Goal: Task Accomplishment & Management: Manage account settings

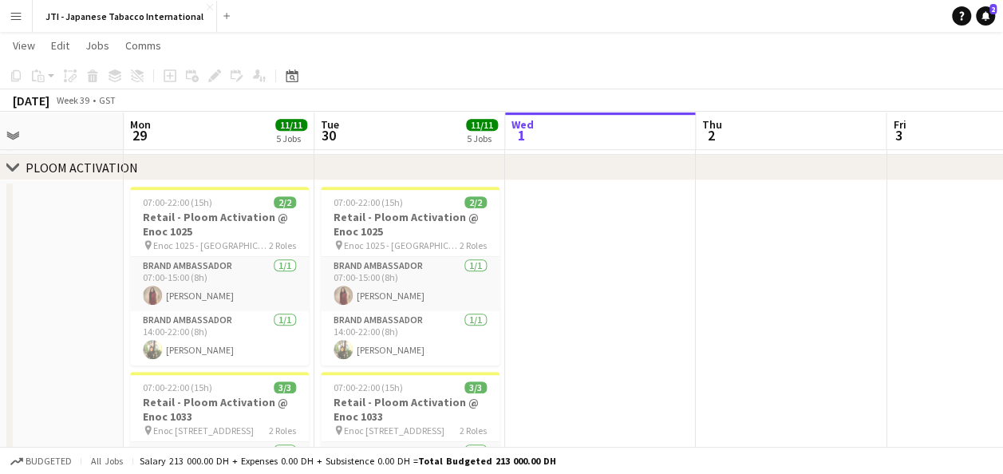
scroll to position [0, 687]
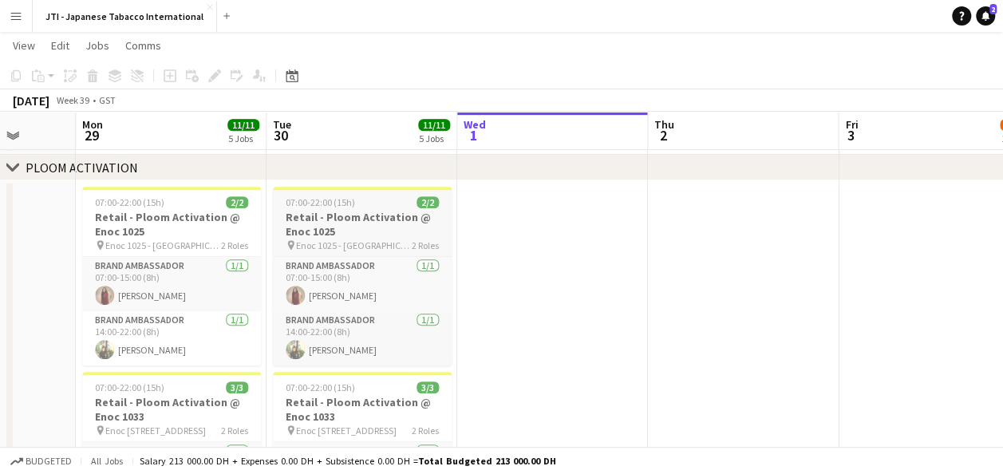
click at [369, 223] on h3 "Retail - Ploom Activation @ Enoc 1025" at bounding box center [362, 224] width 179 height 29
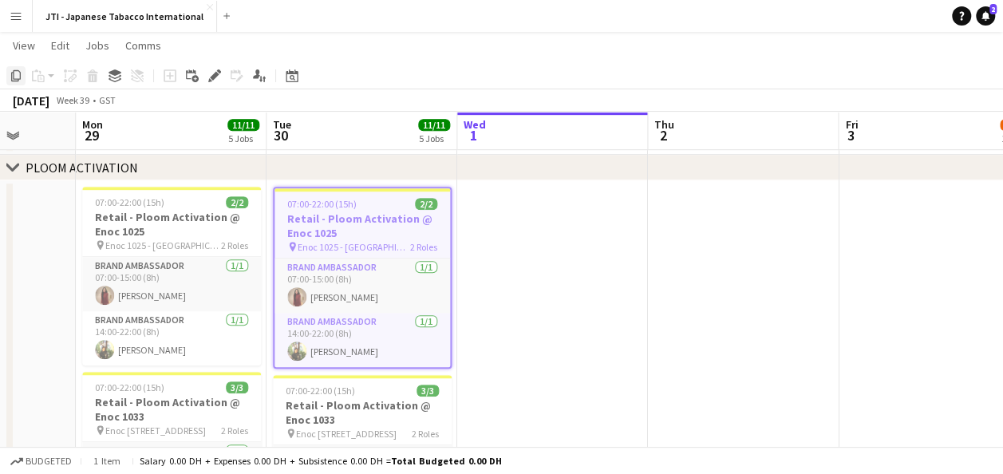
click at [18, 75] on icon "Copy" at bounding box center [16, 75] width 13 height 13
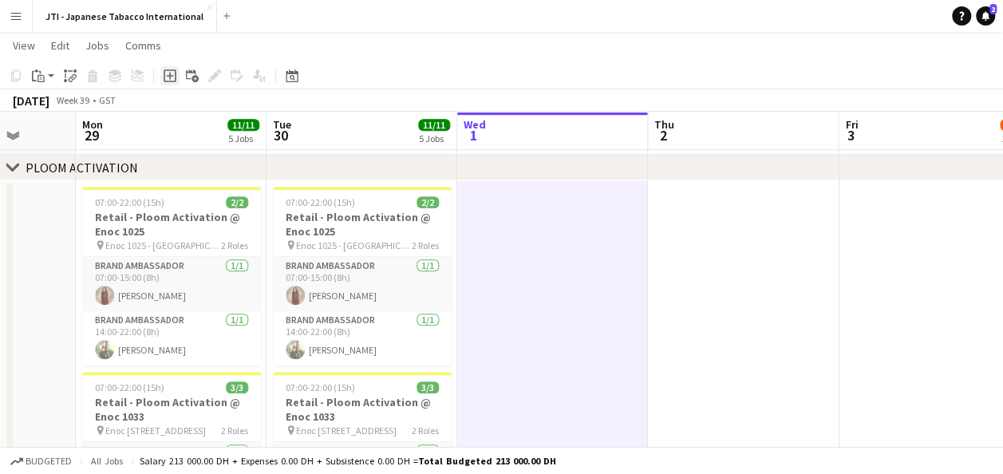
click at [167, 73] on icon "Add job" at bounding box center [169, 75] width 13 height 13
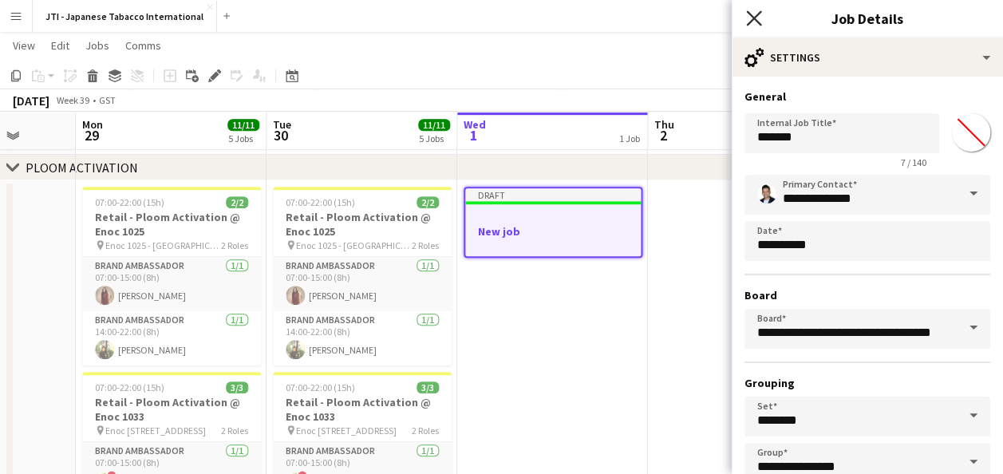
click at [756, 19] on icon "Close pop-in" at bounding box center [753, 17] width 15 height 15
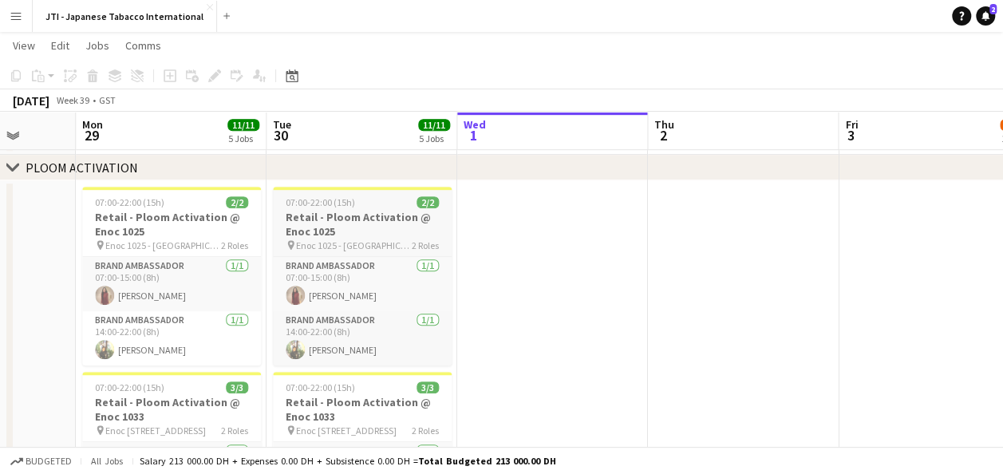
click at [337, 218] on h3 "Retail - Ploom Activation @ Enoc 1025" at bounding box center [362, 224] width 179 height 29
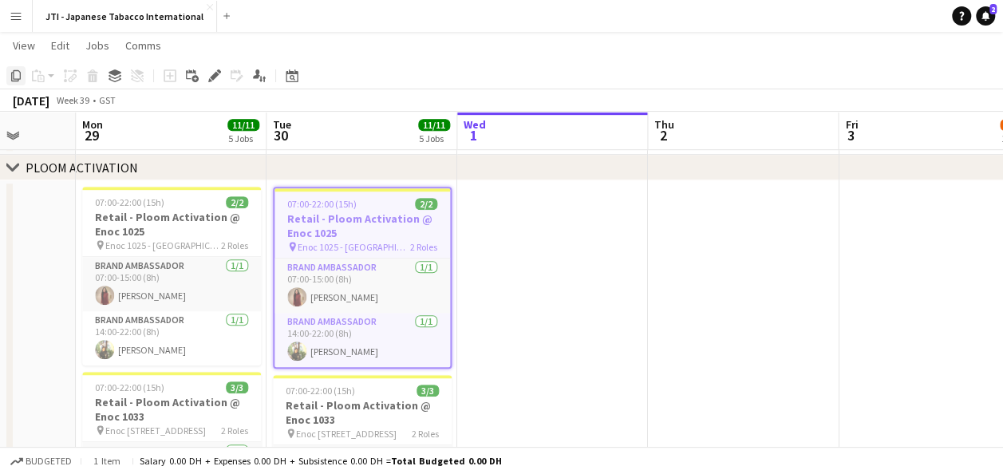
click at [18, 74] on icon "Copy" at bounding box center [16, 75] width 13 height 13
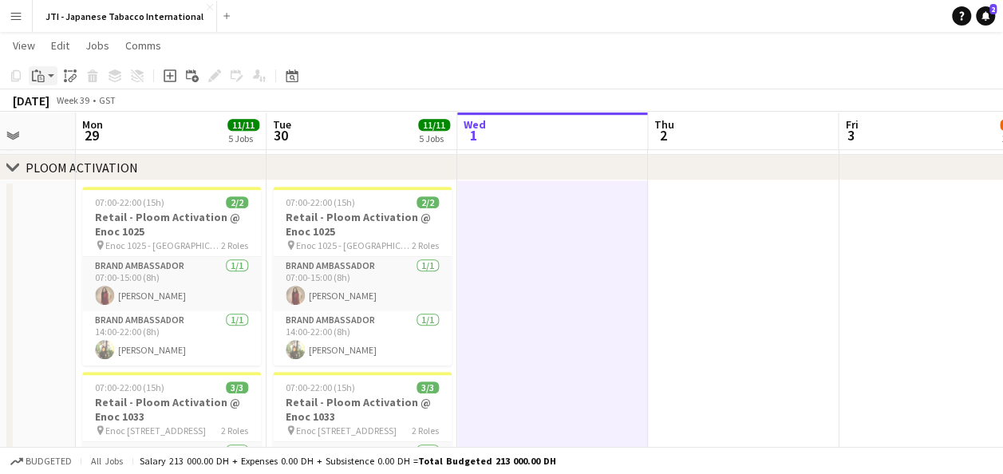
click at [49, 81] on app-action-btn "Paste" at bounding box center [43, 75] width 29 height 19
click at [72, 136] on link "Paste with crew Ctrl+Shift+V" at bounding box center [117, 133] width 150 height 14
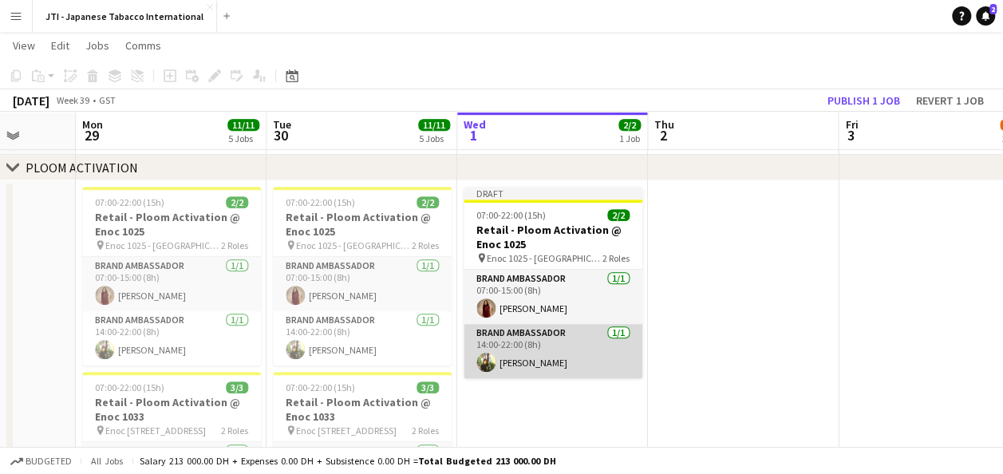
drag, startPoint x: 580, startPoint y: 341, endPoint x: 556, endPoint y: 341, distance: 23.9
click at [556, 341] on app-card-role "Brand Ambassador [DATE] 14:00-22:00 (8h) [PERSON_NAME]" at bounding box center [552, 351] width 179 height 54
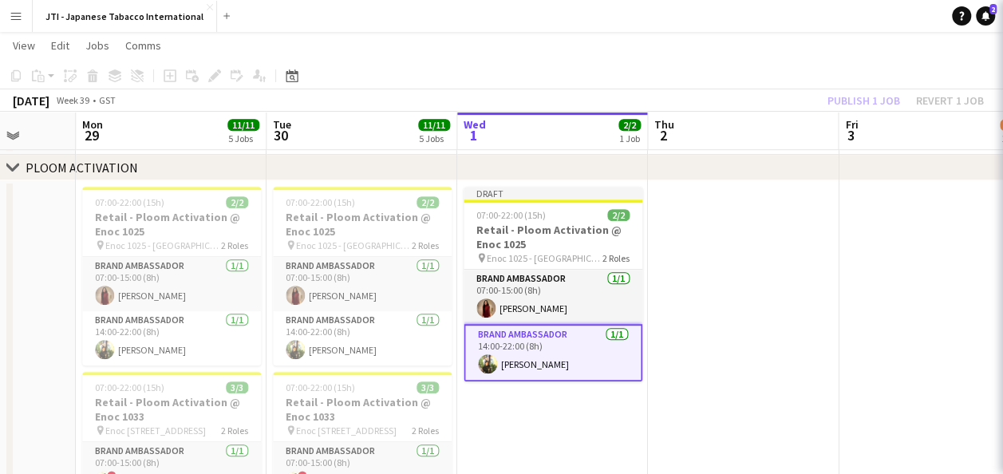
scroll to position [0, 686]
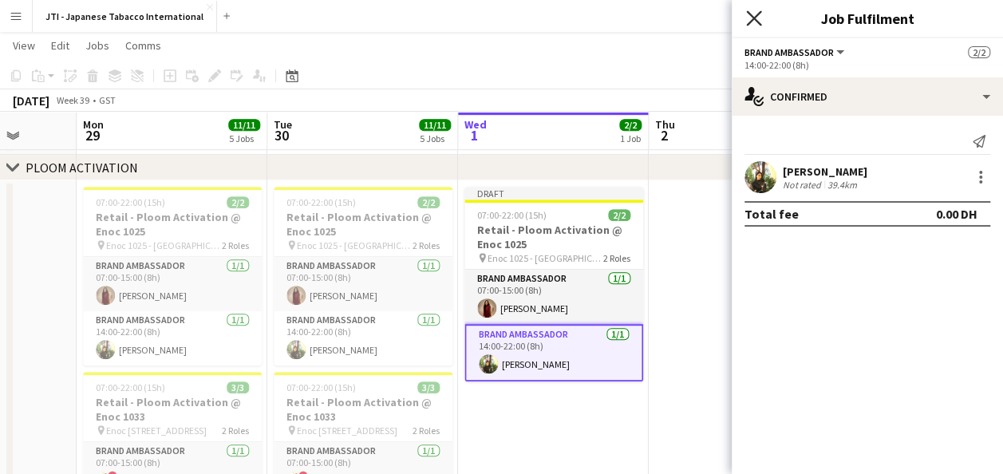
click at [748, 21] on icon "Close pop-in" at bounding box center [753, 17] width 15 height 15
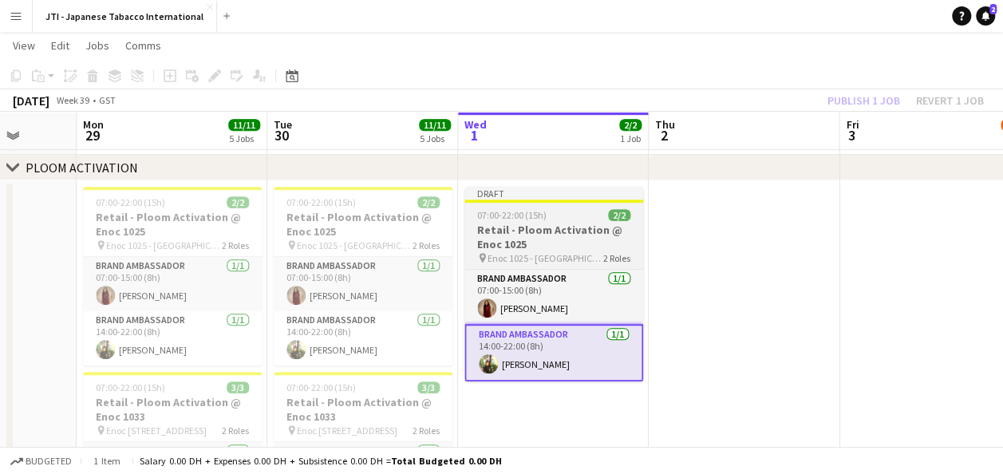
click at [546, 254] on span "Enoc 1025 - [GEOGRAPHIC_DATA]" at bounding box center [545, 258] width 116 height 12
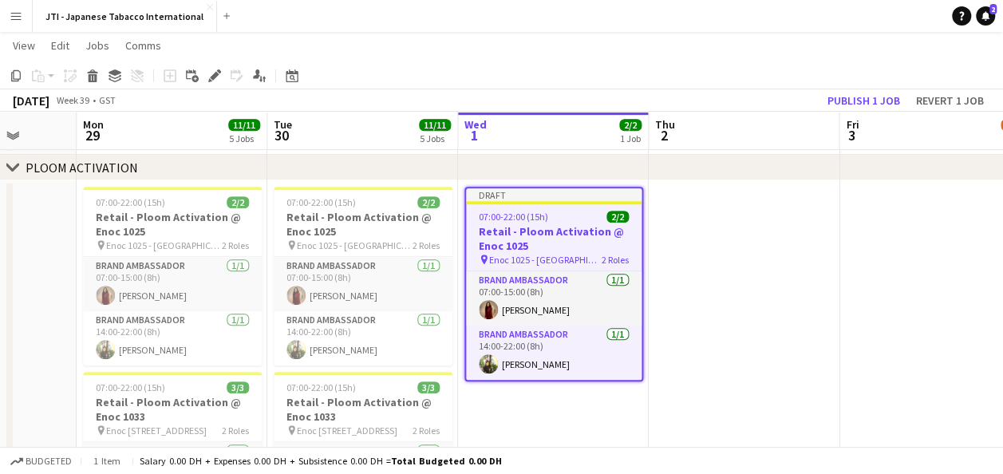
click at [616, 256] on span "2 Roles" at bounding box center [614, 260] width 27 height 12
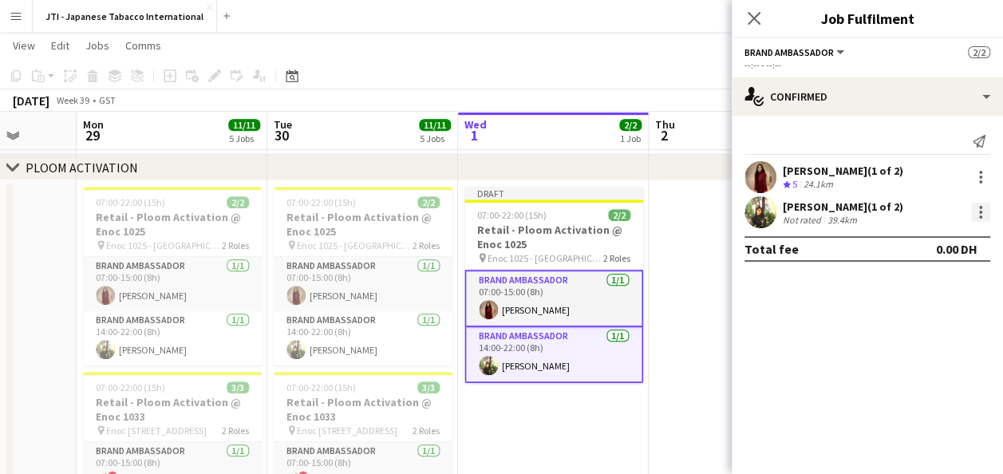
click at [983, 208] on div at bounding box center [980, 212] width 19 height 19
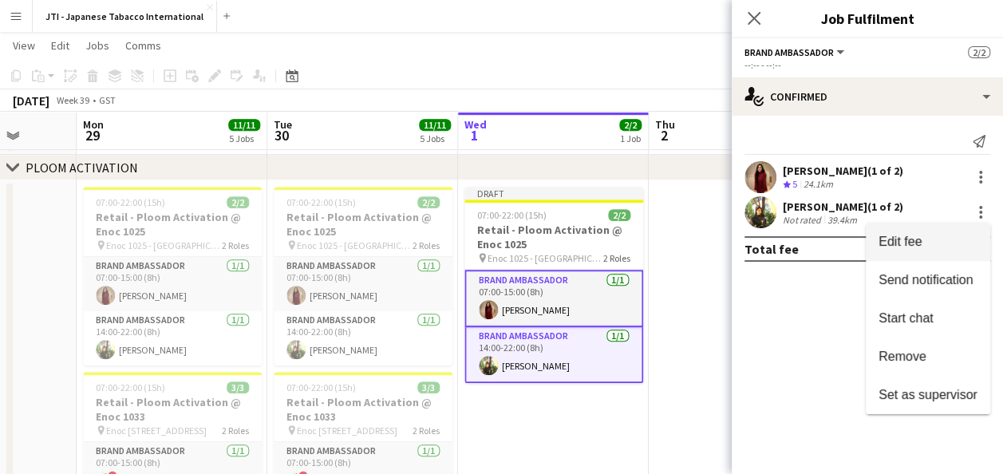
click at [901, 236] on span "Edit fee" at bounding box center [899, 241] width 43 height 14
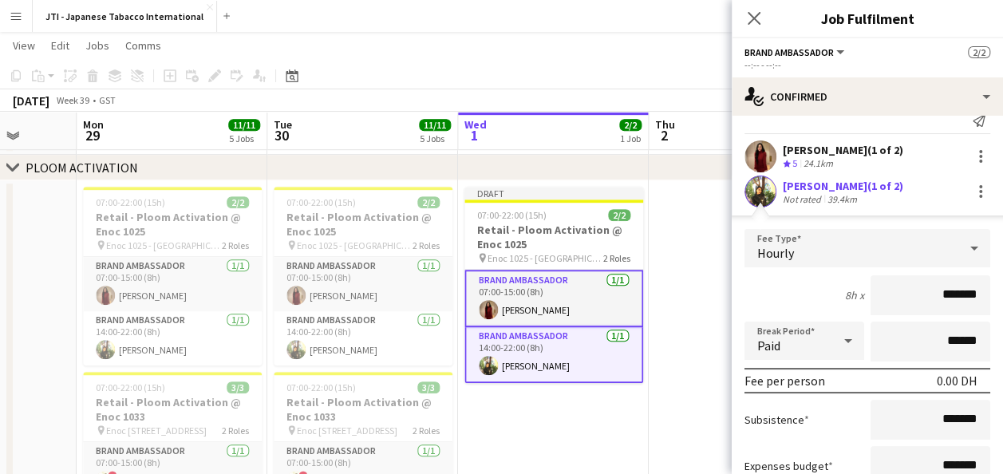
scroll to position [0, 0]
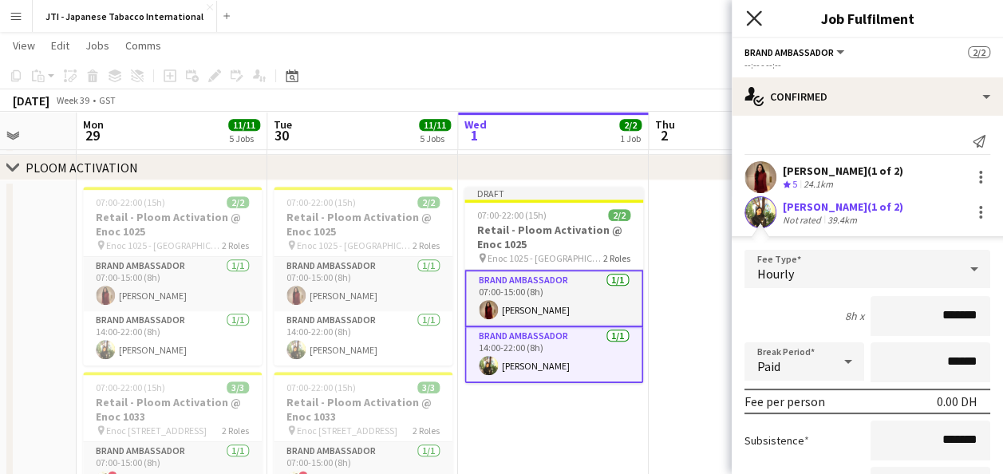
click at [751, 16] on icon at bounding box center [753, 17] width 15 height 15
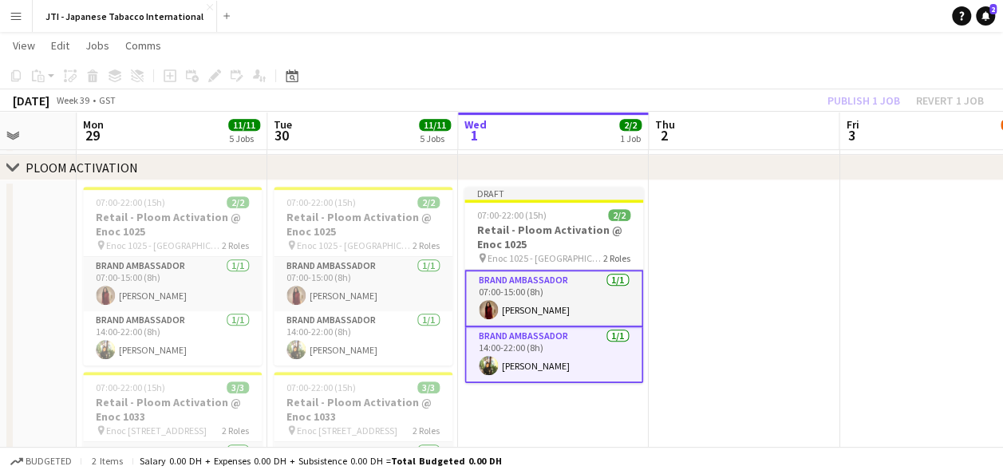
click at [625, 347] on app-card-role "Brand Ambassador [DATE] 14:00-22:00 (8h) [PERSON_NAME]" at bounding box center [553, 355] width 179 height 56
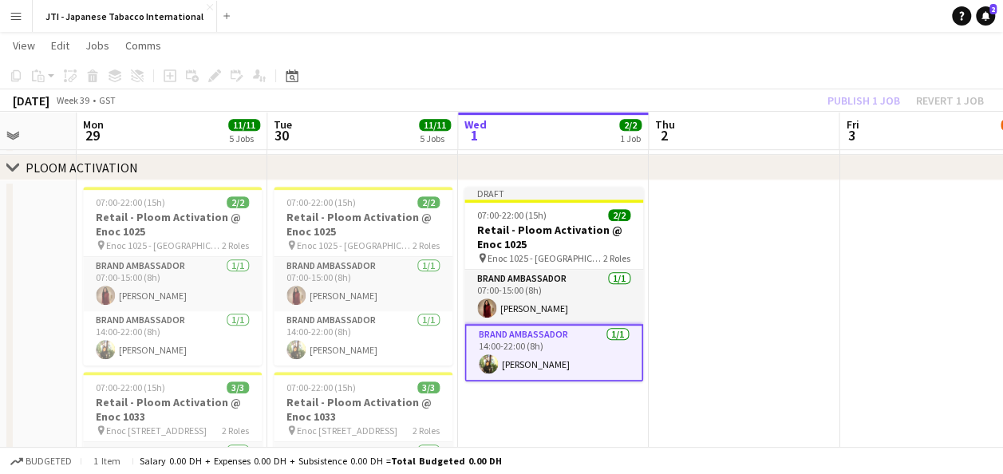
click at [625, 347] on app-card-role "Brand Ambassador [DATE] 14:00-22:00 (8h) [PERSON_NAME]" at bounding box center [553, 352] width 179 height 57
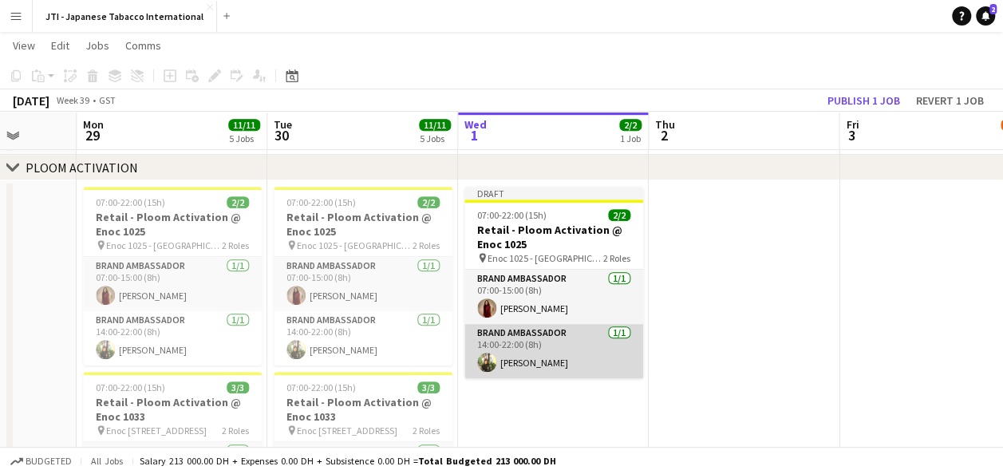
click at [625, 347] on app-card-role "Brand Ambassador [DATE] 14:00-22:00 (8h) [PERSON_NAME]" at bounding box center [553, 351] width 179 height 54
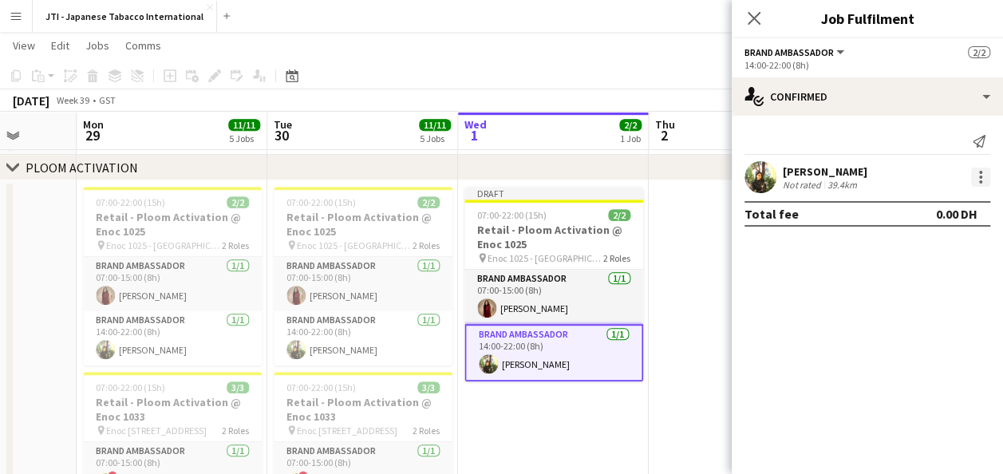
click at [979, 171] on div at bounding box center [980, 172] width 3 height 3
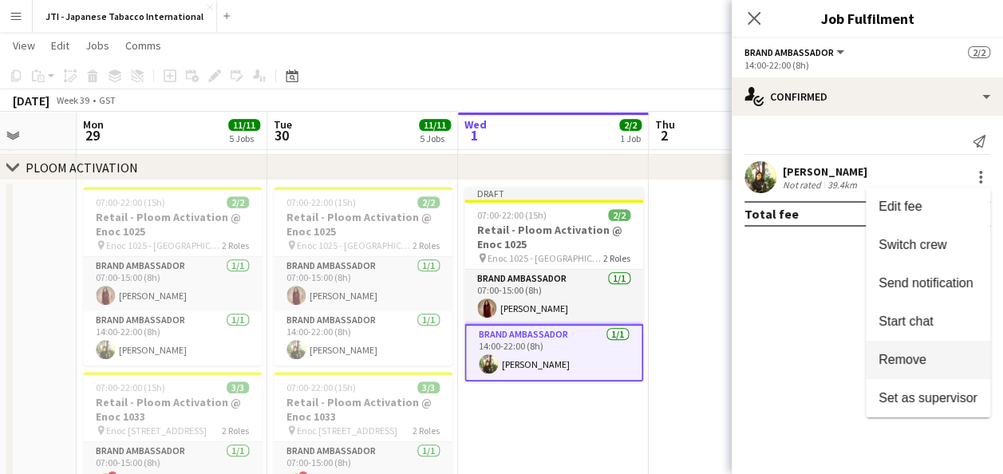
click at [926, 357] on span "Remove" at bounding box center [927, 360] width 99 height 14
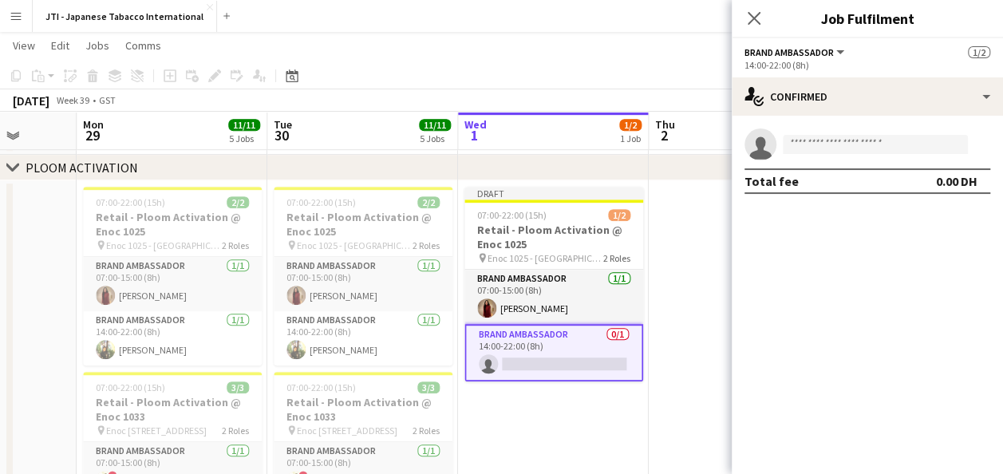
click at [558, 355] on app-card-role "Brand Ambassador 0/1 14:00-22:00 (8h) single-neutral-actions" at bounding box center [553, 352] width 179 height 57
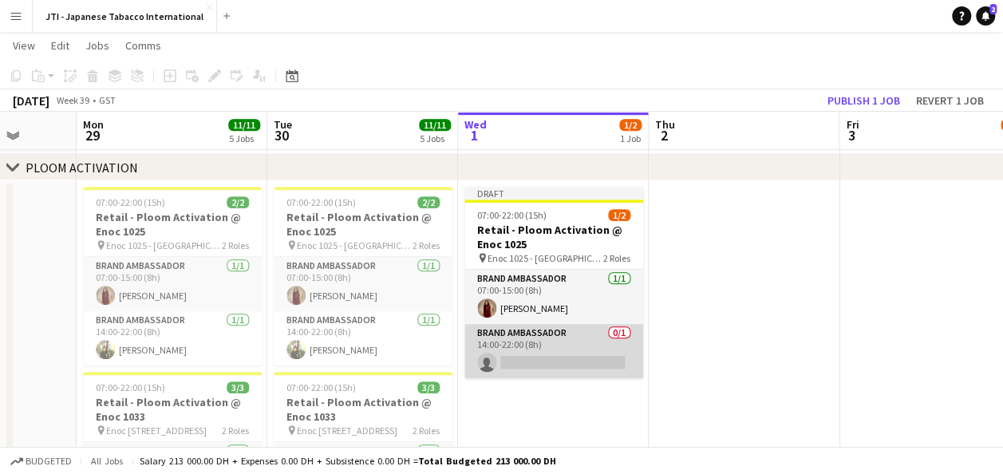
click at [621, 354] on app-card-role "Brand Ambassador 0/1 14:00-22:00 (8h) single-neutral-actions" at bounding box center [553, 351] width 179 height 54
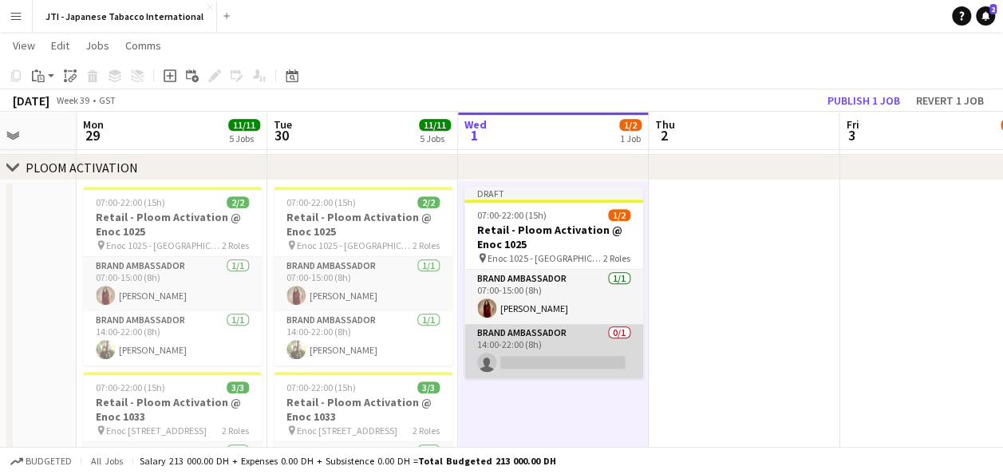
click at [546, 361] on app-card-role "Brand Ambassador 0/1 14:00-22:00 (8h) single-neutral-actions" at bounding box center [553, 351] width 179 height 54
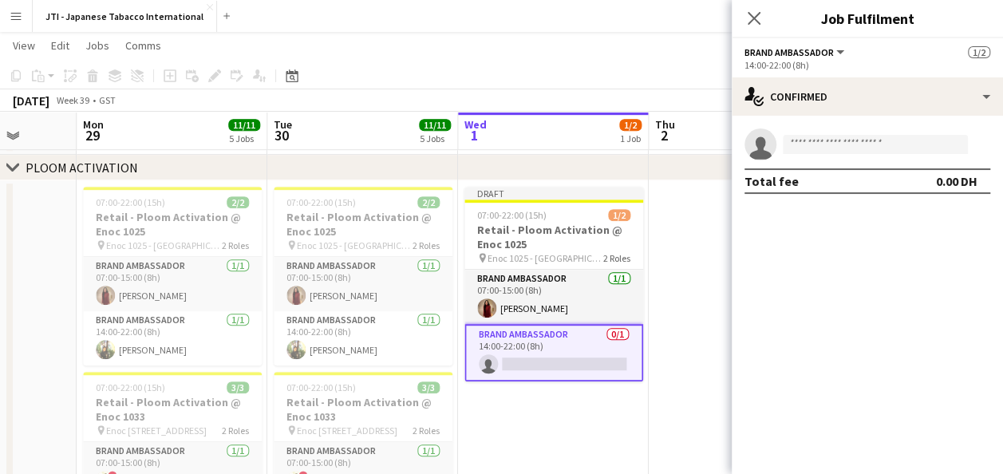
click at [561, 352] on app-card-role "Brand Ambassador 0/1 14:00-22:00 (8h) single-neutral-actions" at bounding box center [553, 352] width 179 height 57
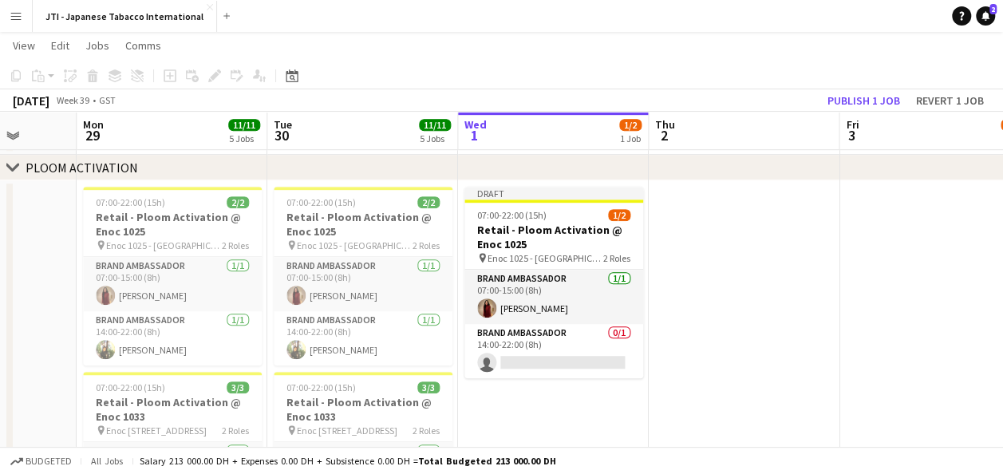
drag, startPoint x: 561, startPoint y: 352, endPoint x: 525, endPoint y: 215, distance: 141.2
click at [525, 215] on span "07:00-22:00 (15h)" at bounding box center [511, 215] width 69 height 12
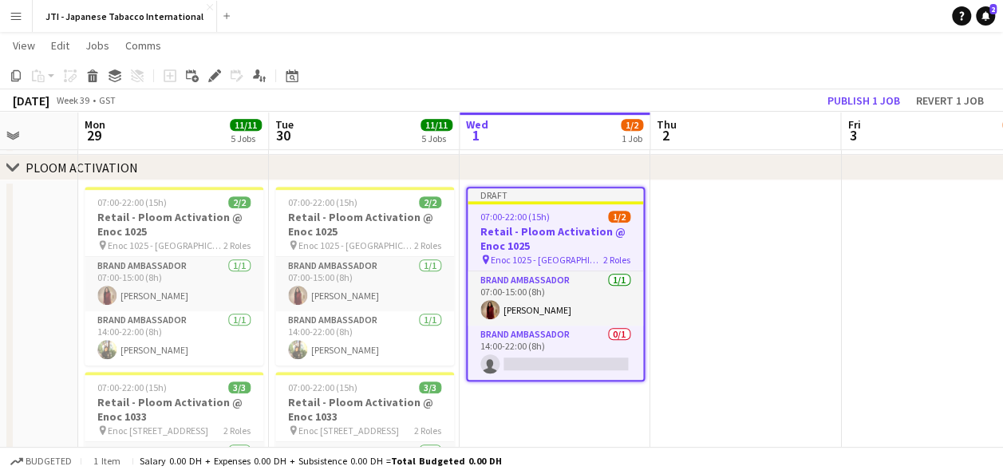
click at [526, 233] on h3 "Retail - Ploom Activation @ Enoc 1025" at bounding box center [554, 238] width 175 height 29
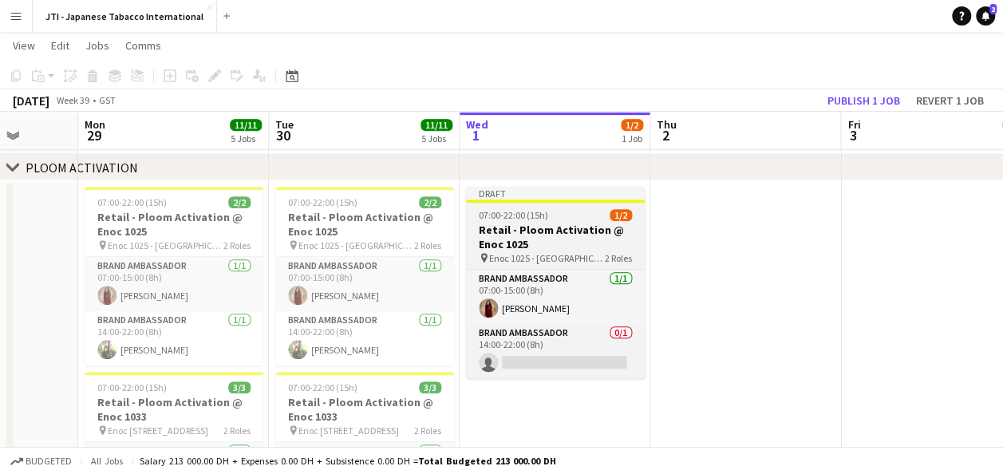
click at [526, 233] on h3 "Retail - Ploom Activation @ Enoc 1025" at bounding box center [555, 237] width 179 height 29
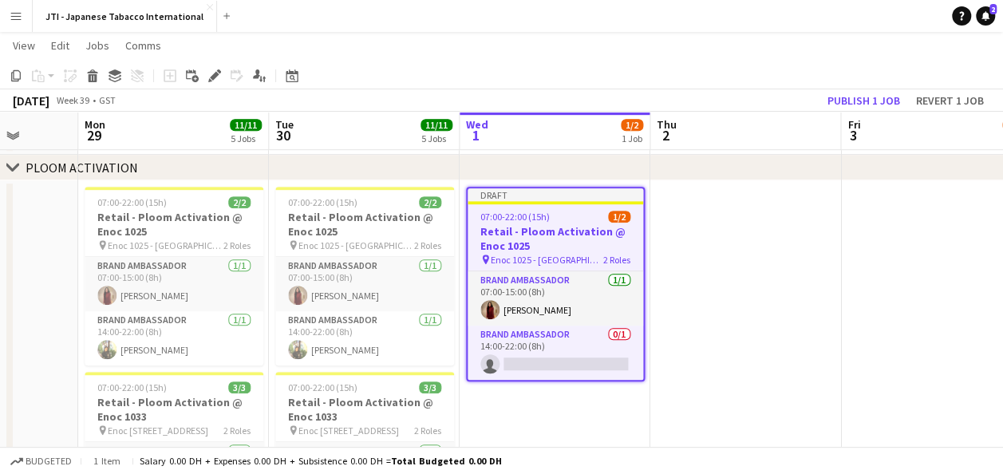
click at [526, 233] on h3 "Retail - Ploom Activation @ Enoc 1025" at bounding box center [554, 238] width 175 height 29
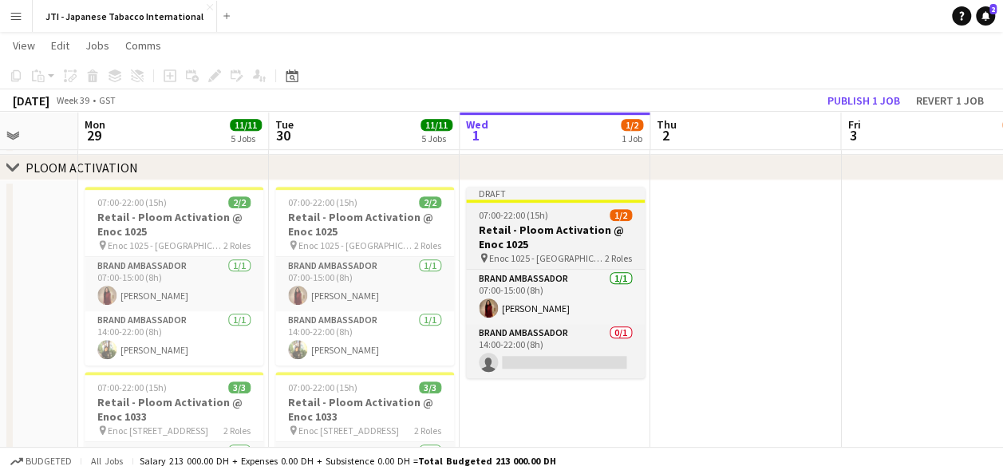
click at [526, 233] on h3 "Retail - Ploom Activation @ Enoc 1025" at bounding box center [555, 237] width 179 height 29
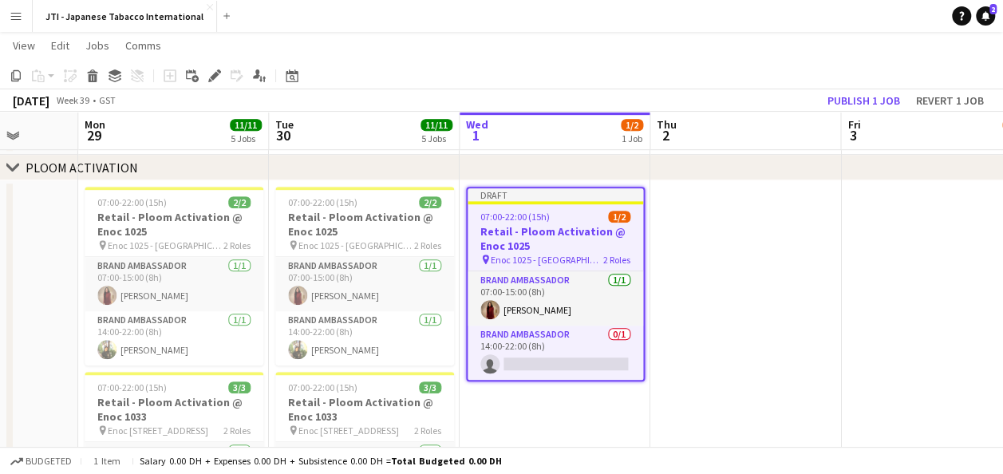
click at [587, 259] on div "pin Enoc 1025 - Jebel Ali 2 Roles" at bounding box center [554, 259] width 175 height 13
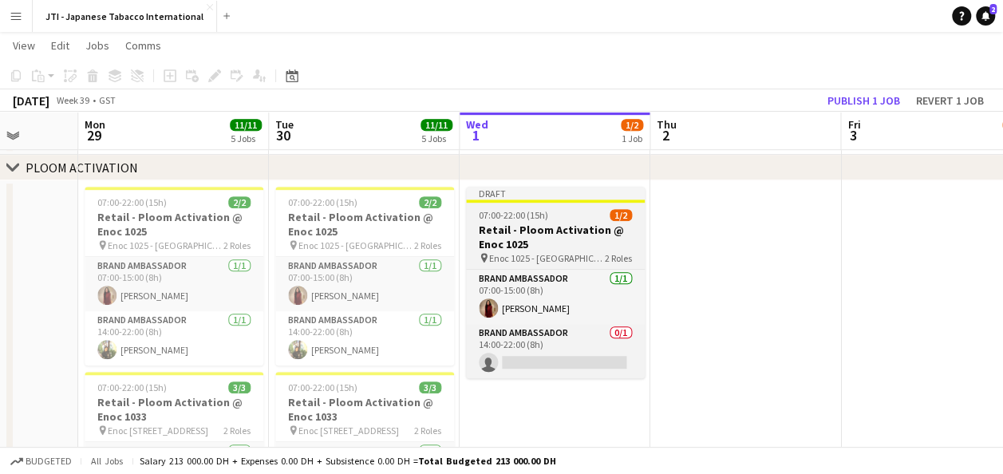
click at [609, 257] on span "2 Roles" at bounding box center [618, 258] width 27 height 12
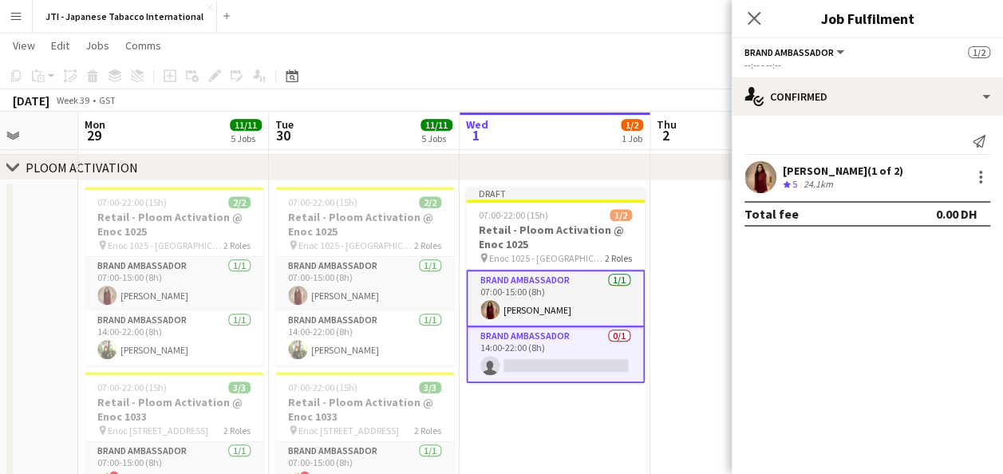
click at [836, 53] on button "Brand Ambassador" at bounding box center [795, 52] width 102 height 12
click at [775, 76] on li "All roles" at bounding box center [803, 80] width 91 height 14
click at [975, 54] on span "1/2" at bounding box center [978, 52] width 22 height 12
click at [753, 19] on icon at bounding box center [753, 17] width 15 height 15
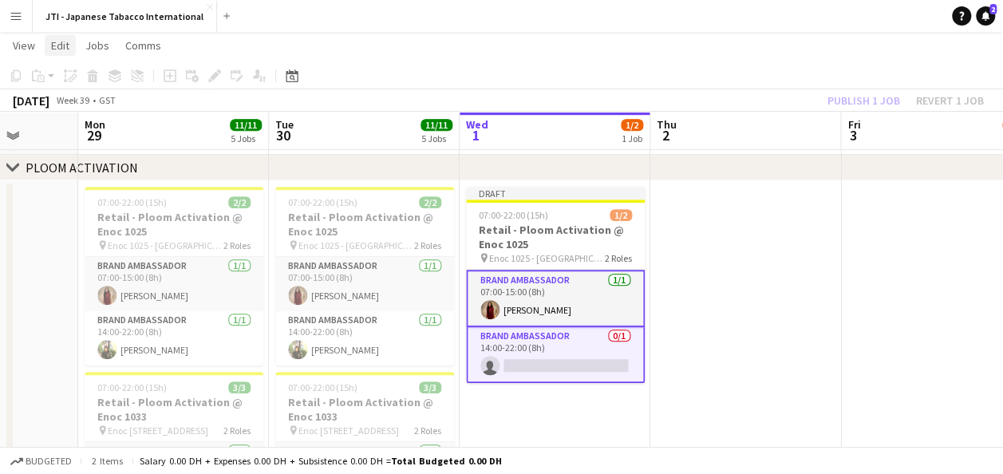
click at [58, 48] on span "Edit" at bounding box center [60, 45] width 18 height 14
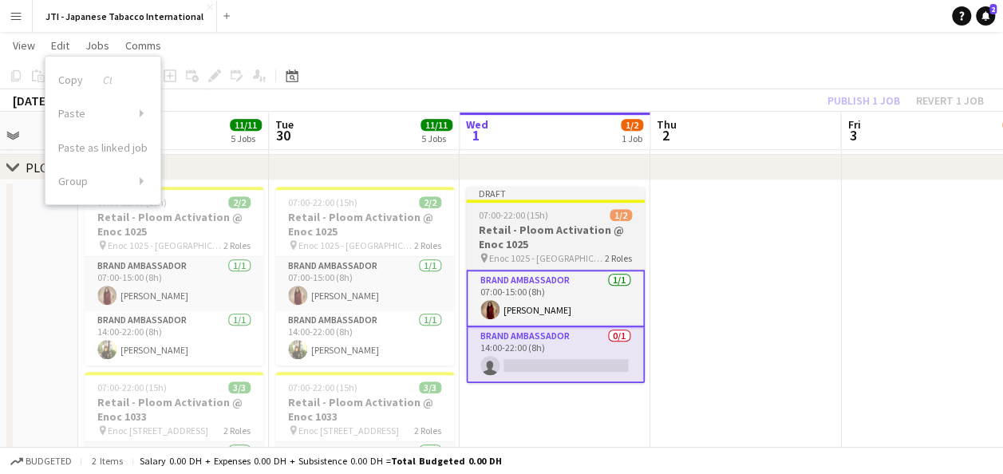
click at [545, 234] on h3 "Retail - Ploom Activation @ Enoc 1025" at bounding box center [555, 237] width 179 height 29
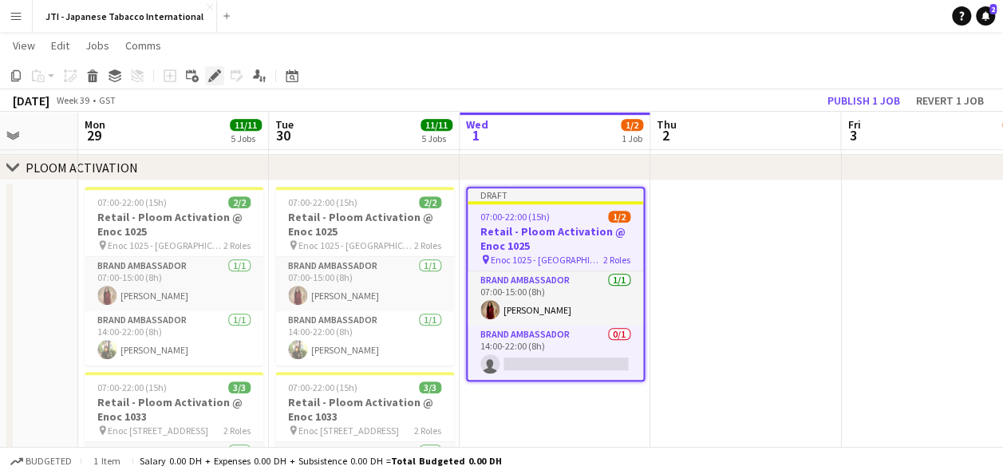
click at [212, 75] on icon at bounding box center [214, 76] width 9 height 9
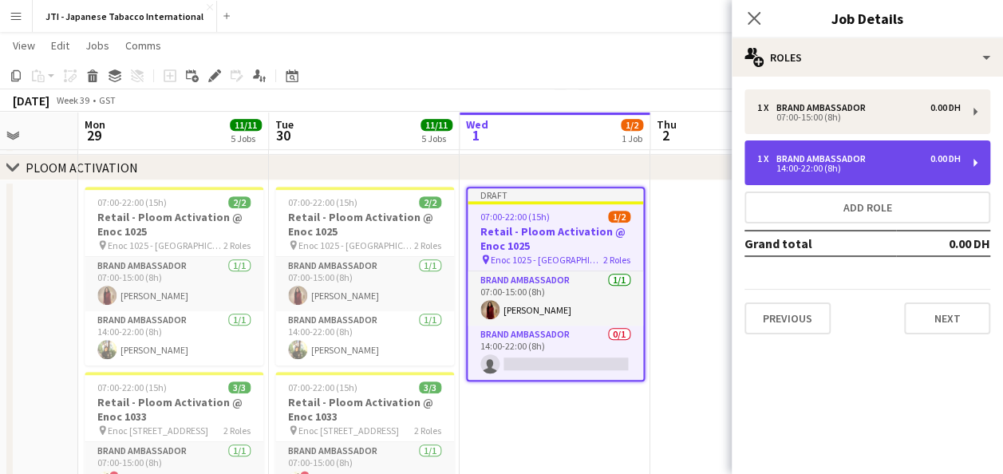
click at [975, 163] on div "1 x Brand Ambassador 0.00 DH 14:00-22:00 (8h)" at bounding box center [867, 162] width 246 height 45
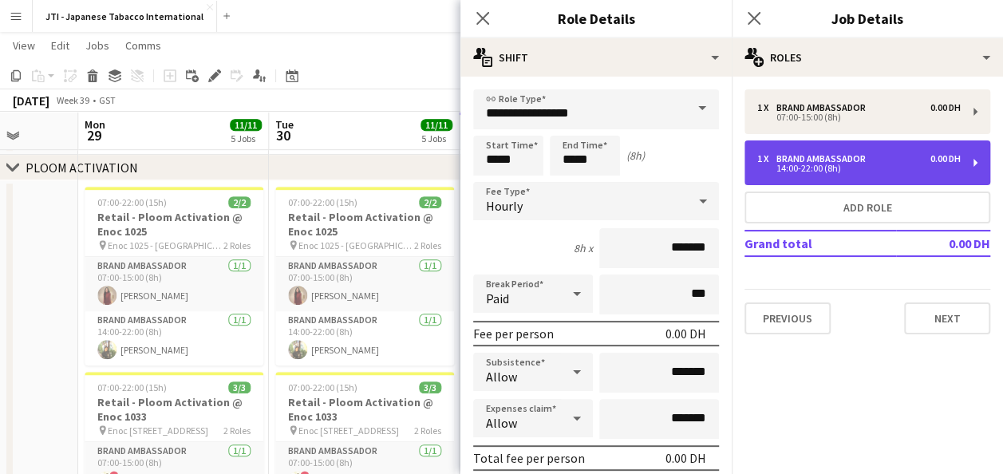
click at [975, 163] on div "1 x Brand Ambassador 0.00 DH 14:00-22:00 (8h)" at bounding box center [867, 162] width 246 height 45
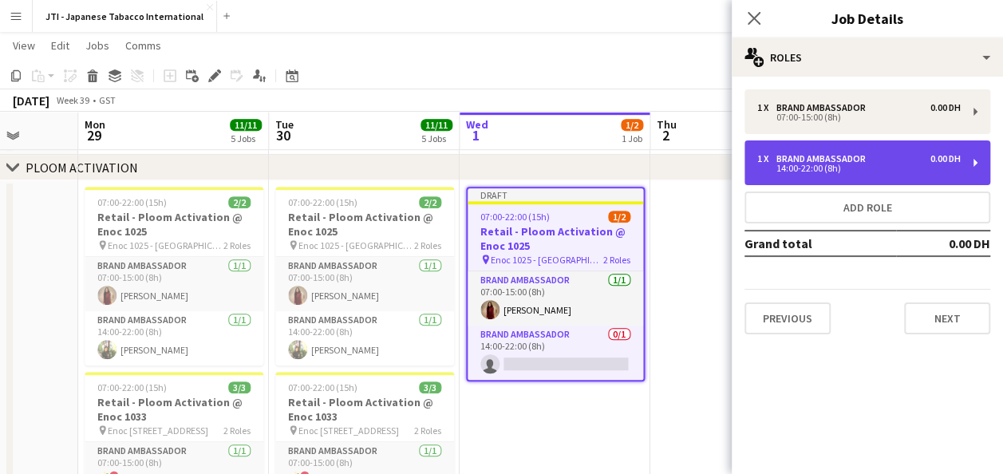
drag, startPoint x: 896, startPoint y: 167, endPoint x: 974, endPoint y: 163, distance: 77.4
click at [974, 163] on div "1 x Brand Ambassador 0.00 DH 14:00-22:00 (8h)" at bounding box center [867, 162] width 246 height 45
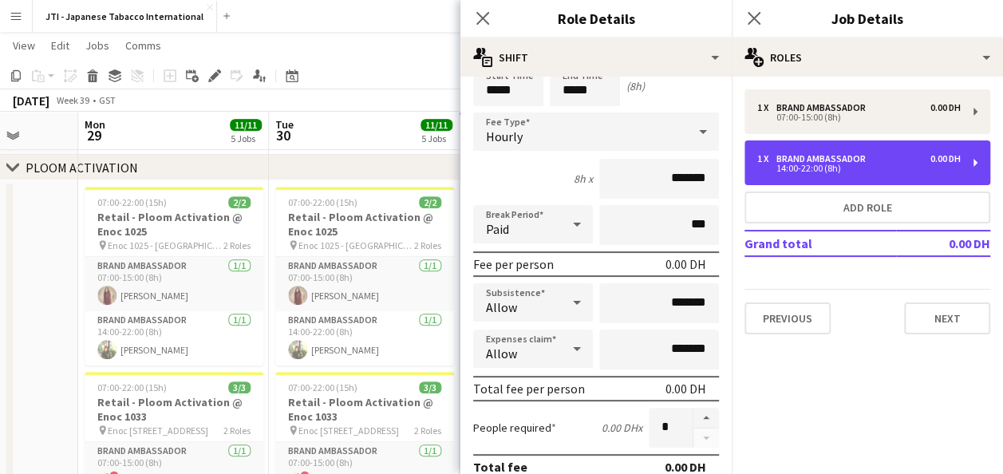
scroll to position [0, 0]
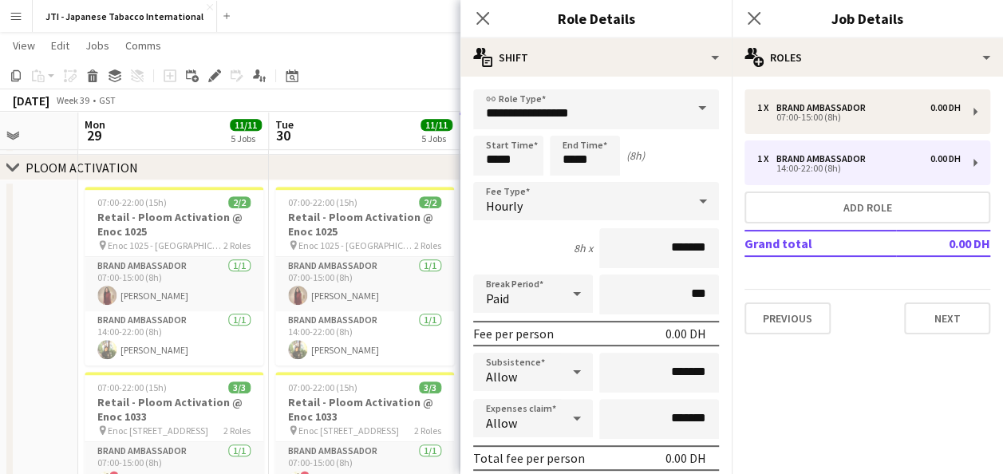
click at [662, 206] on div "Hourly" at bounding box center [580, 201] width 214 height 38
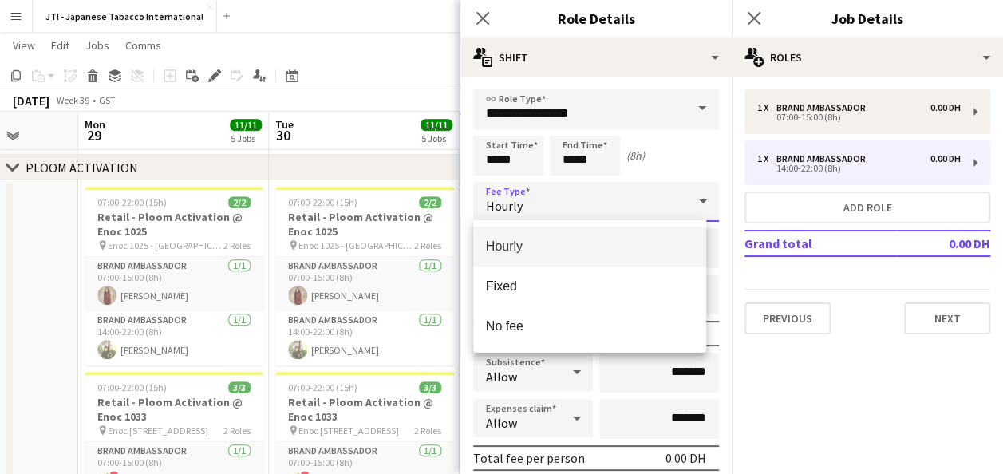
click at [729, 341] on div at bounding box center [501, 237] width 1003 height 474
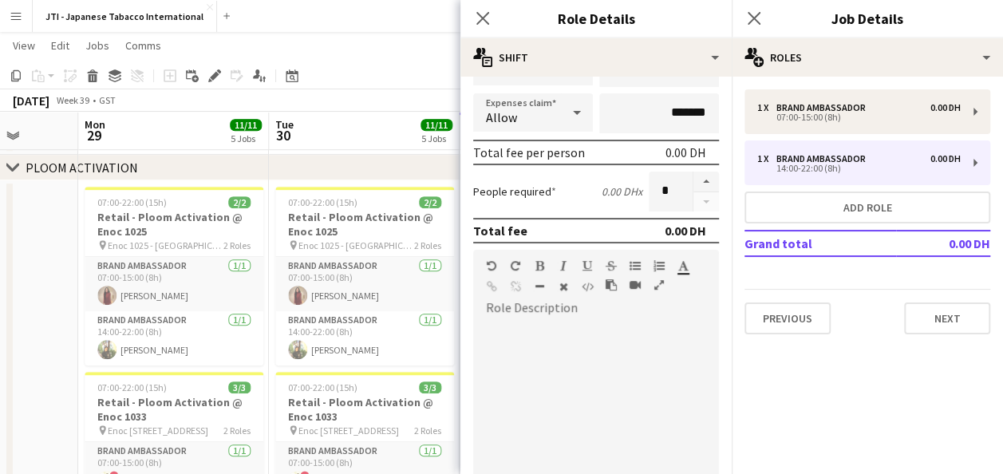
scroll to position [307, 0]
click at [694, 203] on div at bounding box center [705, 190] width 26 height 40
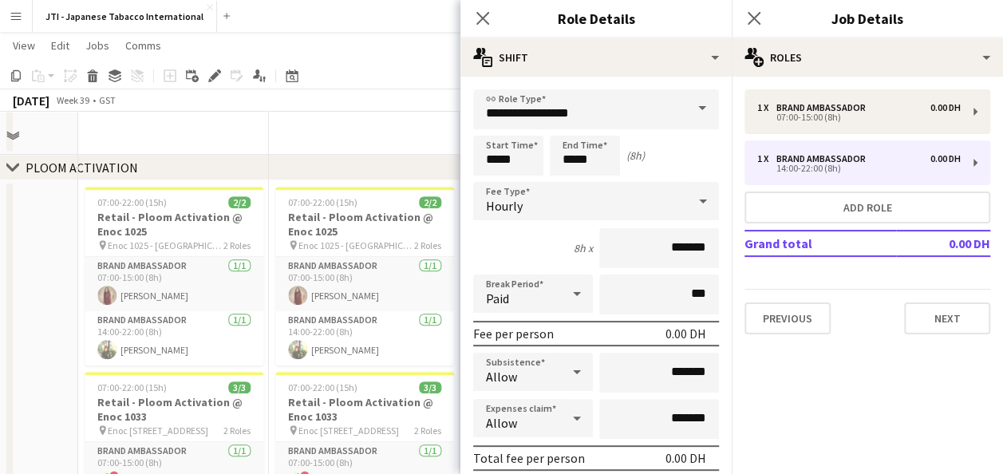
scroll to position [0, 0]
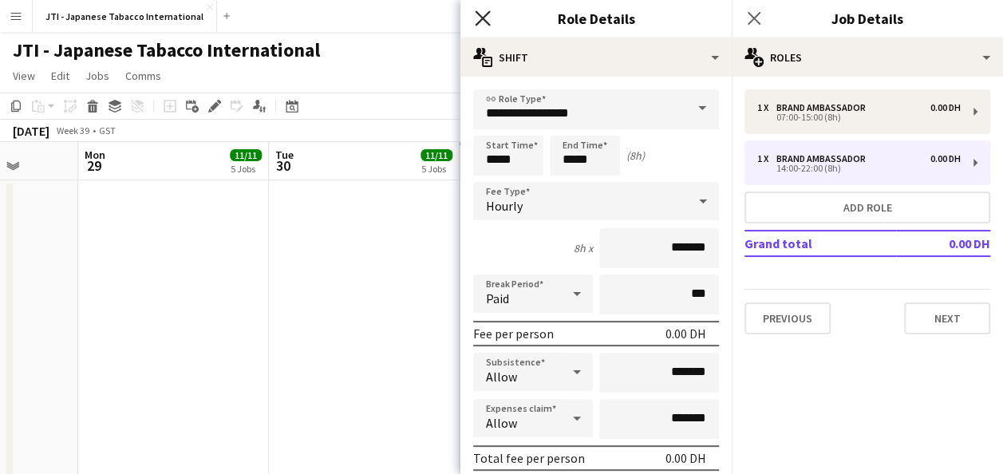
click at [484, 12] on icon "Close pop-in" at bounding box center [482, 17] width 15 height 15
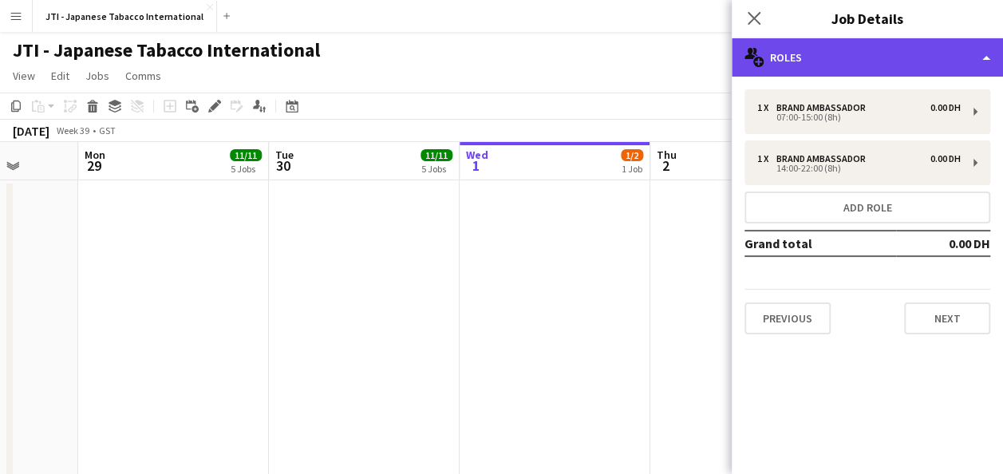
click at [978, 59] on div "multiple-users-add Roles" at bounding box center [866, 57] width 271 height 38
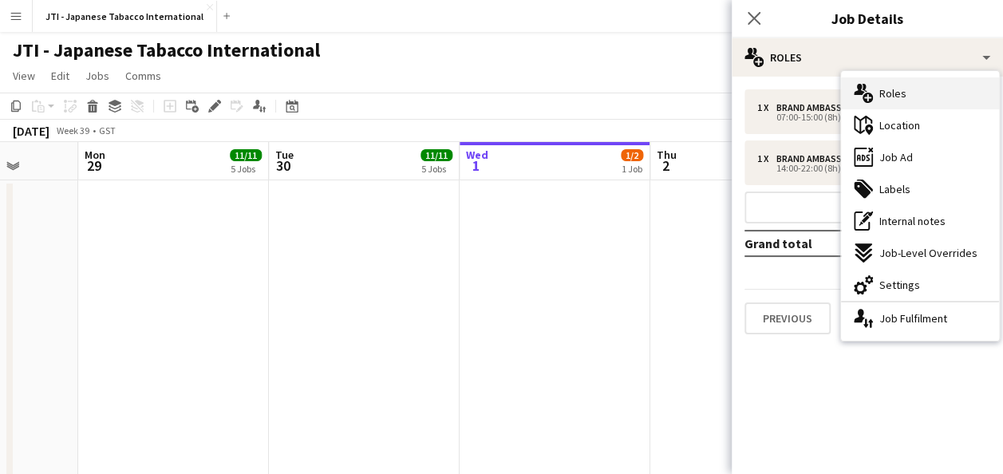
click at [911, 90] on div "multiple-users-add Roles" at bounding box center [920, 93] width 158 height 32
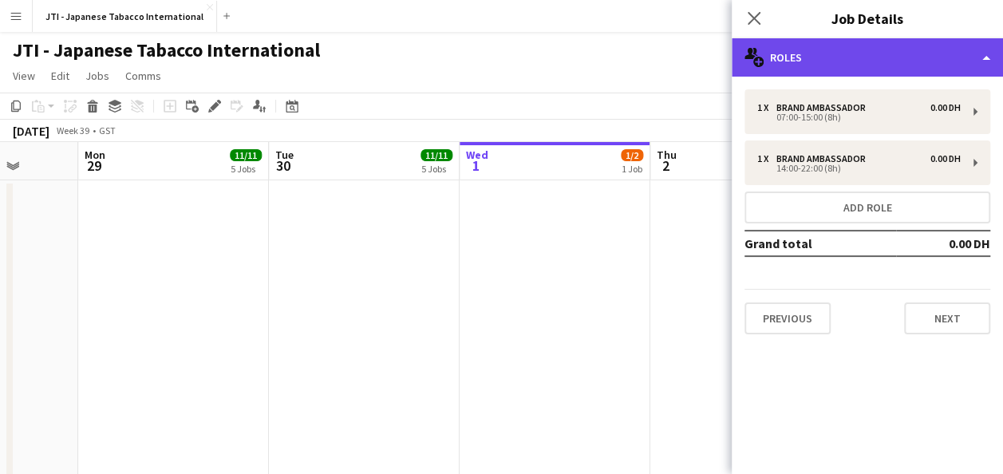
click at [987, 62] on div "multiple-users-add Roles" at bounding box center [866, 57] width 271 height 38
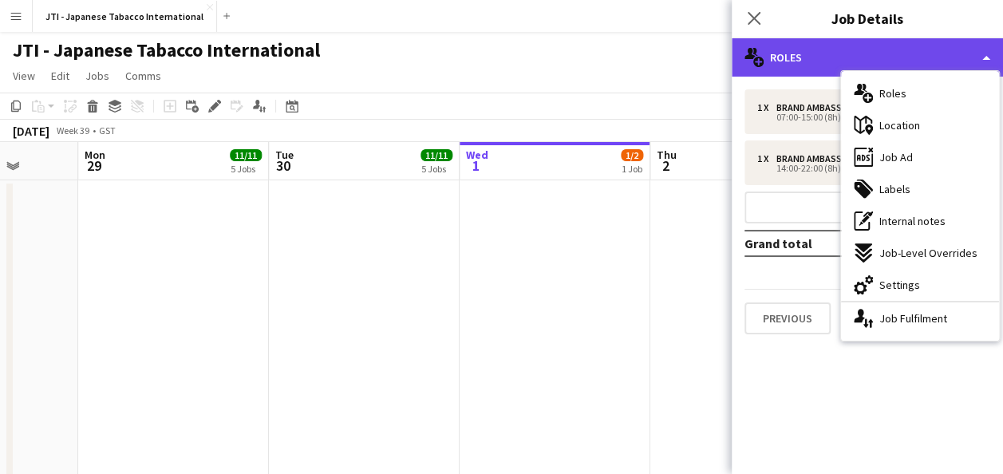
click at [987, 62] on div "multiple-users-add Roles" at bounding box center [866, 57] width 271 height 38
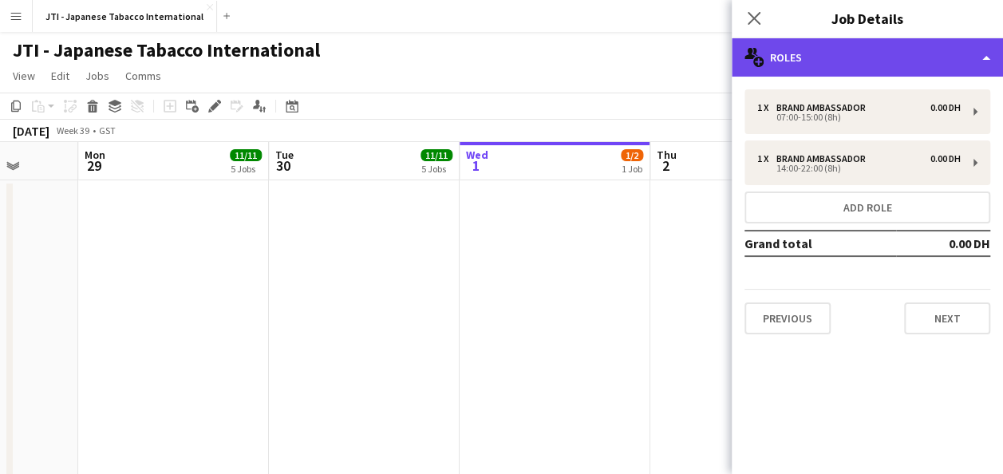
click at [987, 62] on div "multiple-users-add Roles" at bounding box center [866, 57] width 271 height 38
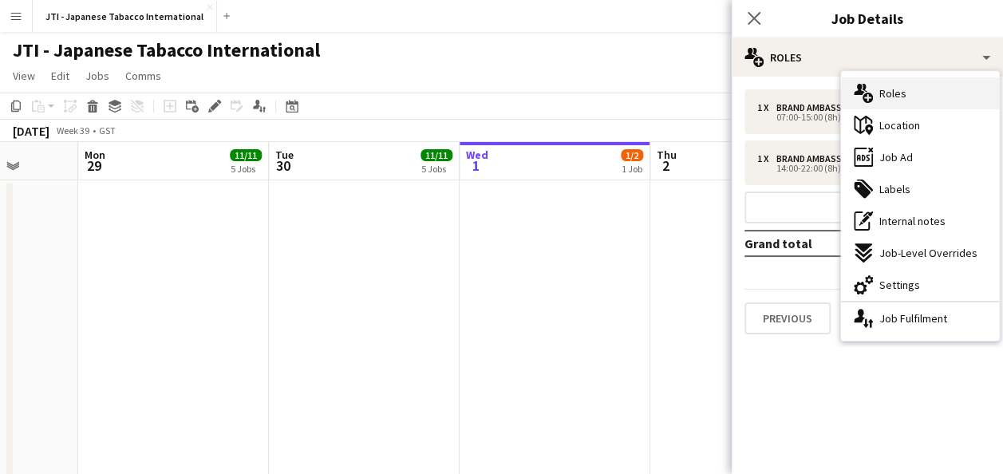
click at [882, 89] on span "Roles" at bounding box center [892, 93] width 27 height 14
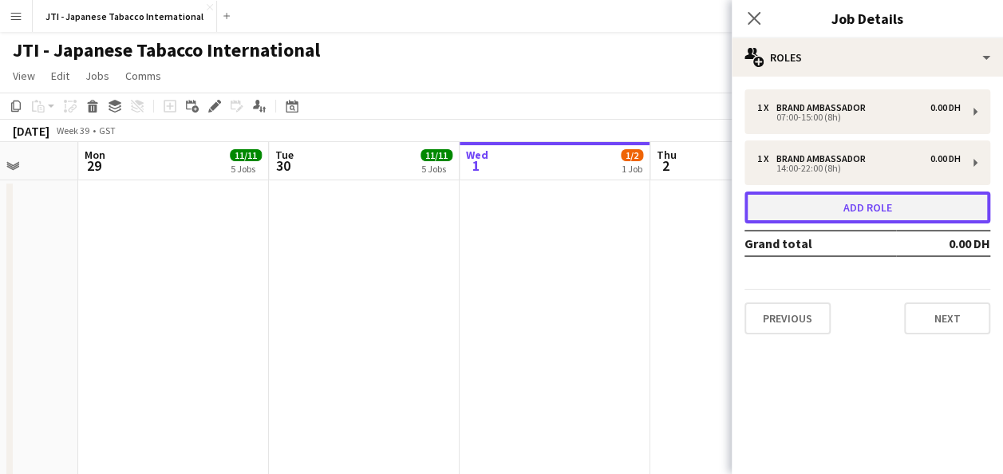
click at [952, 217] on button "Add role" at bounding box center [867, 207] width 246 height 32
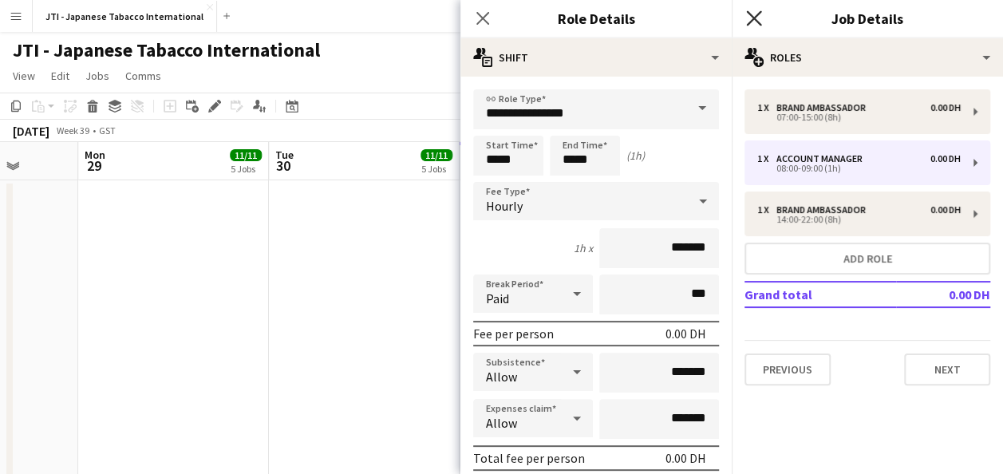
click at [759, 22] on icon "Close pop-in" at bounding box center [753, 17] width 15 height 15
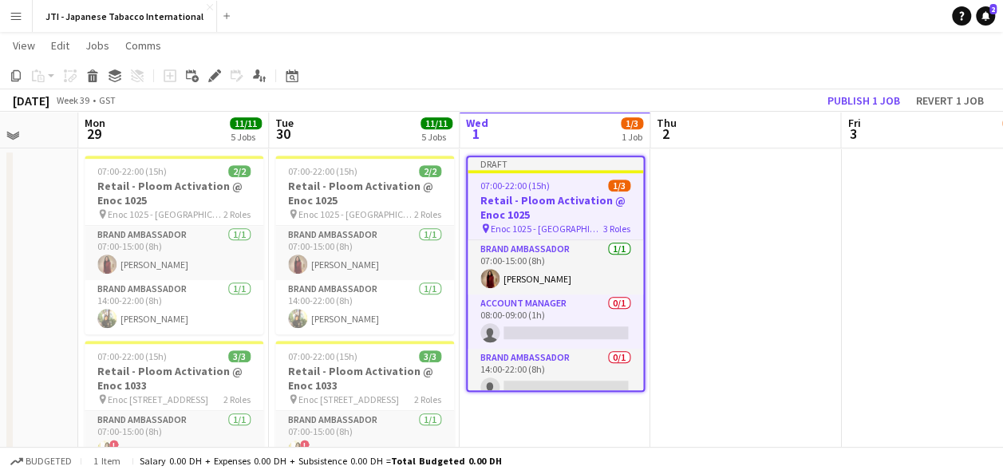
scroll to position [442, 0]
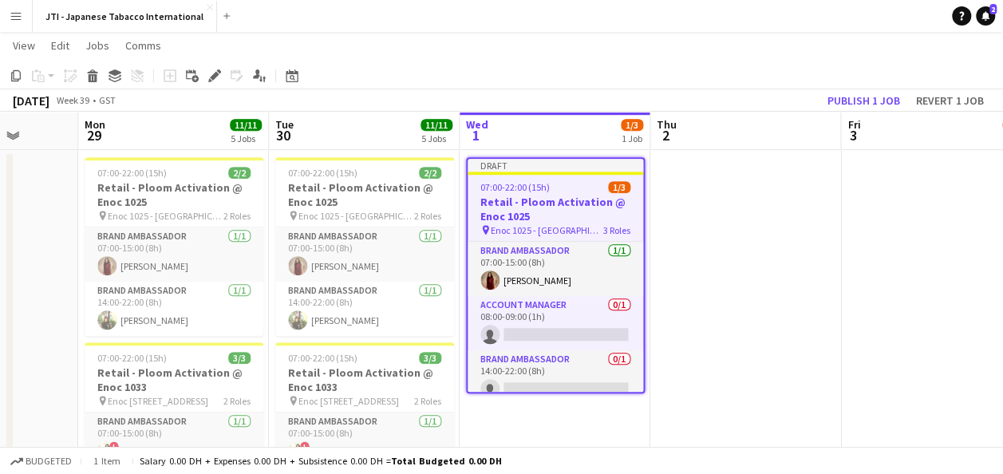
click at [547, 201] on h3 "Retail - Ploom Activation @ Enoc 1025" at bounding box center [554, 209] width 175 height 29
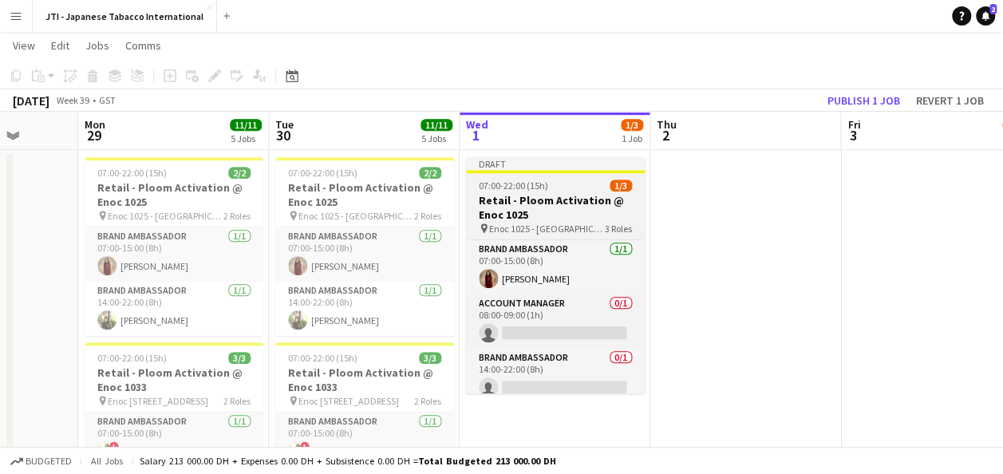
click at [547, 201] on h3 "Retail - Ploom Activation @ Enoc 1025" at bounding box center [555, 207] width 179 height 29
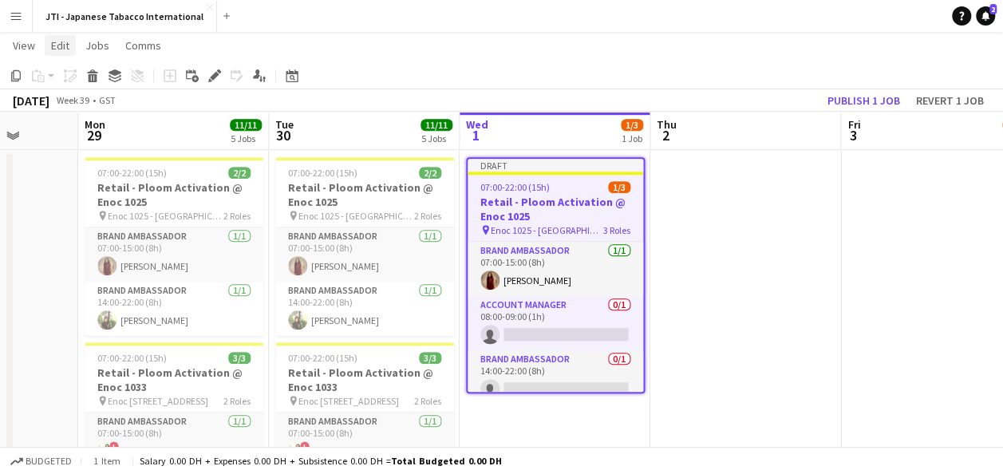
click at [62, 45] on span "Edit" at bounding box center [60, 45] width 18 height 14
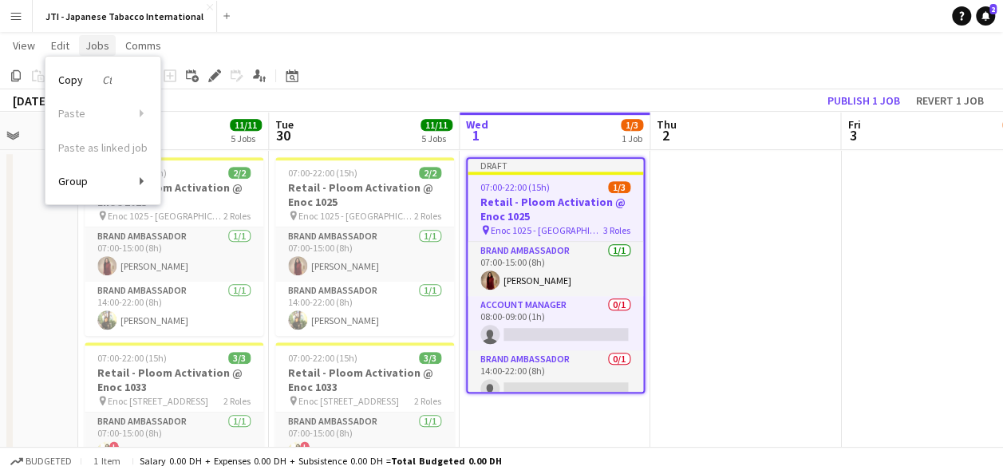
click at [102, 49] on span "Jobs" at bounding box center [97, 45] width 24 height 14
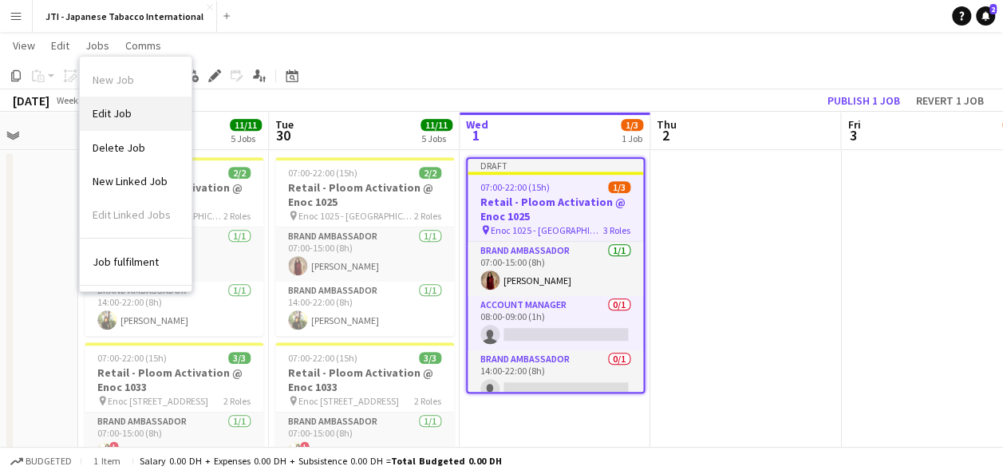
click at [105, 116] on span "Edit Job" at bounding box center [112, 113] width 39 height 14
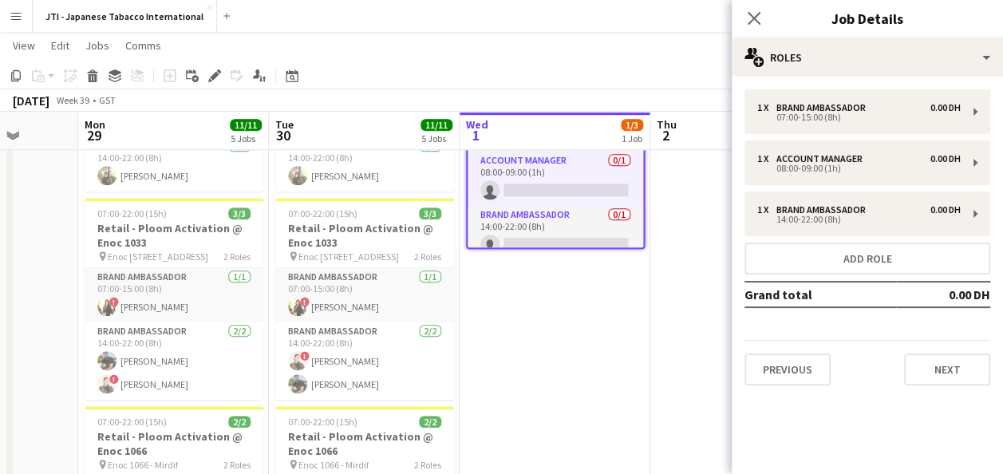
scroll to position [585, 0]
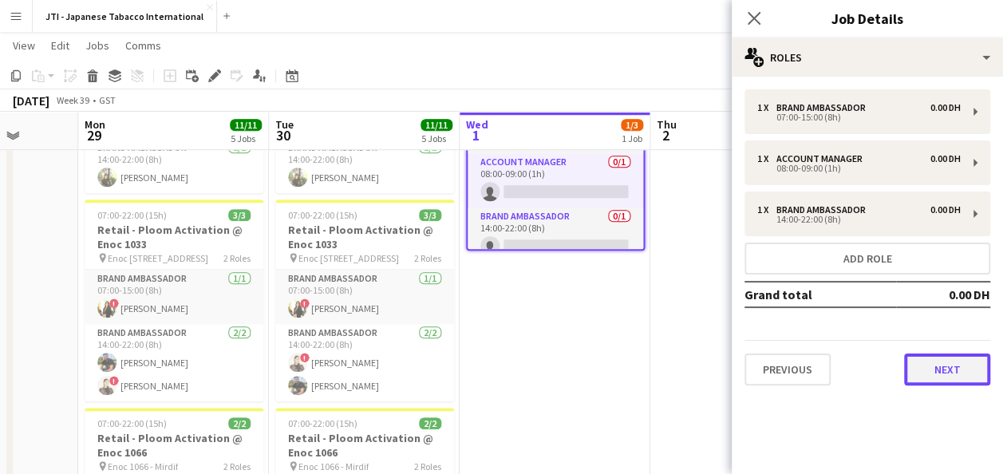
click at [949, 373] on button "Next" at bounding box center [947, 369] width 86 height 32
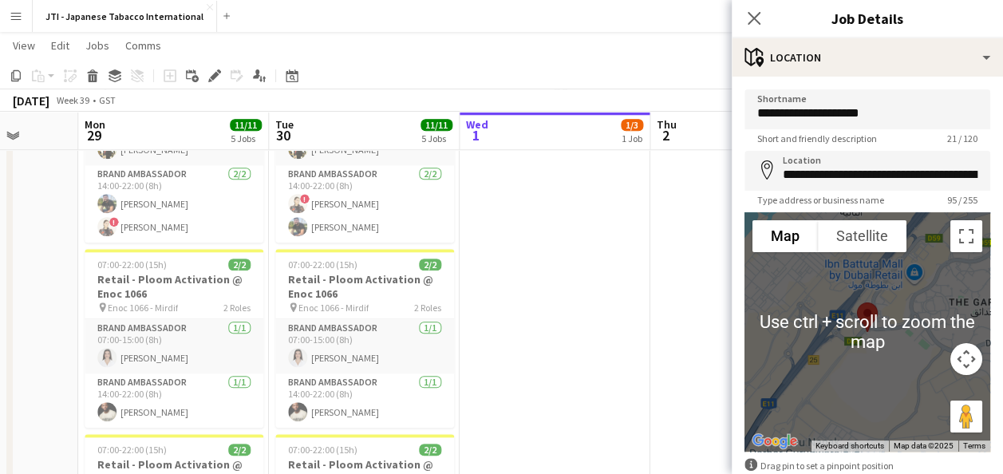
scroll to position [89, 0]
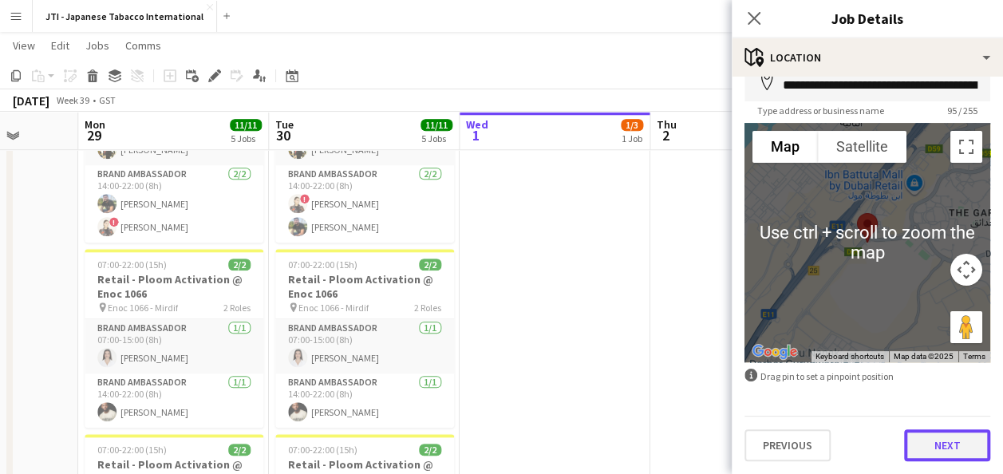
click at [945, 443] on button "Next" at bounding box center [947, 445] width 86 height 32
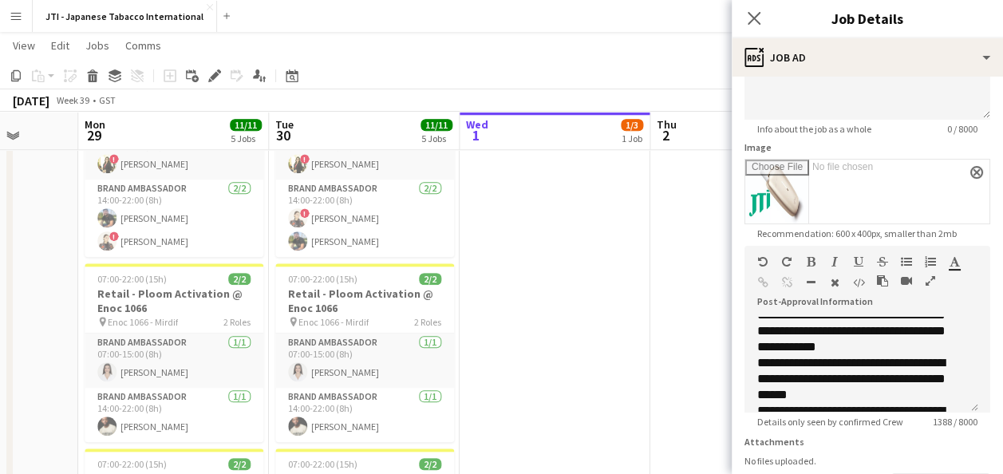
scroll to position [330, 0]
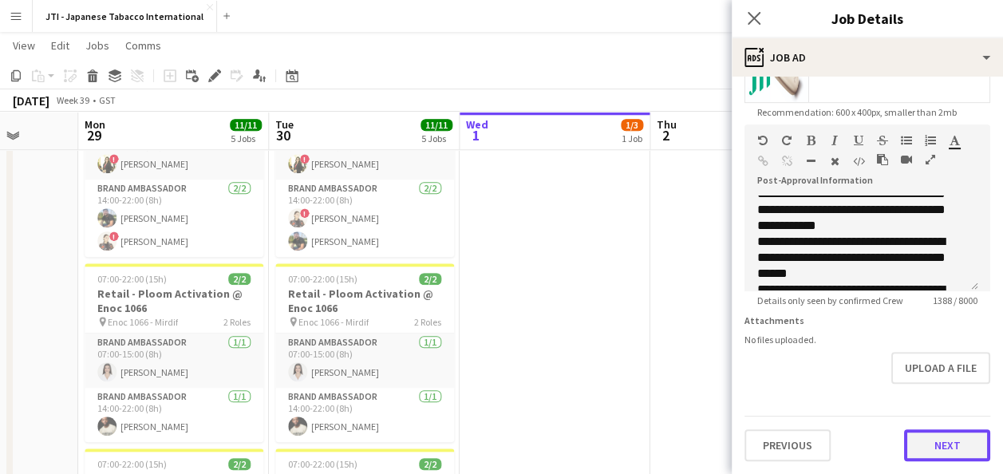
click at [935, 448] on button "Next" at bounding box center [947, 445] width 86 height 32
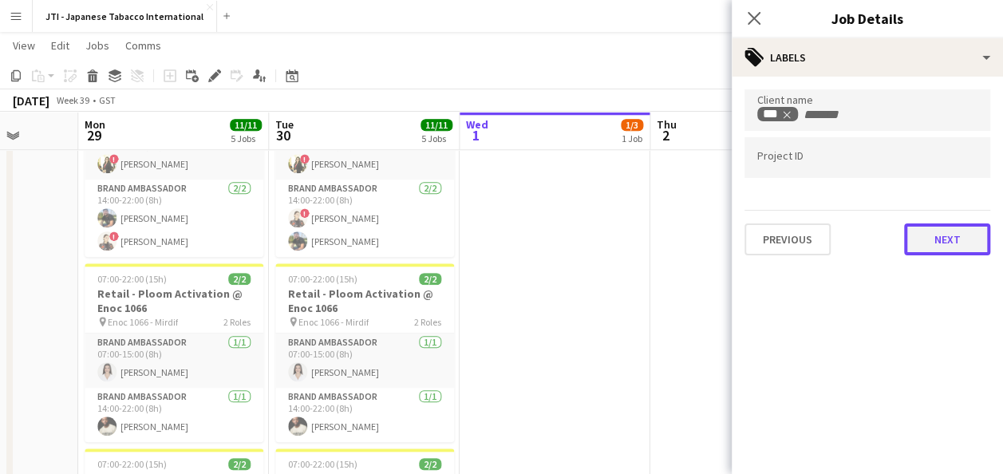
click at [947, 227] on button "Next" at bounding box center [947, 239] width 86 height 32
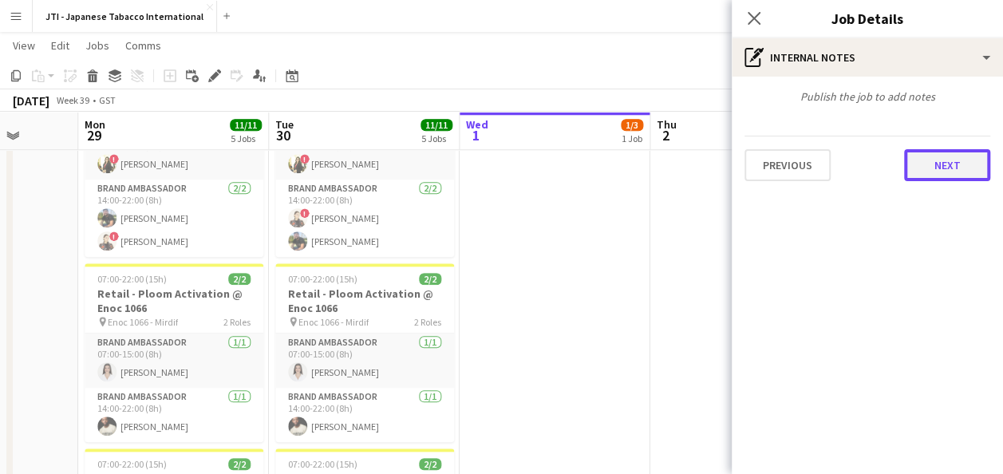
click at [952, 158] on button "Next" at bounding box center [947, 165] width 86 height 32
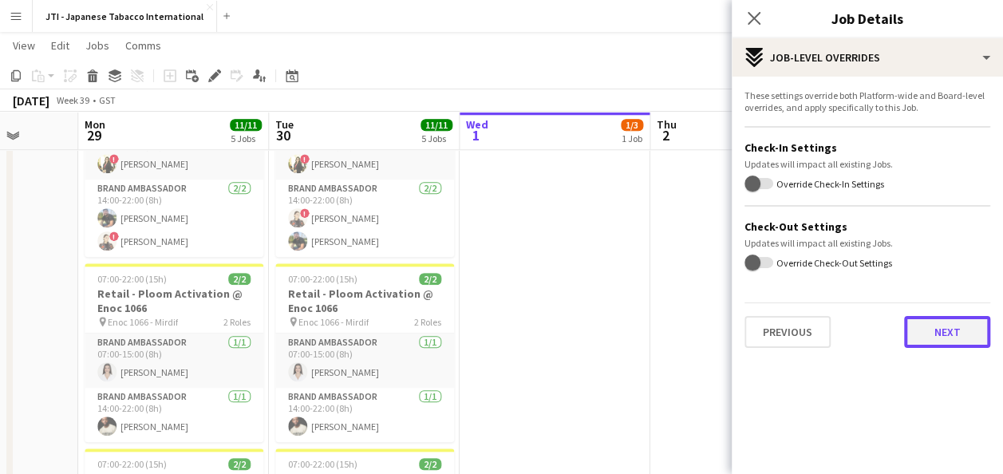
click at [963, 330] on button "Next" at bounding box center [947, 332] width 86 height 32
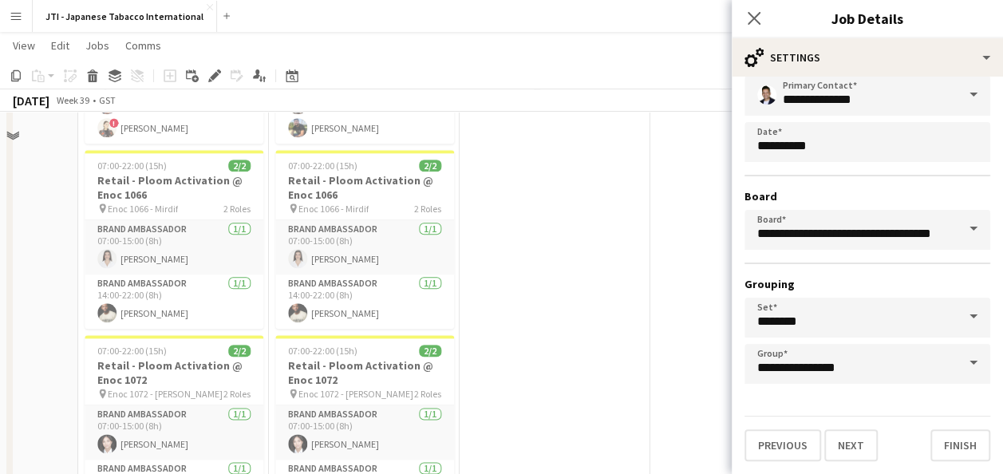
scroll to position [844, 0]
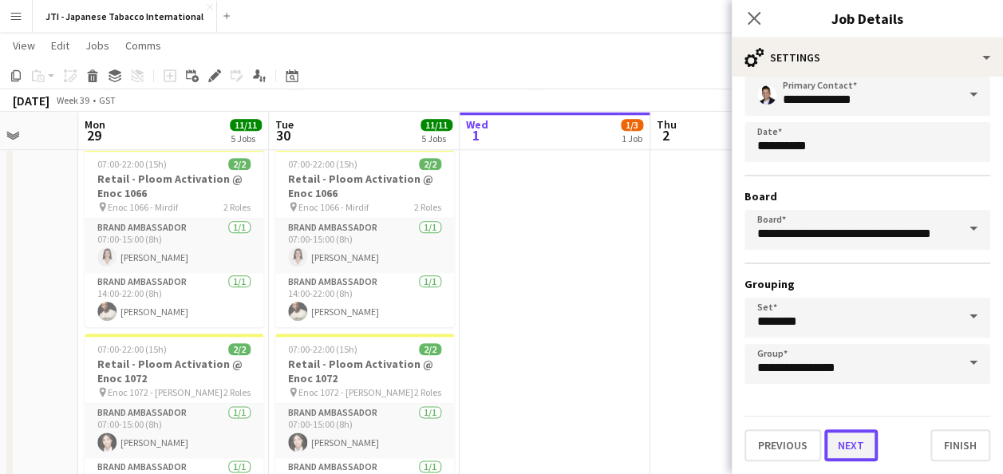
click at [853, 443] on button "Next" at bounding box center [850, 445] width 53 height 32
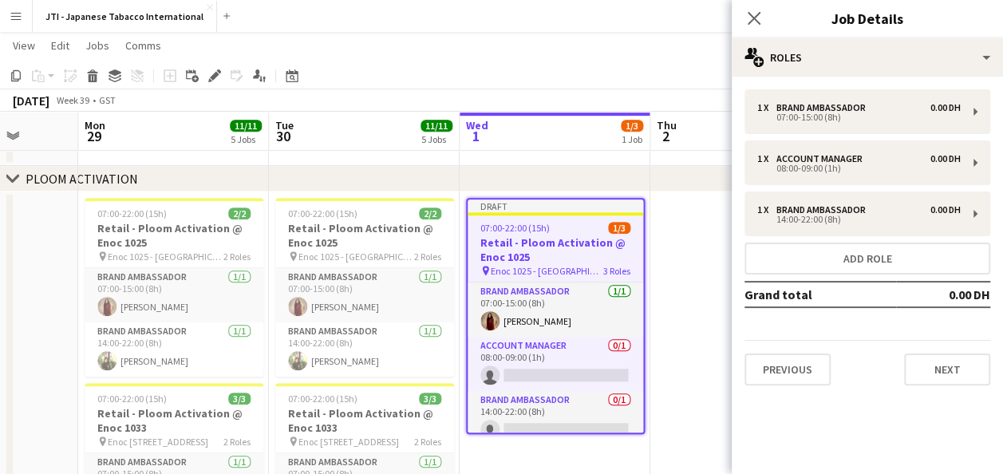
scroll to position [402, 0]
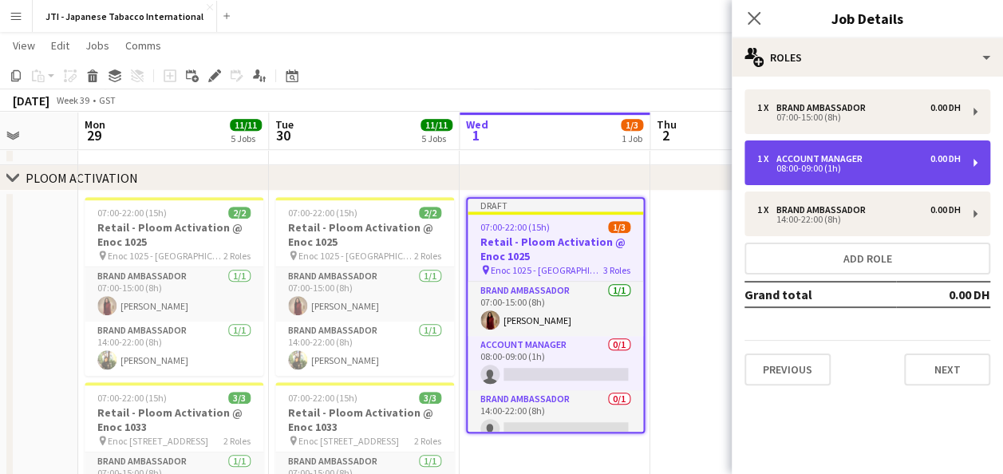
click at [955, 167] on div "08:00-09:00 (1h)" at bounding box center [858, 168] width 203 height 8
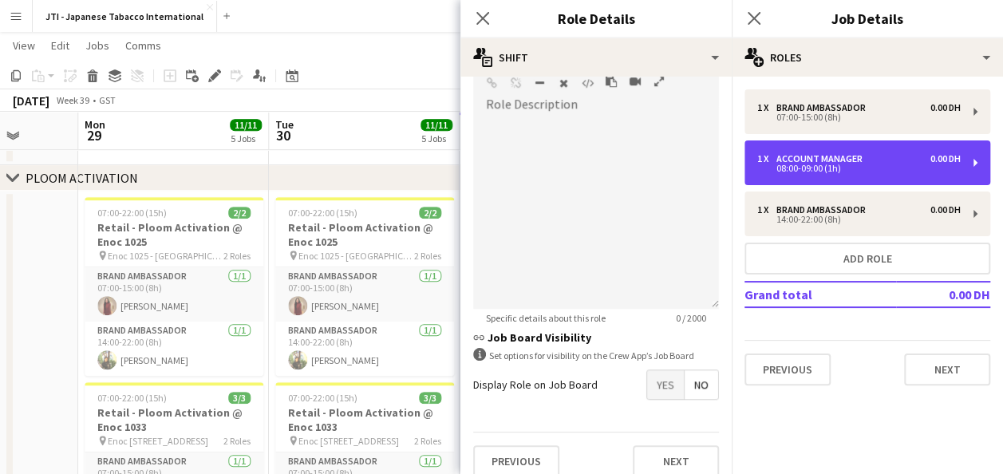
scroll to position [524, 0]
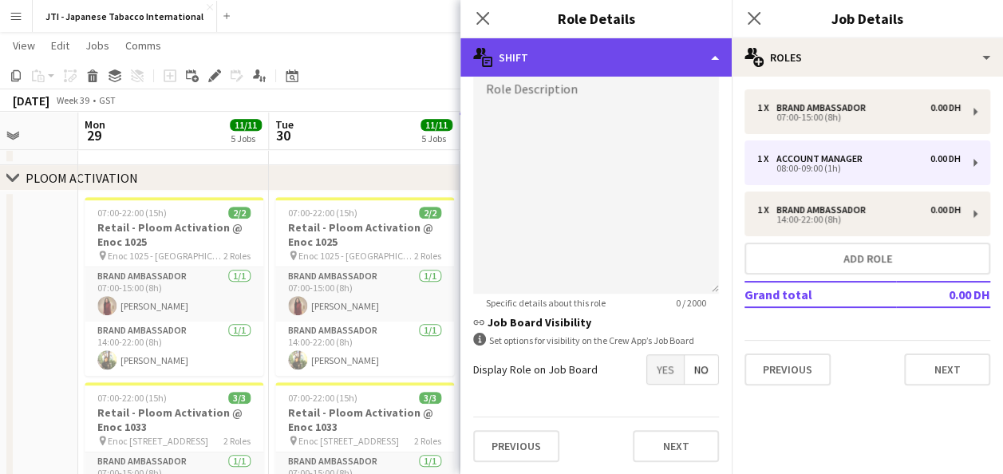
click at [572, 56] on div "multiple-actions-text Shift" at bounding box center [595, 57] width 271 height 38
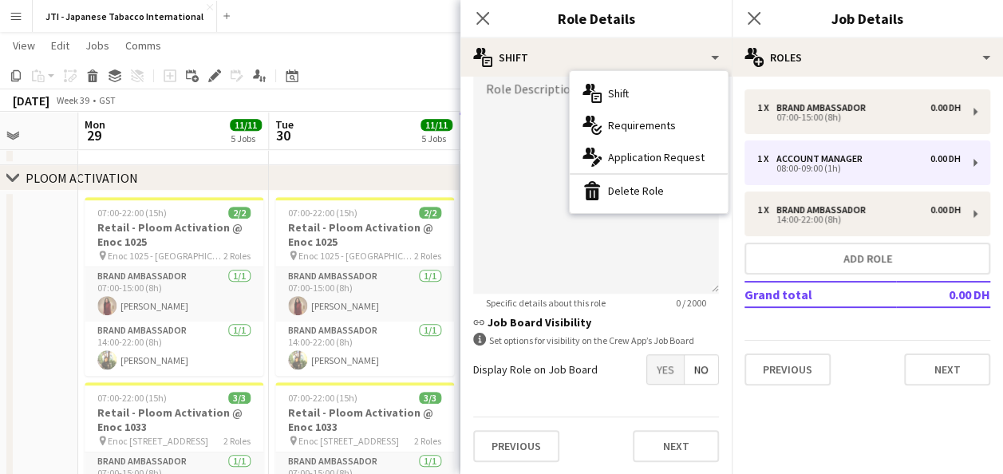
click at [662, 26] on h3 "Role Details" at bounding box center [595, 18] width 271 height 21
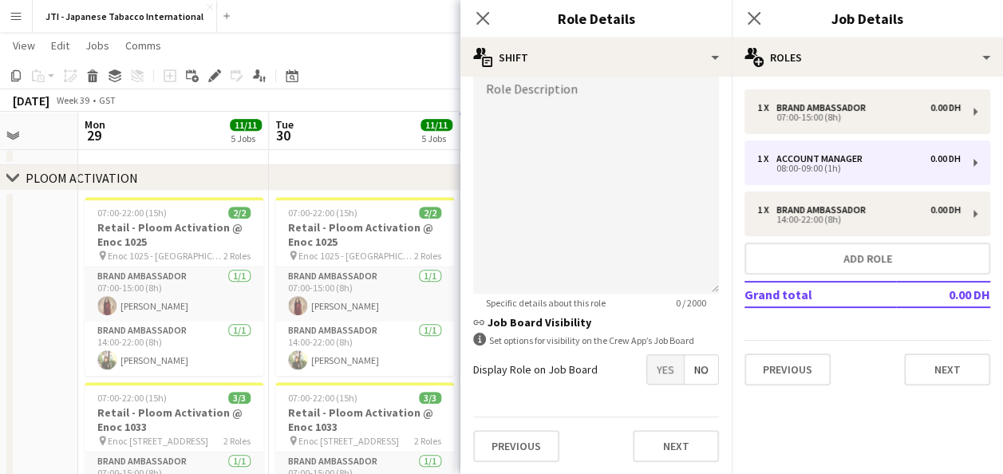
click at [471, 19] on div "Close pop-in" at bounding box center [482, 18] width 45 height 37
click at [487, 8] on app-icon "Close pop-in" at bounding box center [482, 18] width 23 height 23
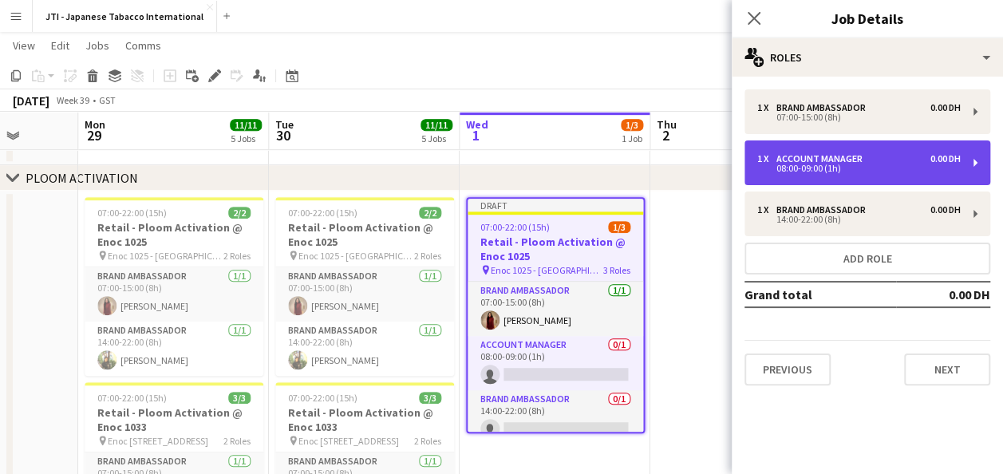
click at [979, 161] on div "1 x Account Manager 0.00 DH 08:00-09:00 (1h)" at bounding box center [867, 162] width 246 height 45
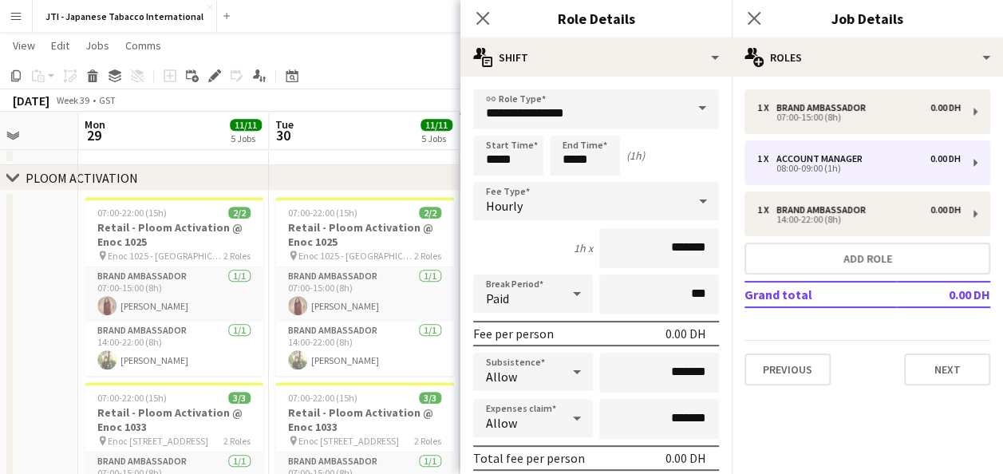
click at [685, 107] on span at bounding box center [701, 108] width 33 height 38
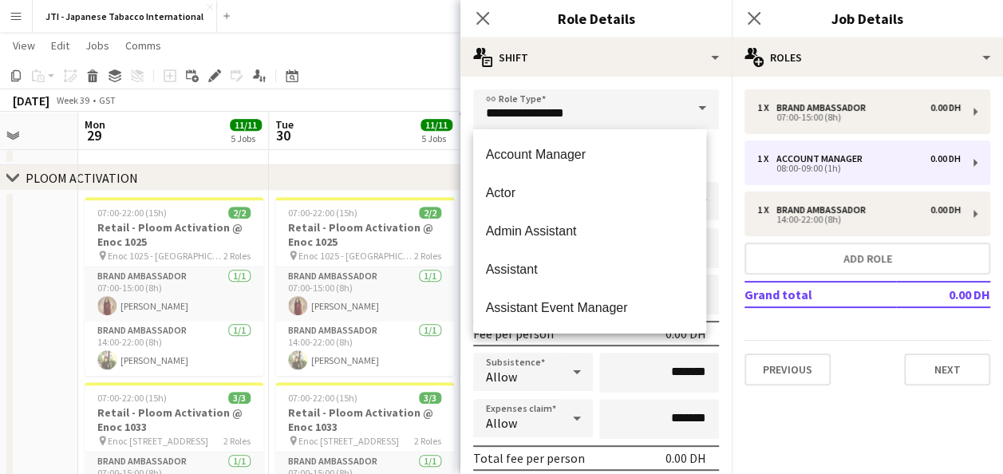
click at [685, 107] on span at bounding box center [701, 108] width 33 height 38
click at [695, 105] on span at bounding box center [701, 108] width 33 height 38
click at [688, 112] on span at bounding box center [701, 108] width 33 height 38
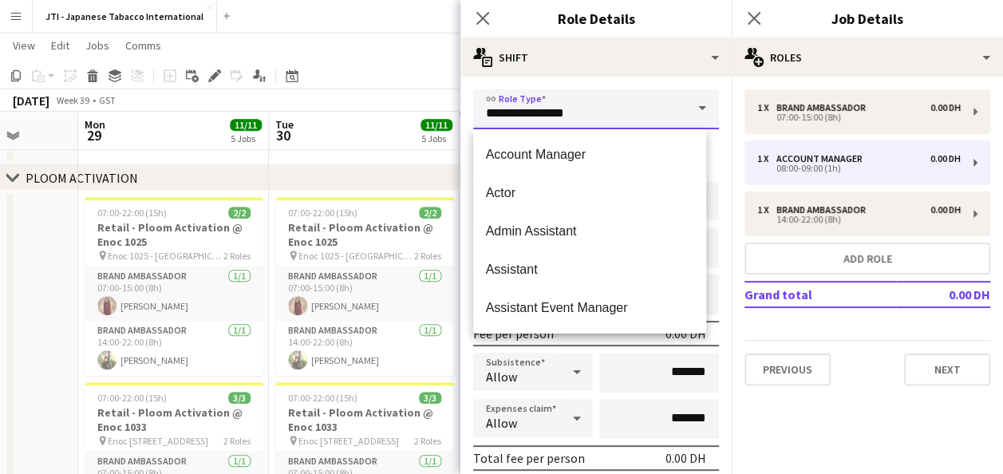
click at [624, 106] on input "**********" at bounding box center [596, 109] width 246 height 40
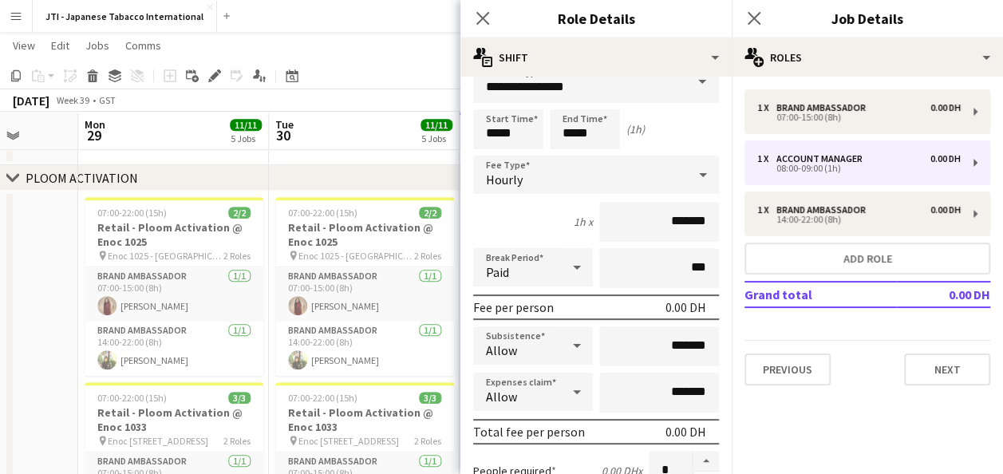
scroll to position [0, 0]
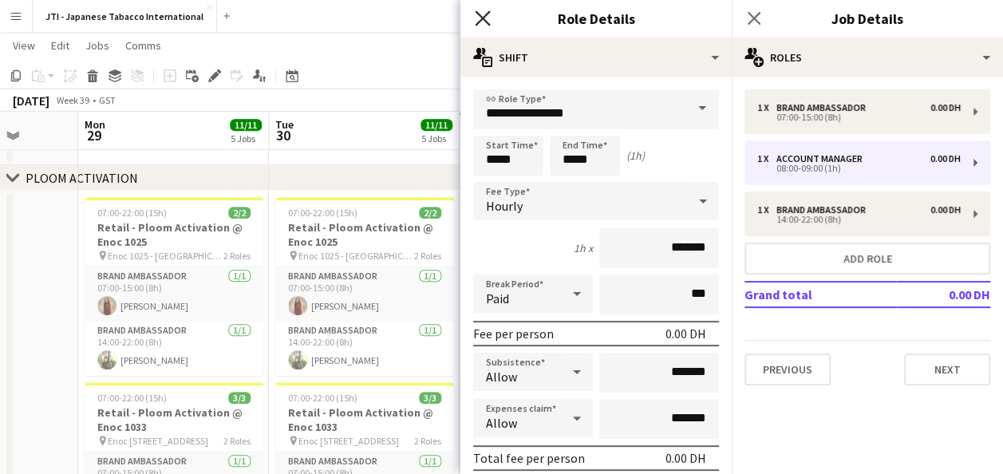
click at [482, 22] on icon "Close pop-in" at bounding box center [482, 17] width 15 height 15
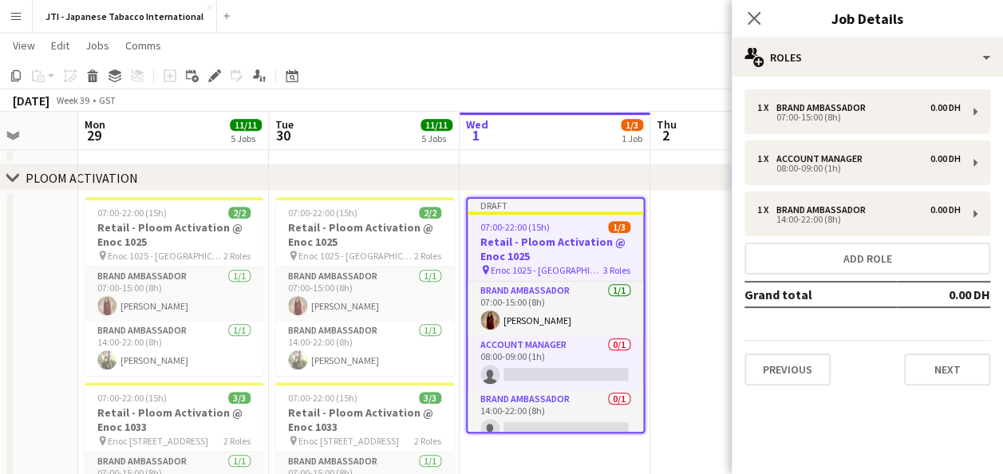
click at [518, 258] on h3 "Retail - Ploom Activation @ Enoc 1025" at bounding box center [554, 248] width 175 height 29
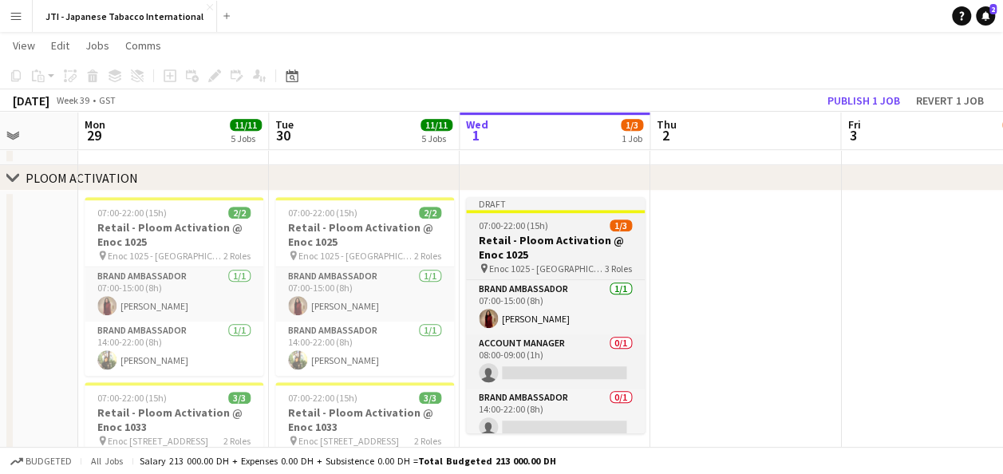
click at [518, 258] on h3 "Retail - Ploom Activation @ Enoc 1025" at bounding box center [555, 247] width 179 height 29
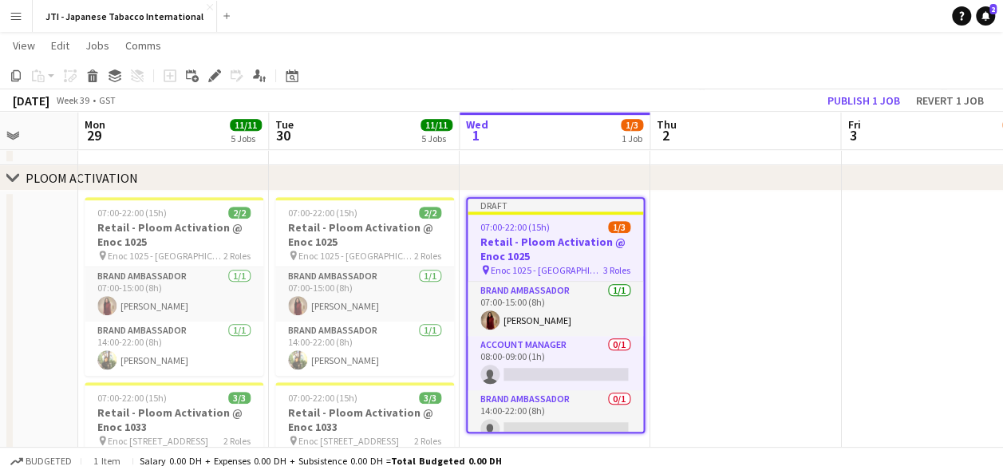
click at [501, 254] on h3 "Retail - Ploom Activation @ Enoc 1025" at bounding box center [554, 248] width 175 height 29
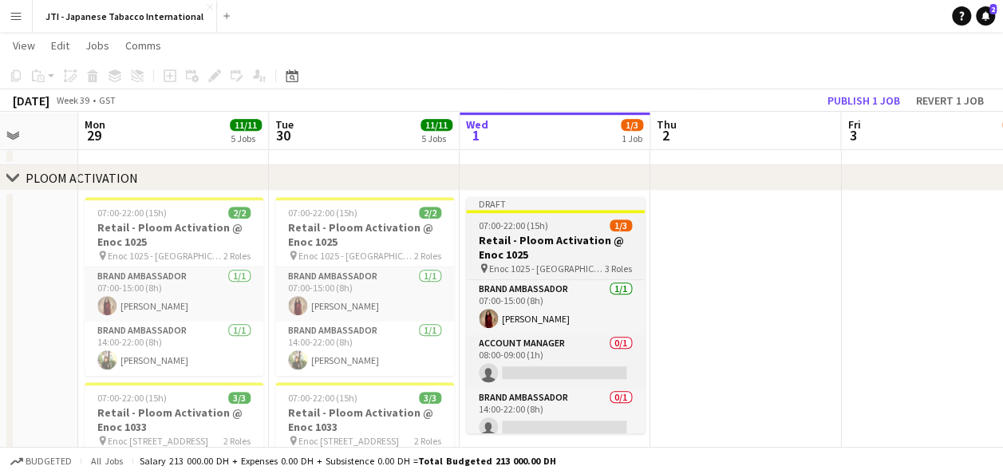
click at [501, 254] on h3 "Retail - Ploom Activation @ Enoc 1025" at bounding box center [555, 247] width 179 height 29
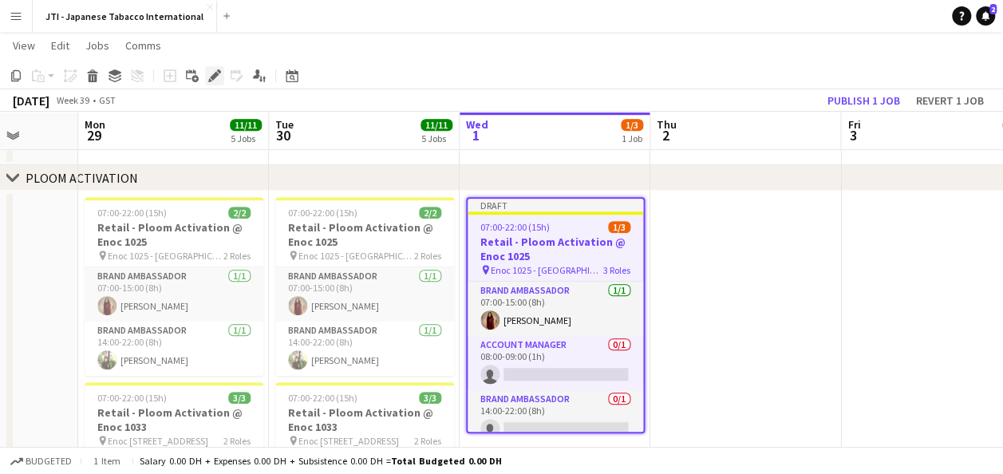
click at [210, 78] on icon "Edit" at bounding box center [214, 75] width 13 height 13
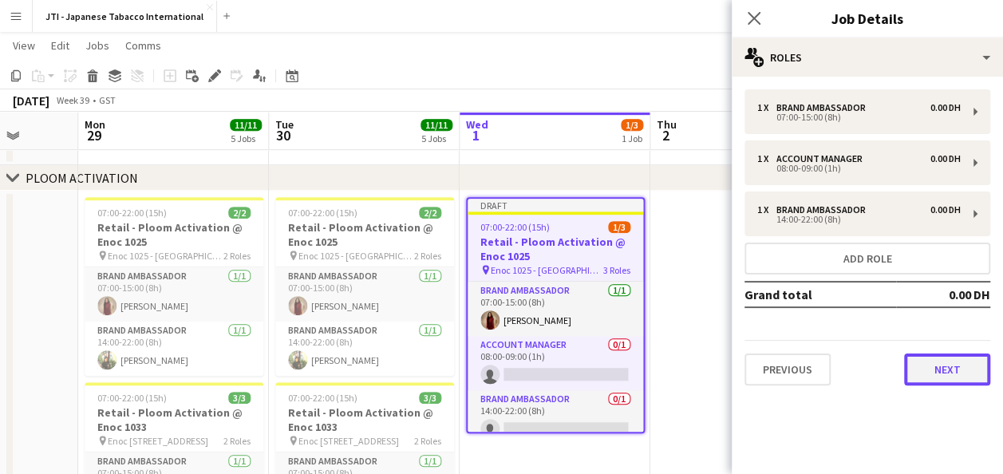
click at [967, 370] on button "Next" at bounding box center [947, 369] width 86 height 32
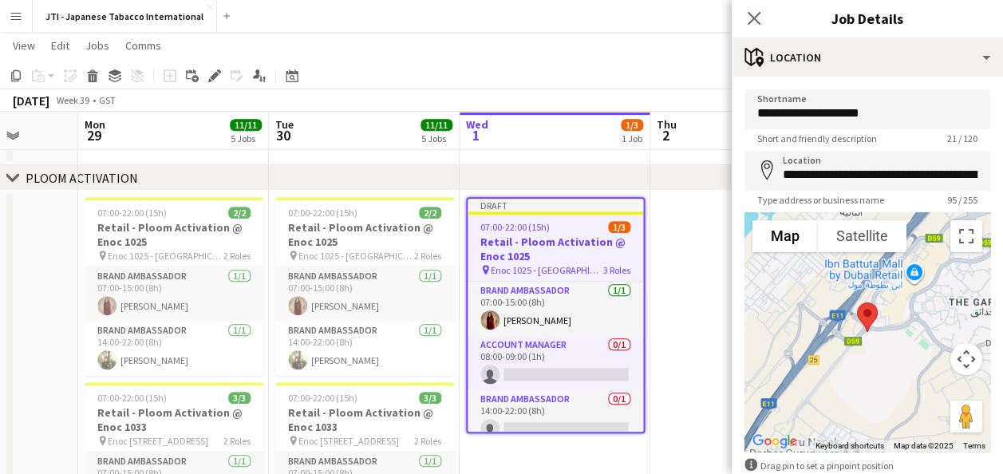
scroll to position [89, 0]
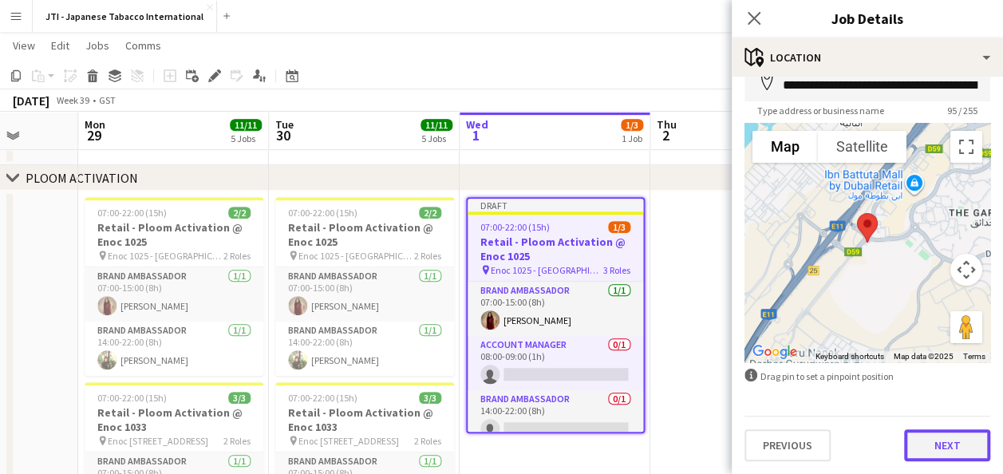
click at [912, 442] on button "Next" at bounding box center [947, 445] width 86 height 32
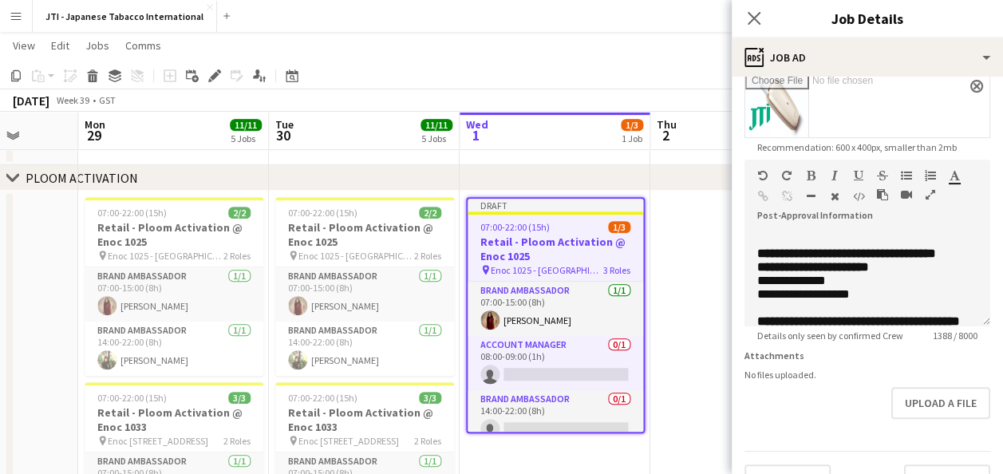
scroll to position [330, 0]
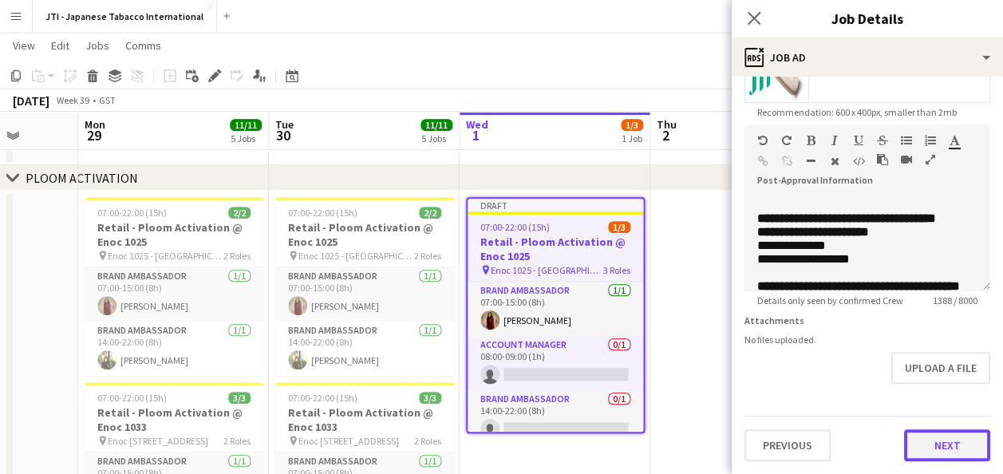
click at [933, 450] on button "Next" at bounding box center [947, 445] width 86 height 32
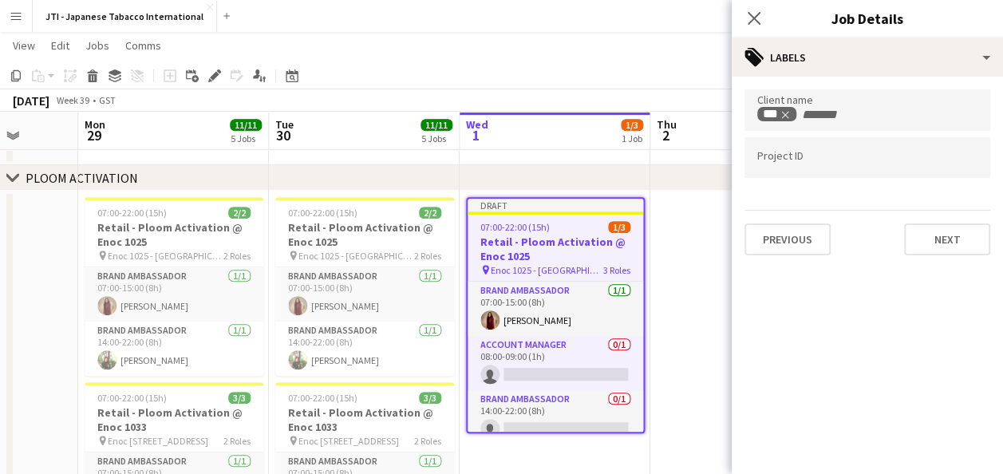
scroll to position [0, 0]
click at [924, 247] on button "Next" at bounding box center [947, 239] width 86 height 32
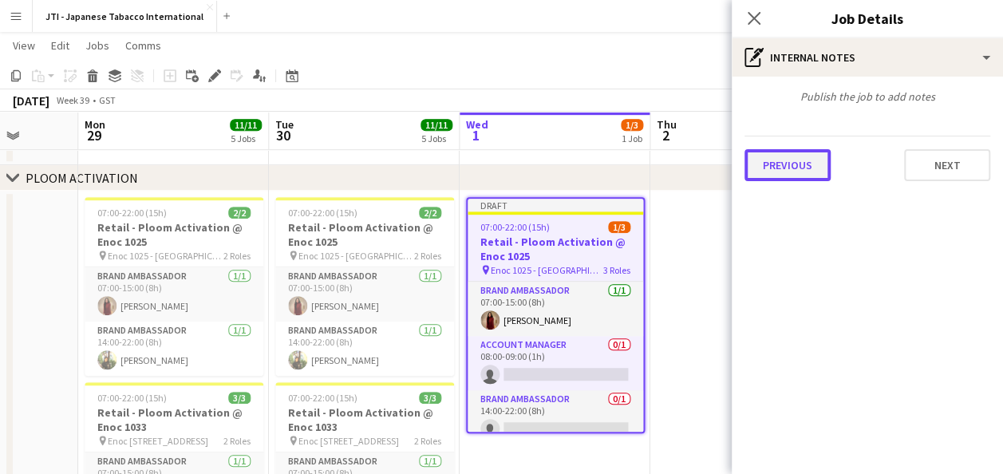
click at [804, 175] on button "Previous" at bounding box center [787, 165] width 86 height 32
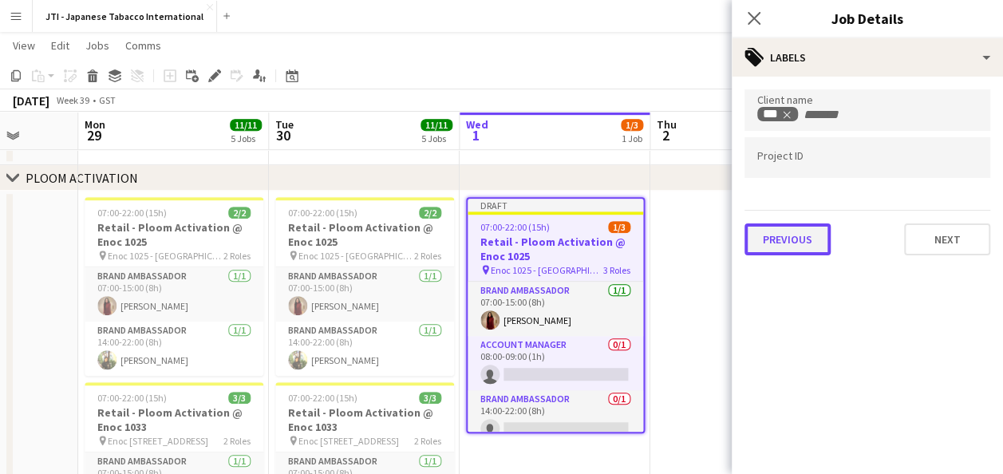
click at [805, 238] on button "Previous" at bounding box center [787, 239] width 86 height 32
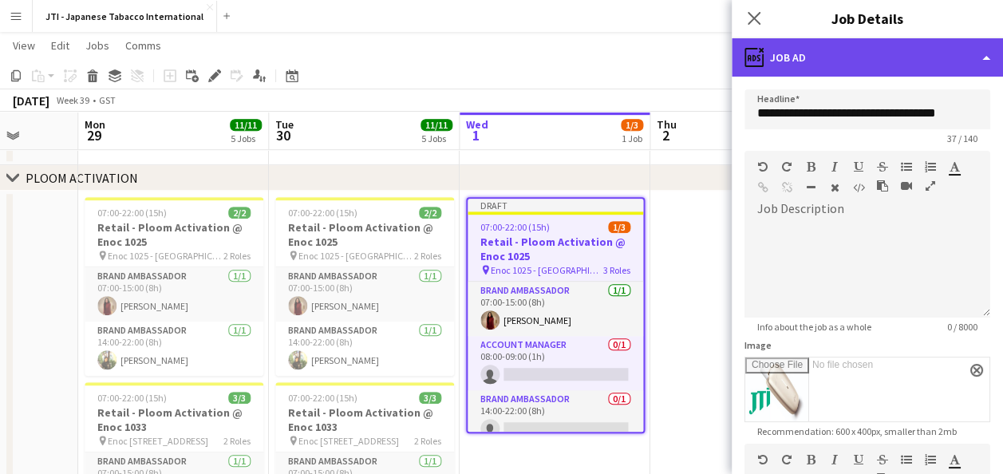
click at [963, 60] on div "ads-window Job Ad" at bounding box center [866, 57] width 271 height 38
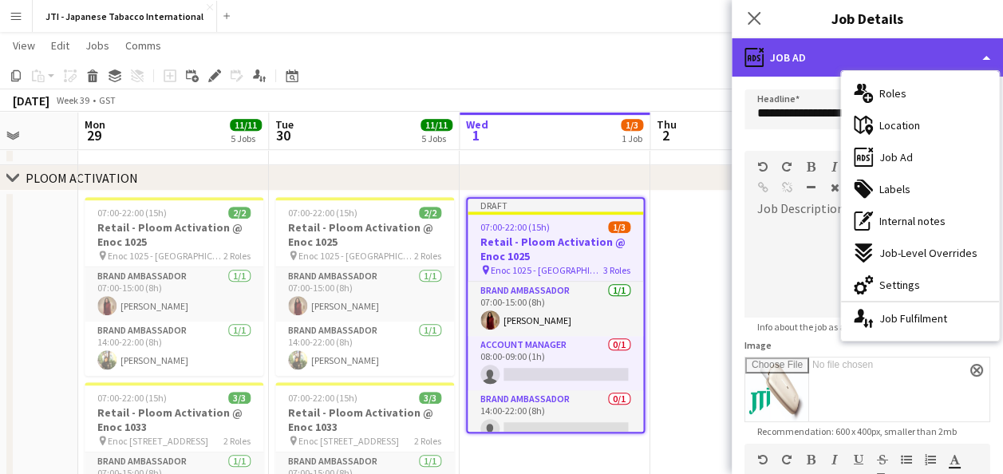
click at [817, 69] on div "ads-window Job Ad" at bounding box center [866, 57] width 271 height 38
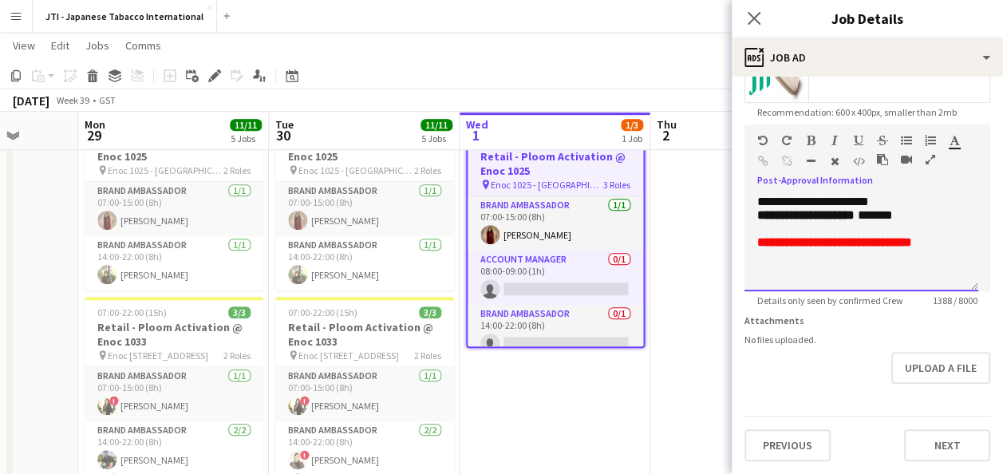
scroll to position [873, 0]
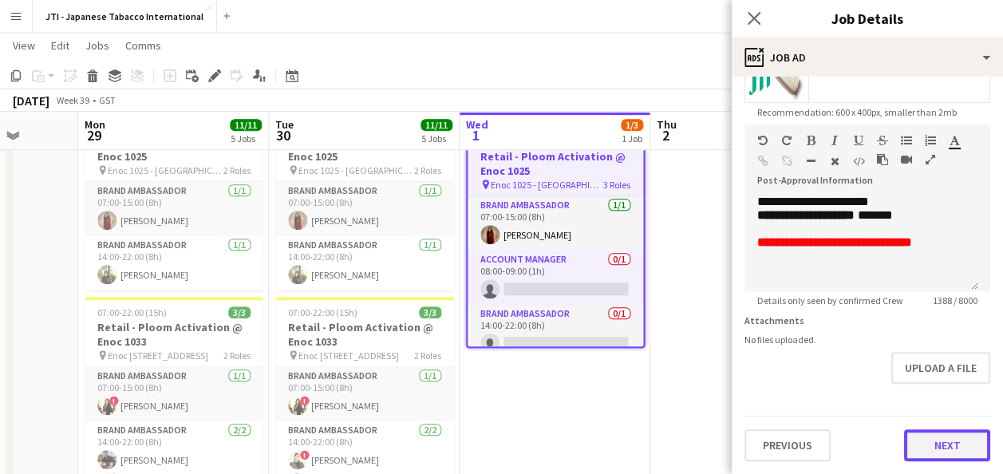
click at [950, 445] on button "Next" at bounding box center [947, 445] width 86 height 32
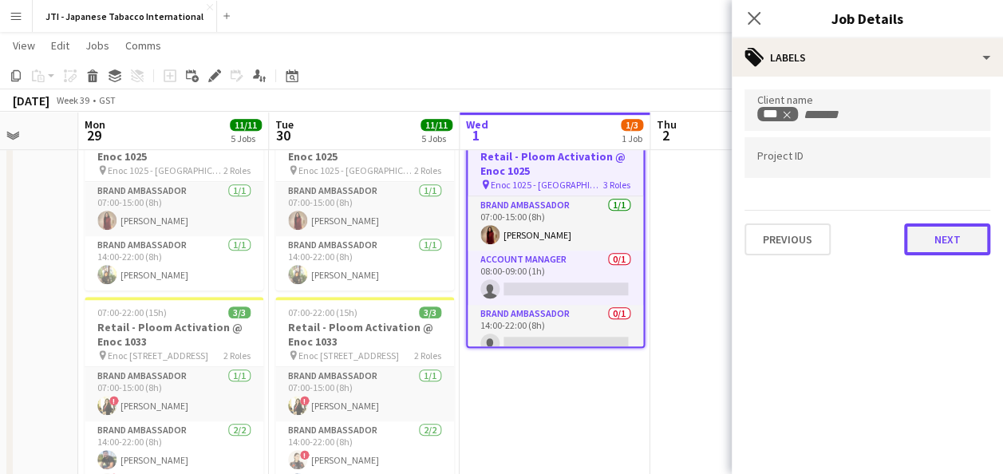
click at [932, 234] on button "Next" at bounding box center [947, 239] width 86 height 32
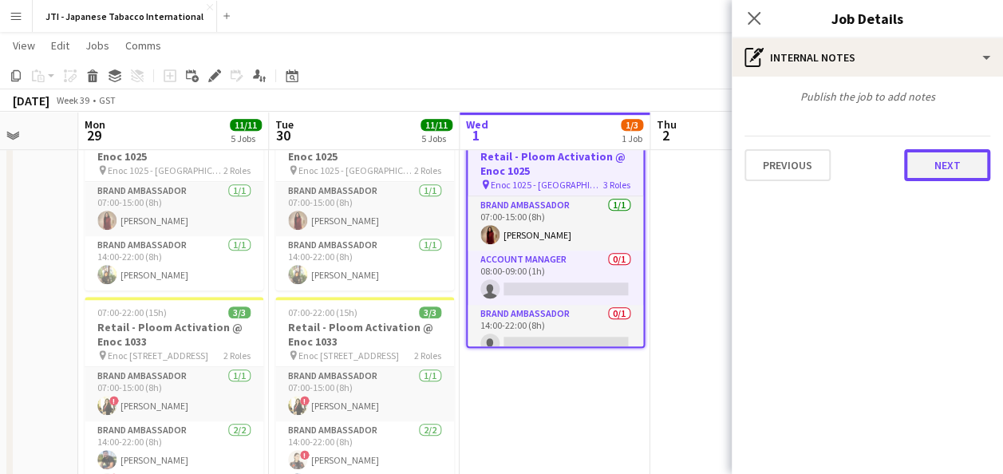
click at [935, 166] on button "Next" at bounding box center [947, 165] width 86 height 32
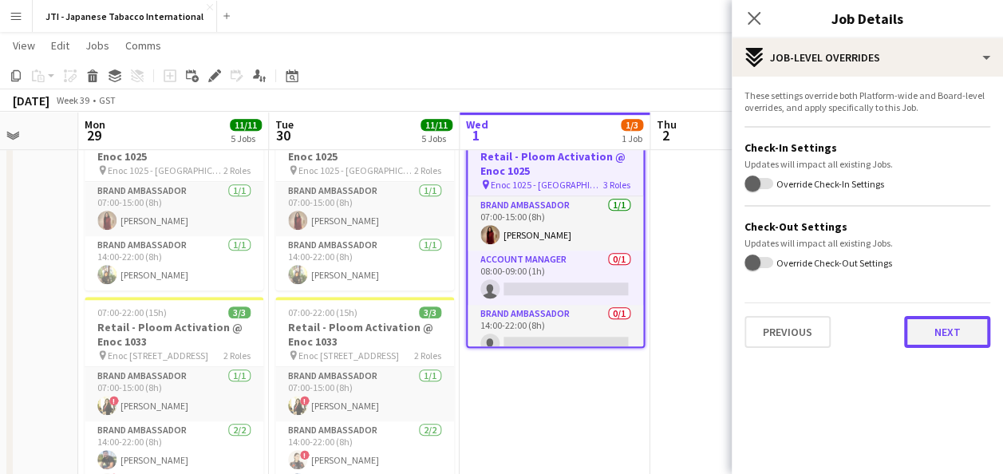
click at [971, 324] on button "Next" at bounding box center [947, 332] width 86 height 32
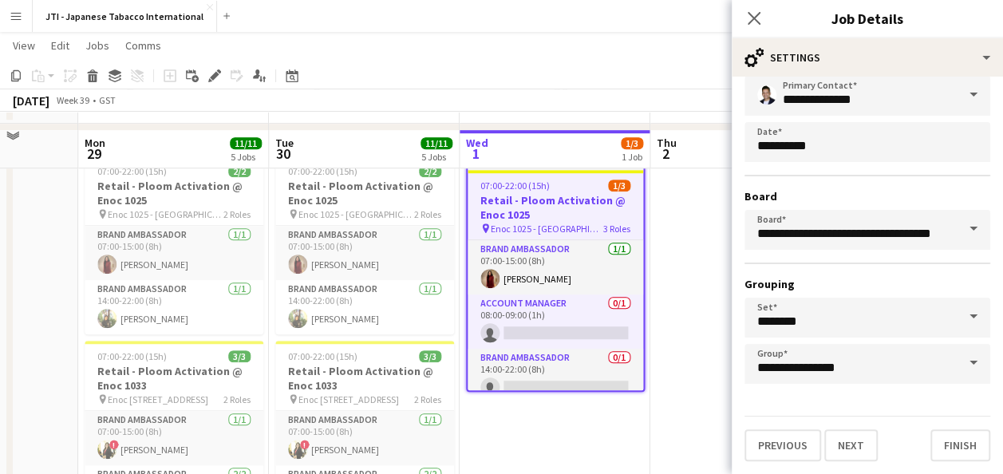
scroll to position [443, 0]
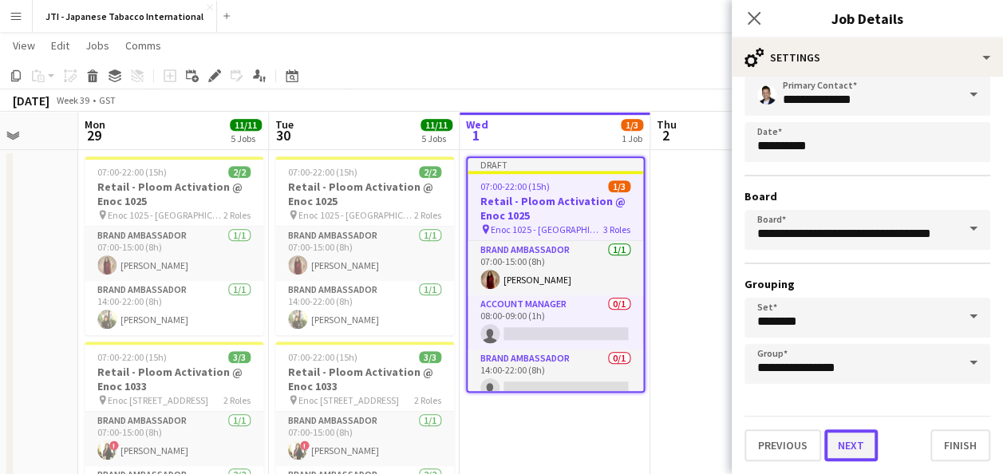
click at [860, 445] on button "Next" at bounding box center [850, 445] width 53 height 32
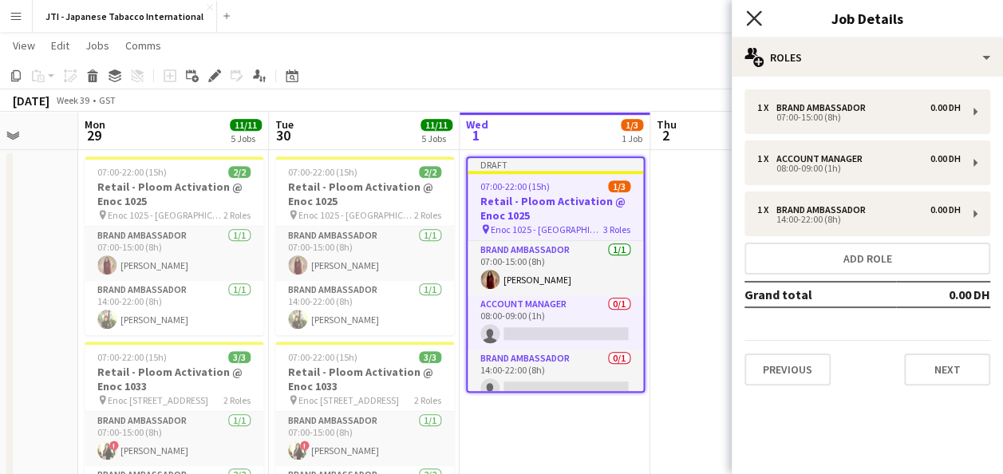
click at [753, 22] on icon "Close pop-in" at bounding box center [753, 17] width 15 height 15
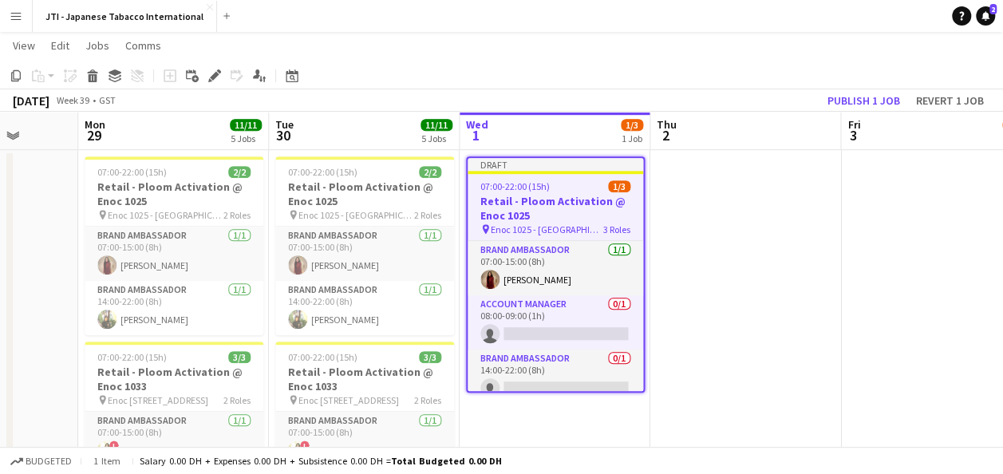
click at [547, 195] on h3 "Retail - Ploom Activation @ Enoc 1025" at bounding box center [554, 208] width 175 height 29
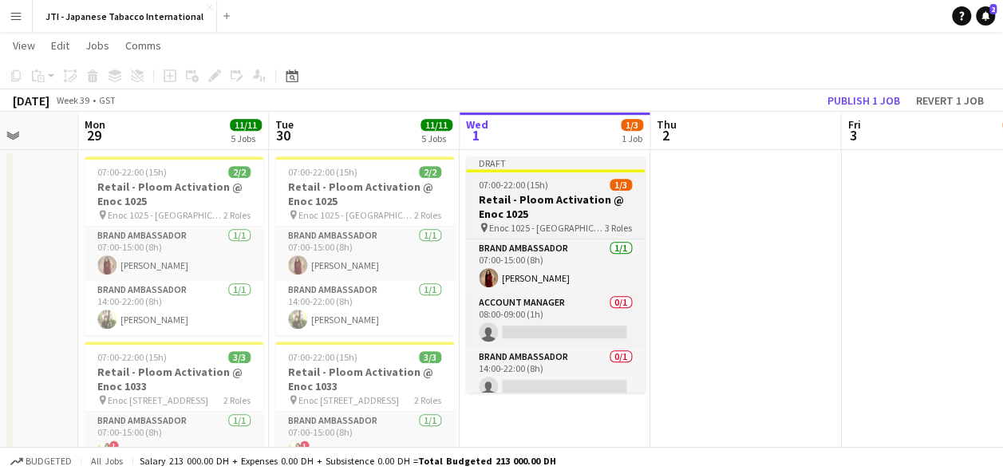
click at [547, 195] on h3 "Retail - Ploom Activation @ Enoc 1025" at bounding box center [555, 206] width 179 height 29
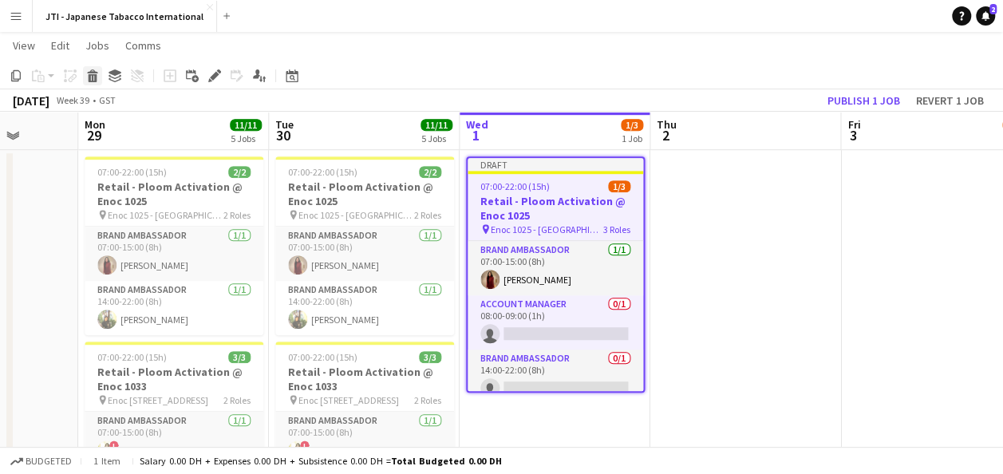
click at [94, 76] on icon "Delete" at bounding box center [92, 75] width 13 height 13
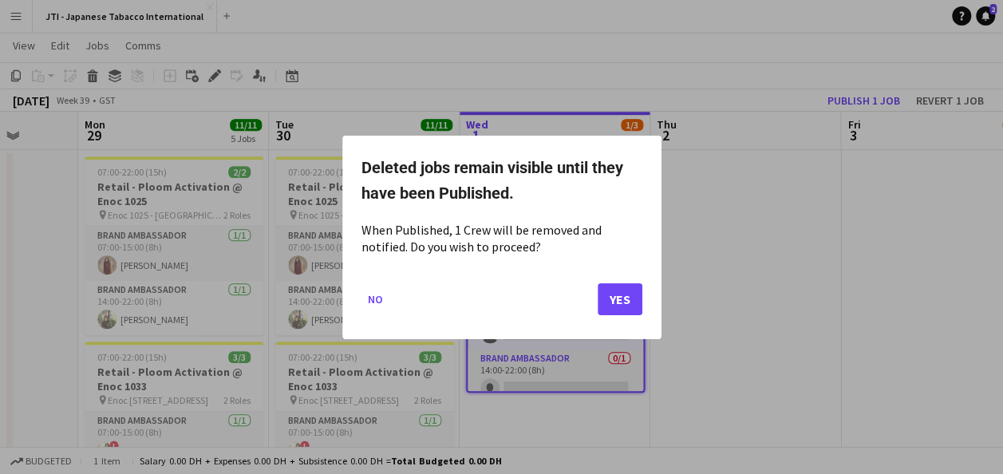
click at [750, 254] on div at bounding box center [501, 237] width 1003 height 474
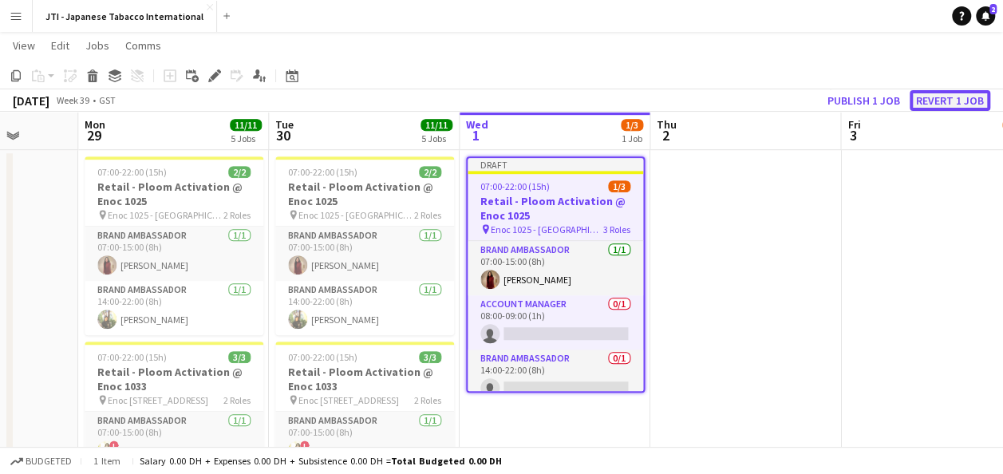
click at [941, 95] on button "Revert 1 job" at bounding box center [949, 100] width 81 height 21
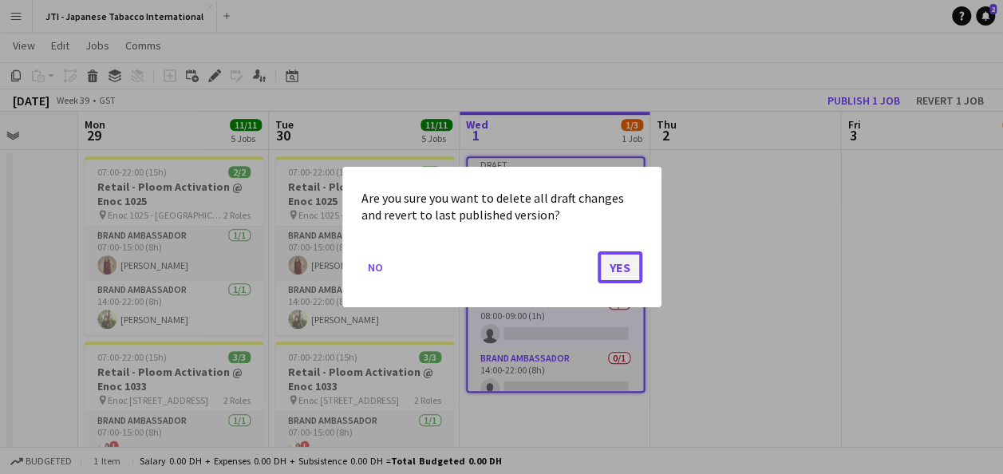
click at [609, 263] on button "Yes" at bounding box center [619, 267] width 45 height 32
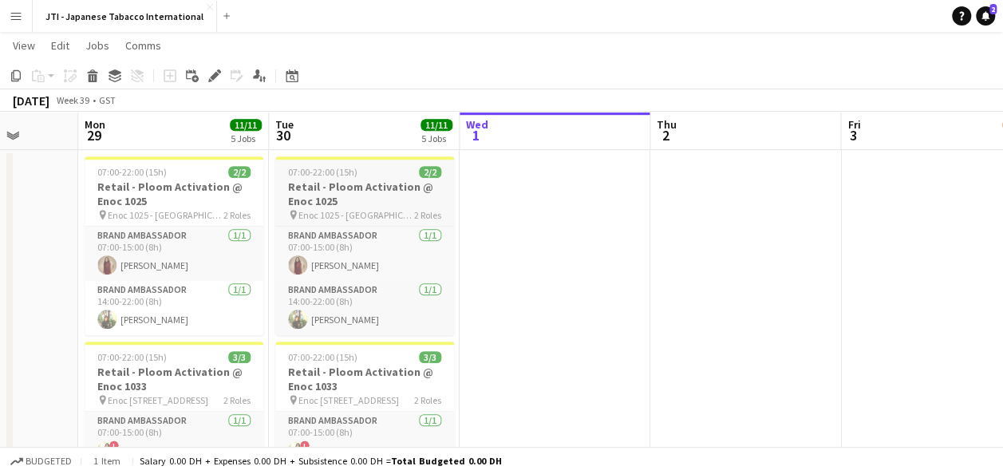
click at [348, 193] on h3 "Retail - Ploom Activation @ Enoc 1025" at bounding box center [364, 193] width 179 height 29
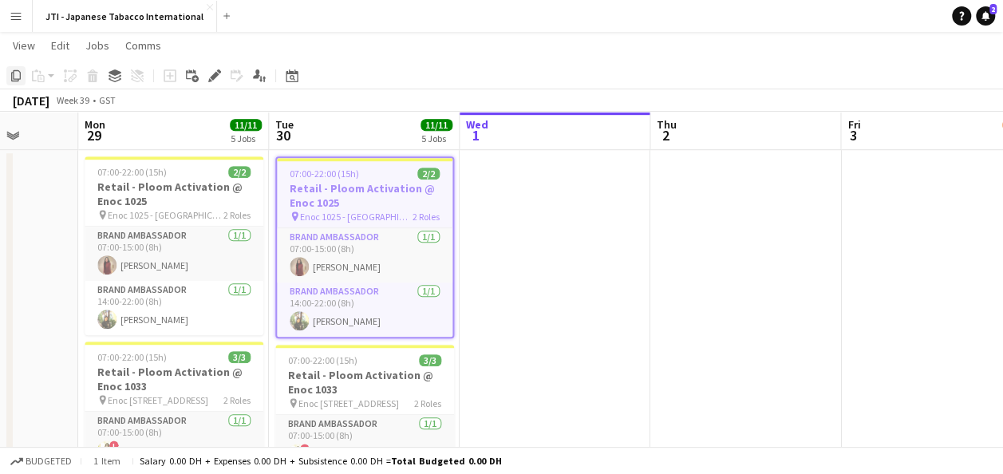
click at [18, 83] on div "Copy" at bounding box center [15, 75] width 19 height 19
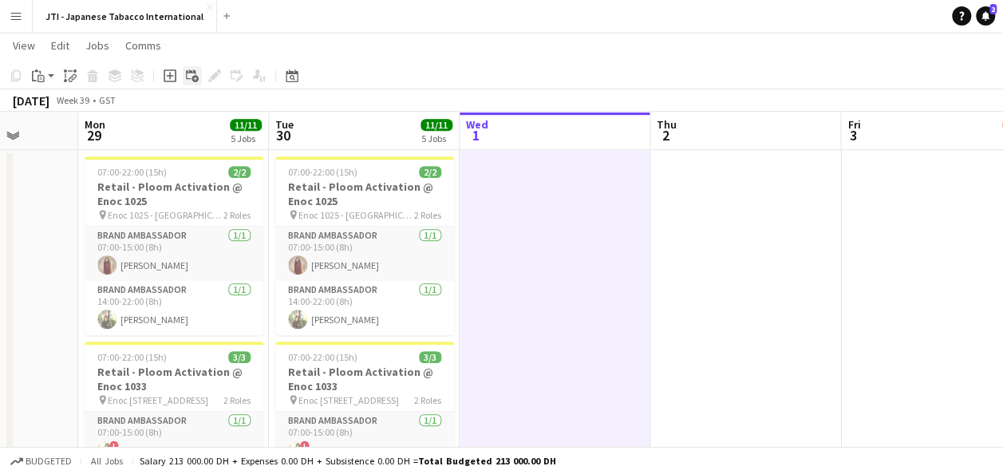
click at [196, 79] on icon at bounding box center [194, 78] width 7 height 7
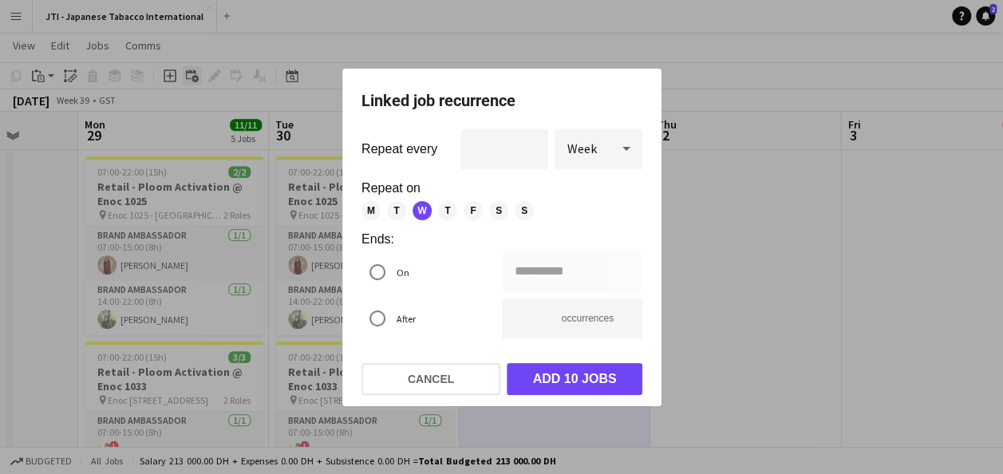
scroll to position [0, 0]
click at [450, 378] on button "Cancel" at bounding box center [430, 379] width 139 height 32
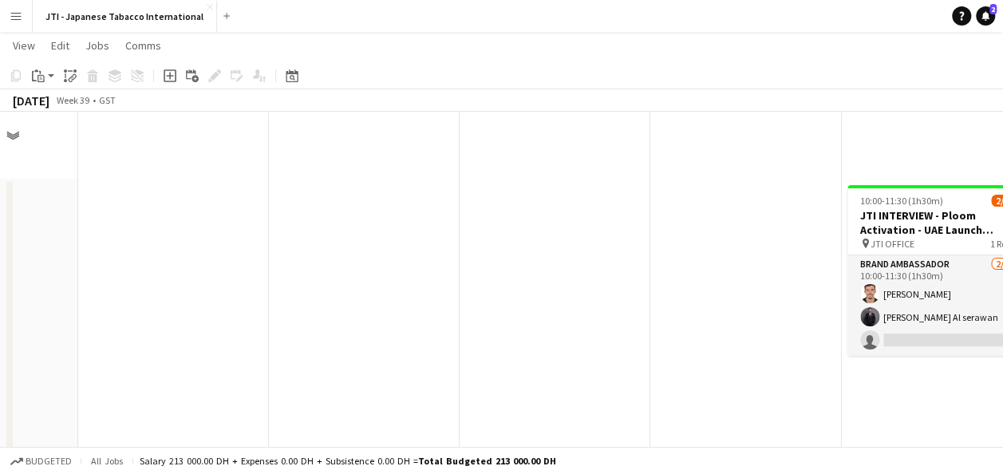
scroll to position [443, 0]
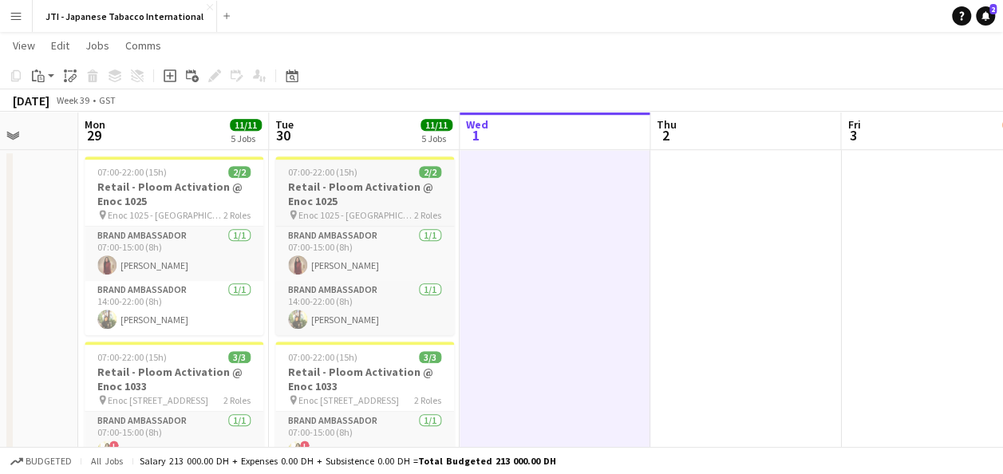
click at [357, 195] on h3 "Retail - Ploom Activation @ Enoc 1025" at bounding box center [364, 193] width 179 height 29
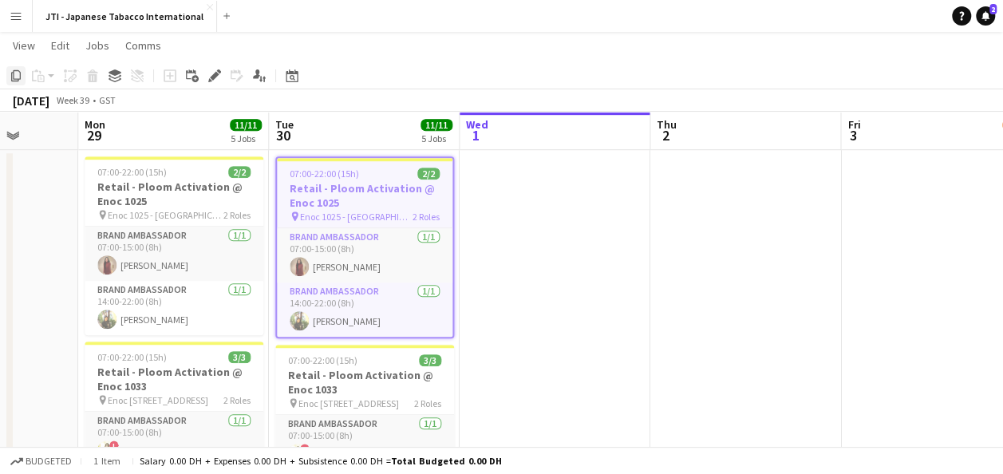
click at [13, 78] on icon "Copy" at bounding box center [16, 75] width 13 height 13
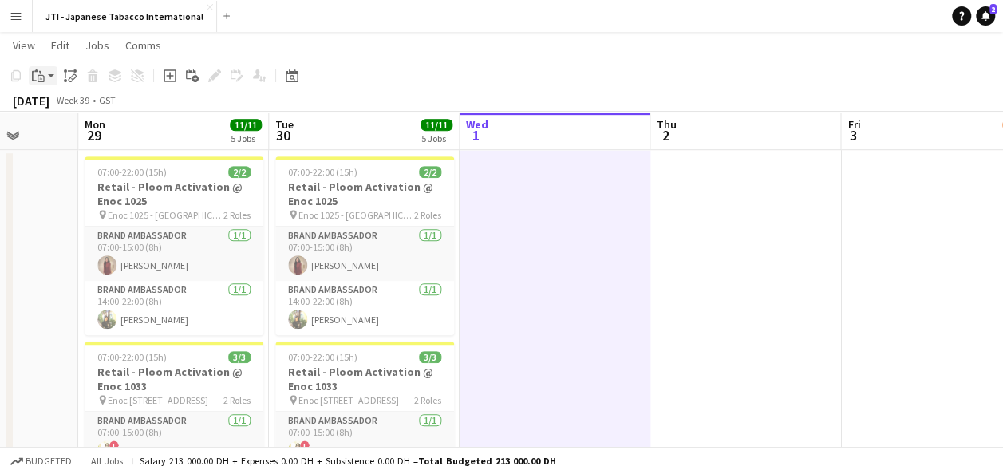
click at [49, 77] on app-action-btn "Paste" at bounding box center [43, 75] width 29 height 19
click at [61, 110] on link "Paste Ctrl+V" at bounding box center [117, 106] width 150 height 14
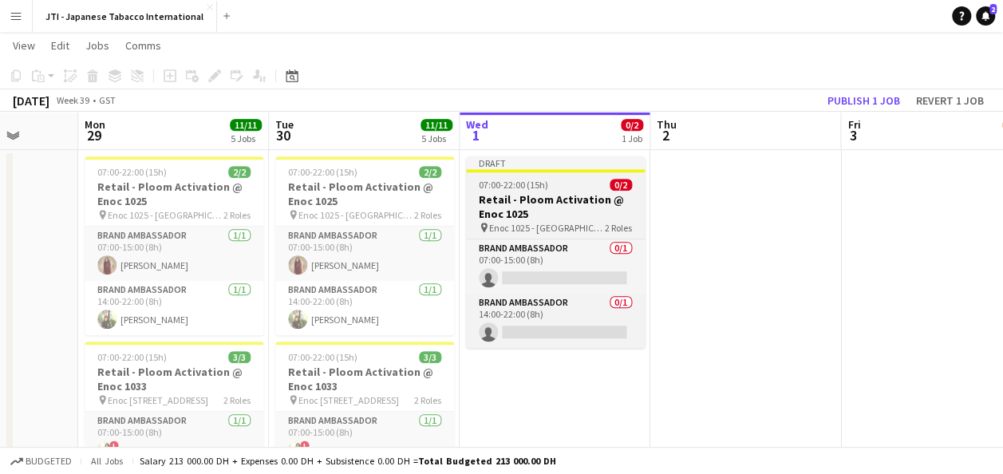
click at [543, 207] on h3 "Retail - Ploom Activation @ Enoc 1025" at bounding box center [555, 206] width 179 height 29
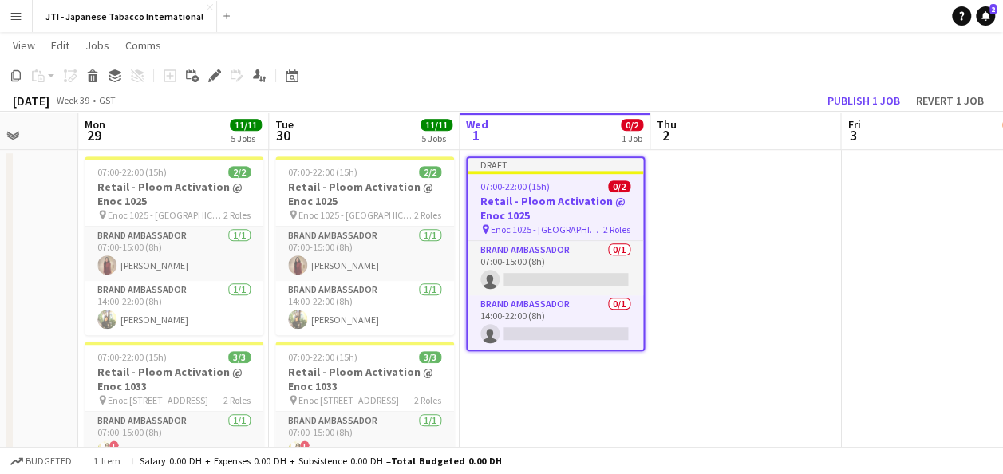
click at [543, 207] on h3 "Retail - Ploom Activation @ Enoc 1025" at bounding box center [554, 208] width 175 height 29
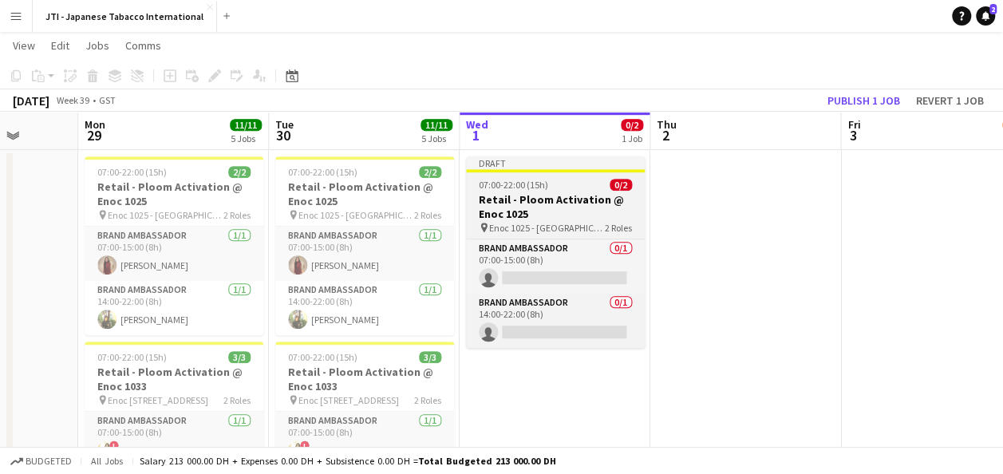
click at [543, 207] on h3 "Retail - Ploom Activation @ Enoc 1025" at bounding box center [555, 206] width 179 height 29
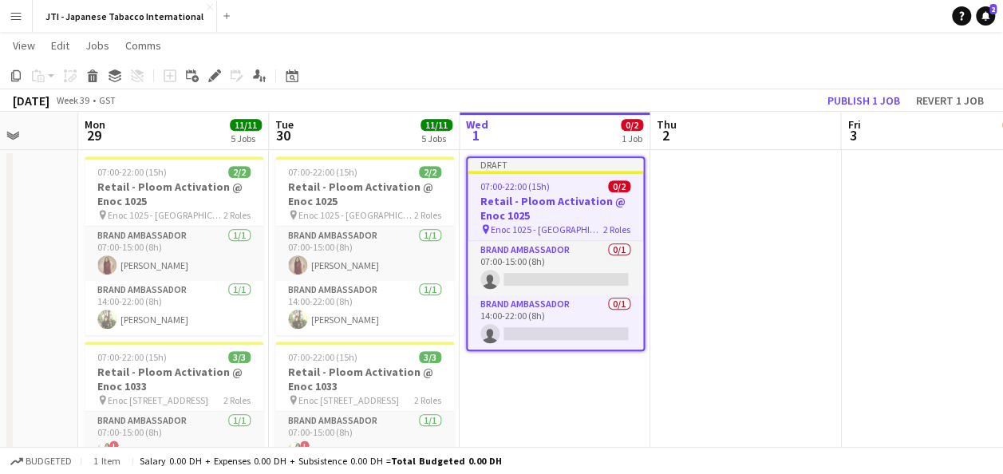
click at [543, 207] on h3 "Retail - Ploom Activation @ Enoc 1025" at bounding box center [554, 208] width 175 height 29
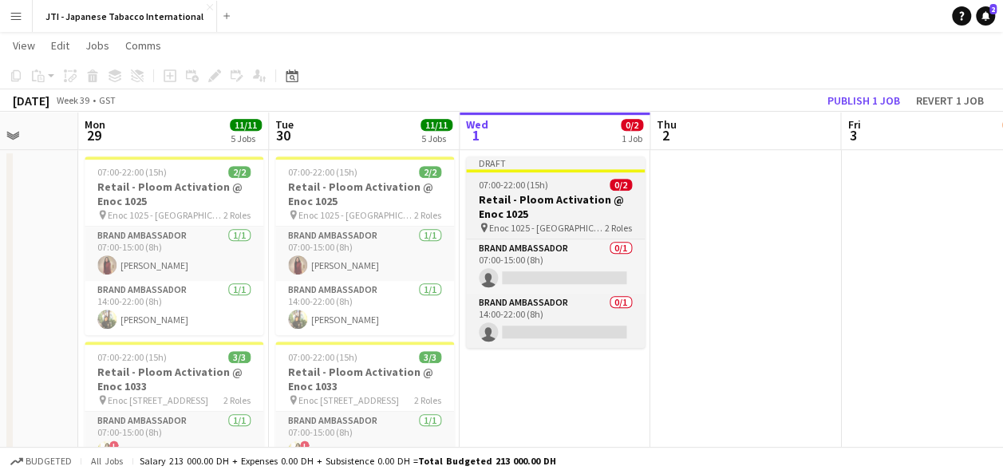
click at [543, 207] on h3 "Retail - Ploom Activation @ Enoc 1025" at bounding box center [555, 206] width 179 height 29
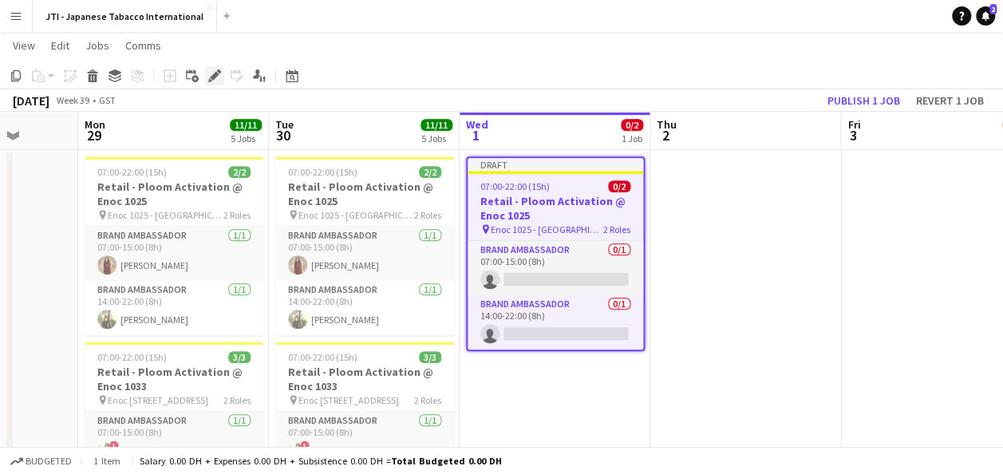
click at [219, 78] on icon "Edit" at bounding box center [214, 75] width 13 height 13
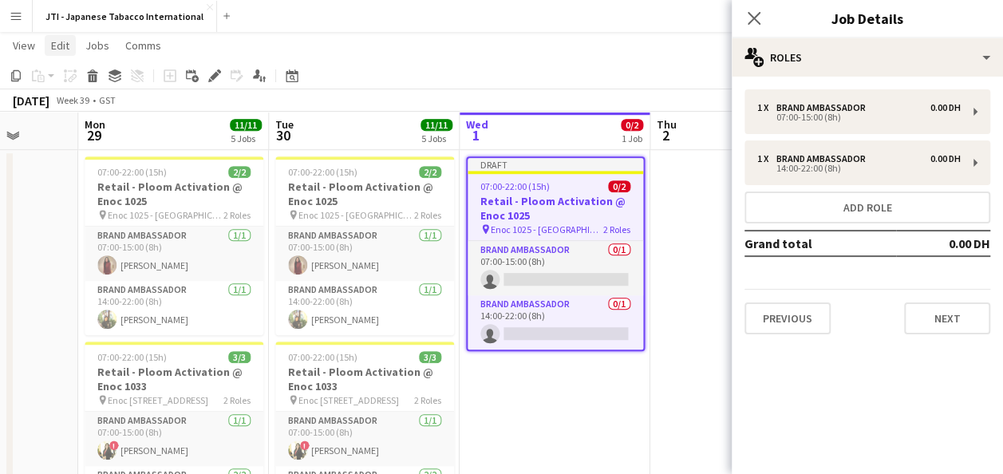
click at [54, 53] on link "Edit" at bounding box center [60, 45] width 31 height 21
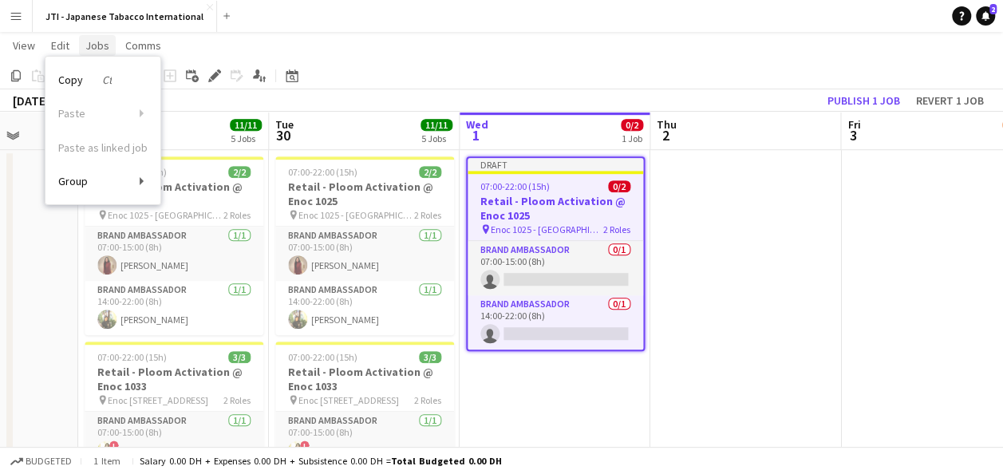
click at [96, 49] on span "Jobs" at bounding box center [97, 45] width 24 height 14
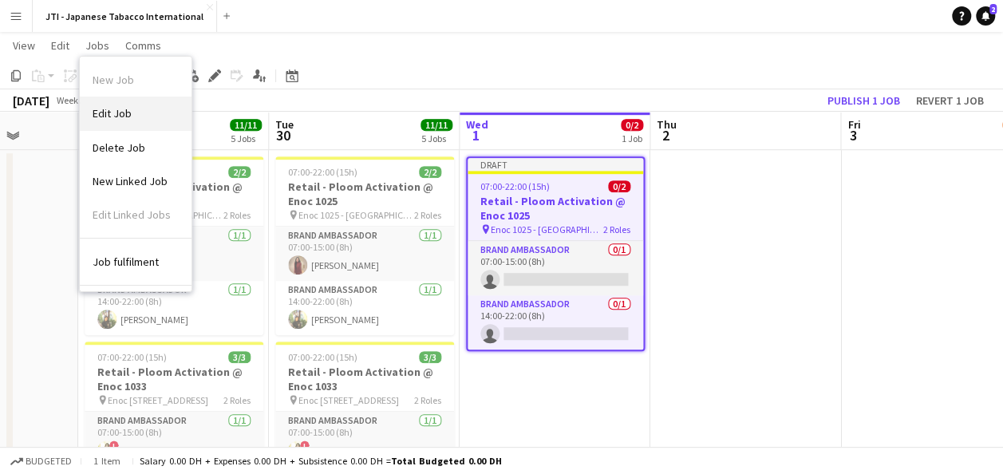
click at [128, 109] on span "Edit Job" at bounding box center [112, 113] width 39 height 14
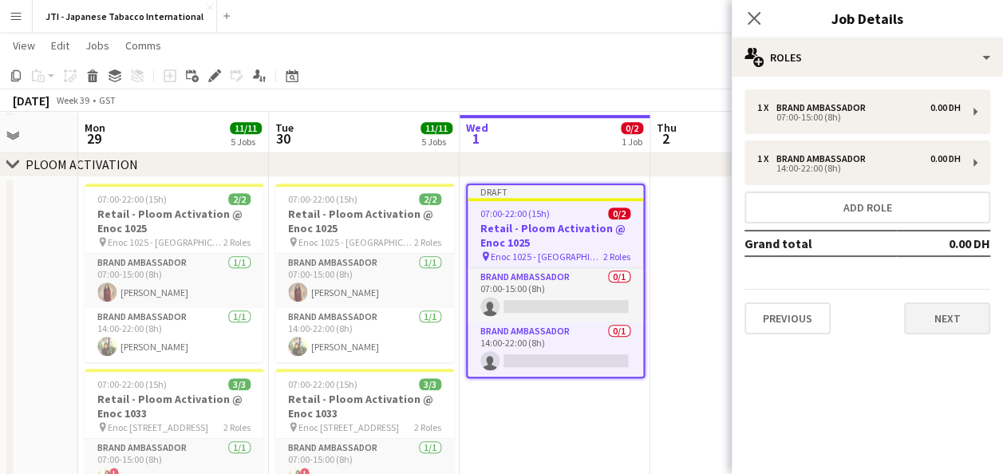
scroll to position [415, 0]
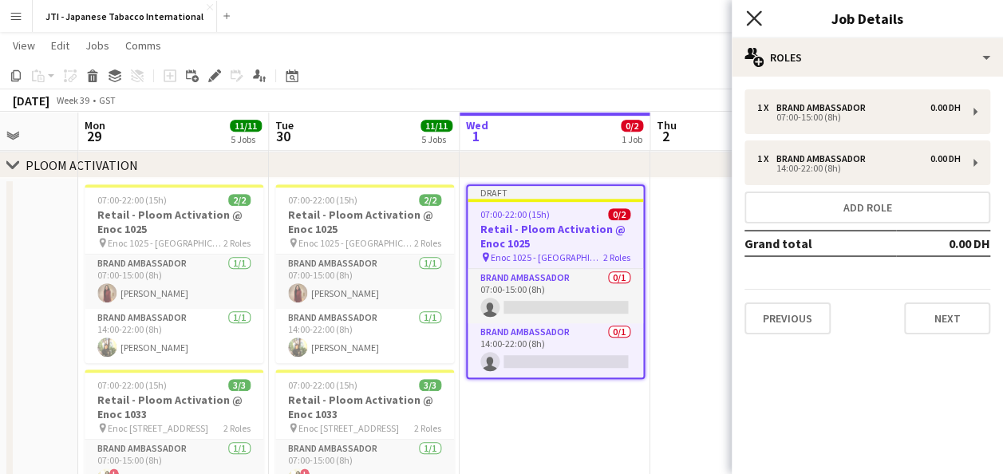
click at [747, 18] on icon "Close pop-in" at bounding box center [753, 17] width 15 height 15
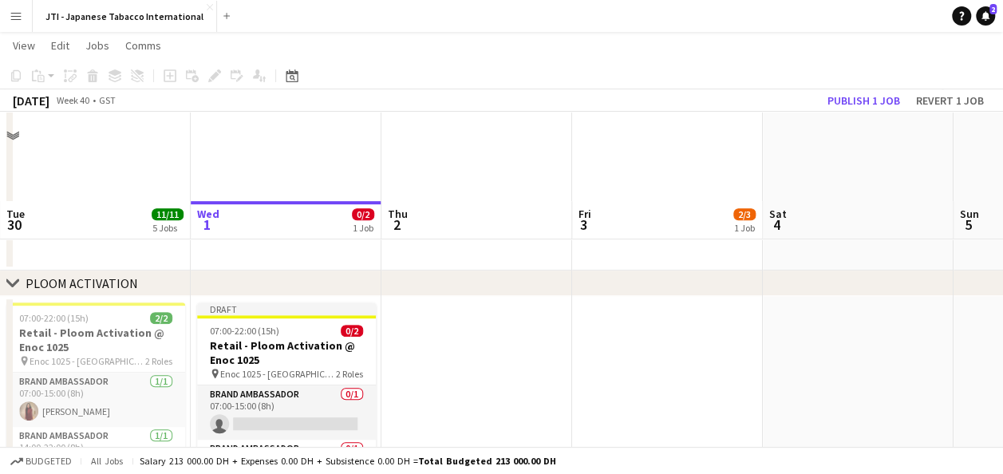
scroll to position [415, 0]
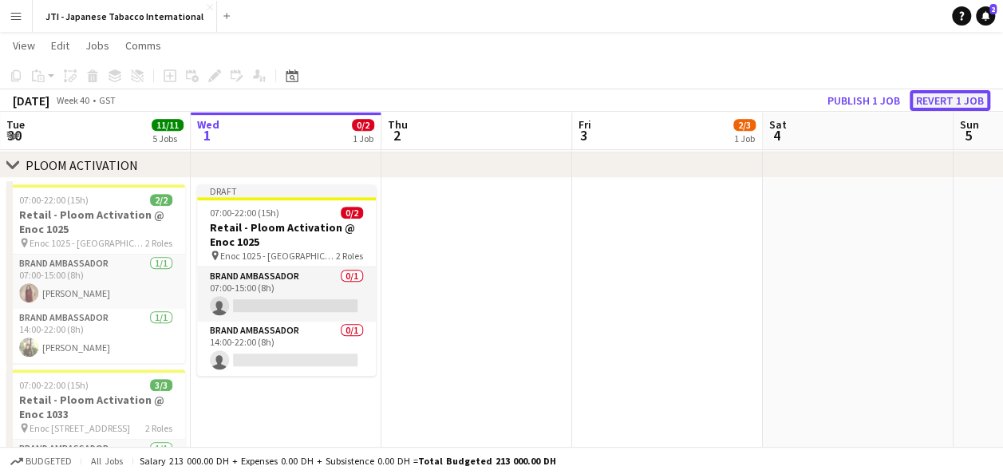
click at [967, 99] on button "Revert 1 job" at bounding box center [949, 100] width 81 height 21
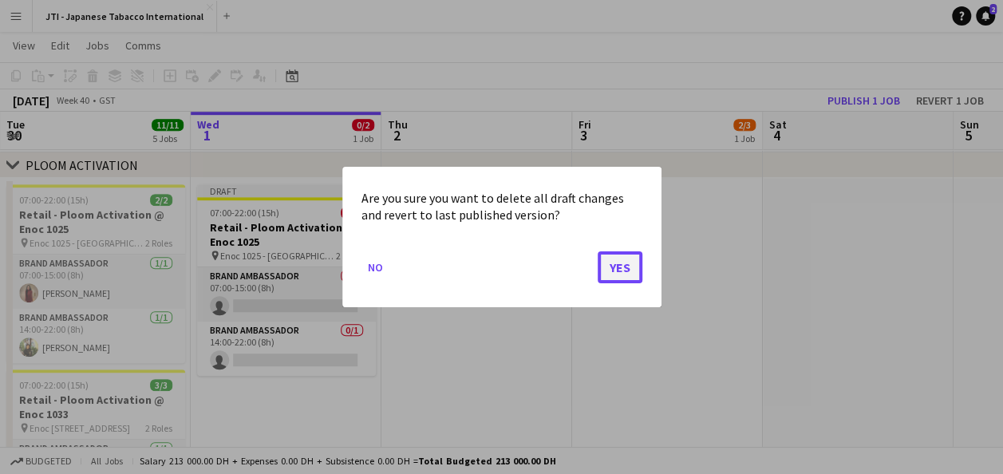
click at [624, 271] on button "Yes" at bounding box center [619, 267] width 45 height 32
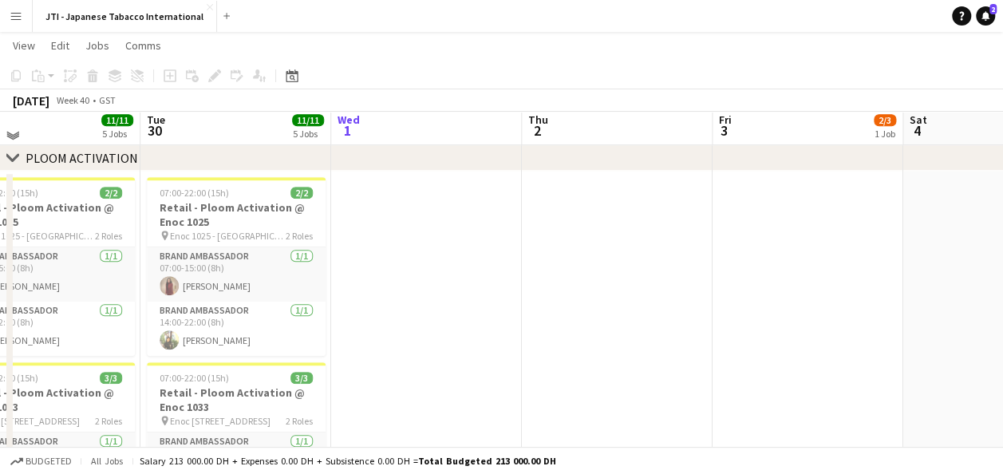
scroll to position [424, 0]
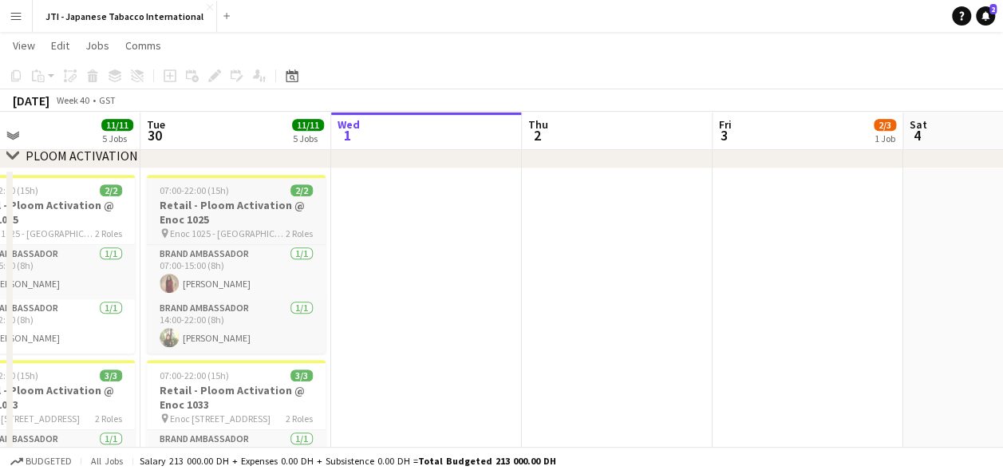
click at [199, 223] on h3 "Retail - Ploom Activation @ Enoc 1025" at bounding box center [236, 212] width 179 height 29
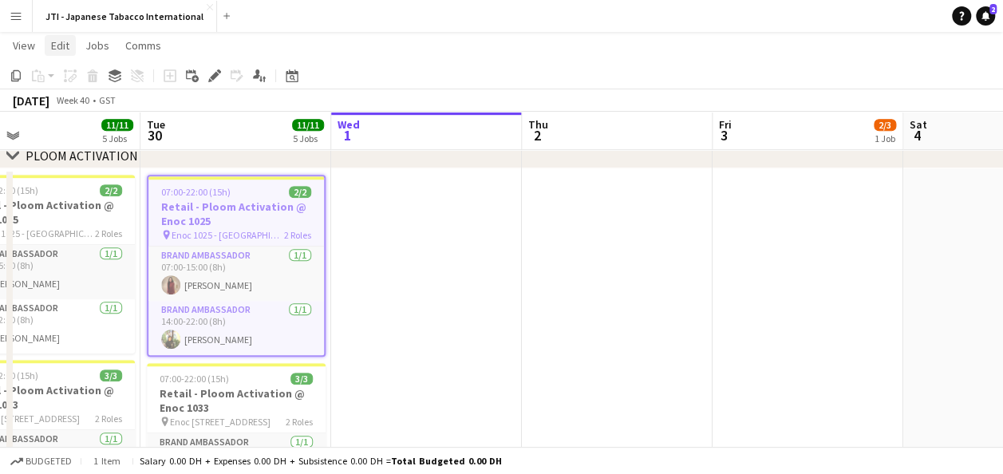
click at [53, 45] on span "Edit" at bounding box center [60, 45] width 18 height 14
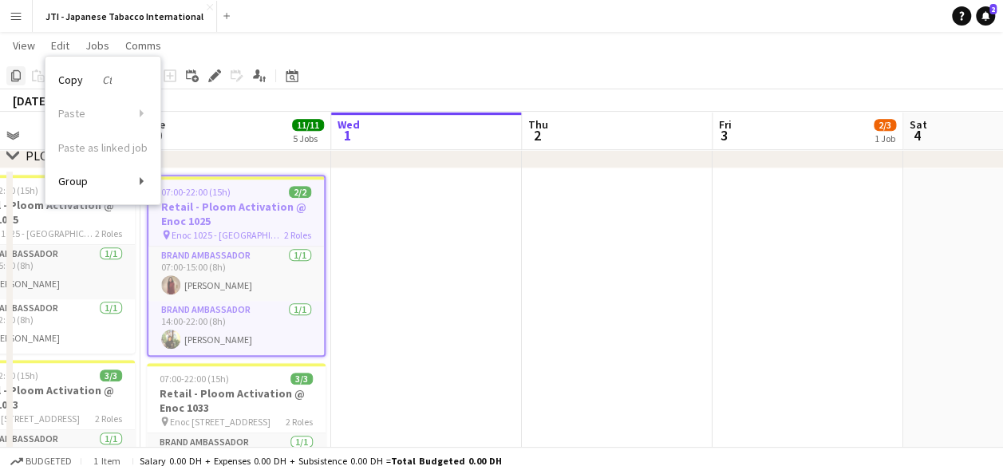
click at [16, 79] on icon at bounding box center [16, 75] width 10 height 11
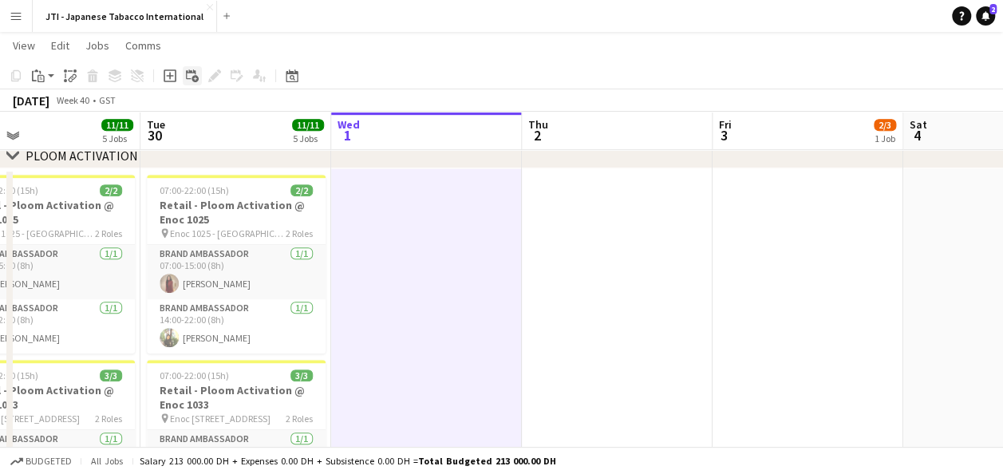
click at [191, 80] on icon at bounding box center [194, 78] width 7 height 7
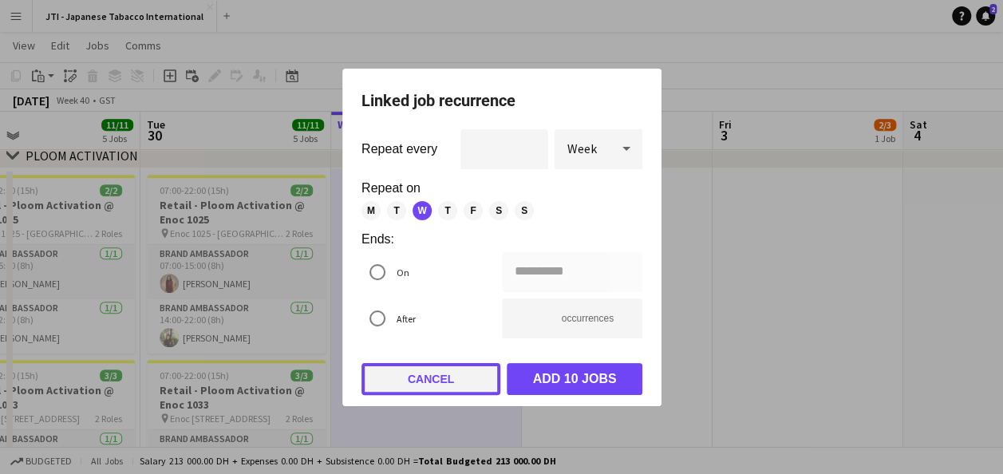
click at [472, 372] on button "Cancel" at bounding box center [430, 379] width 139 height 32
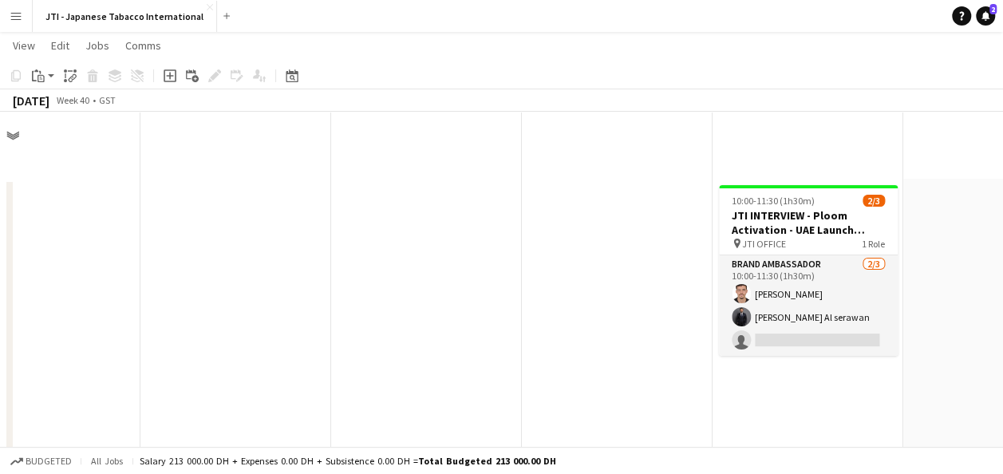
scroll to position [424, 0]
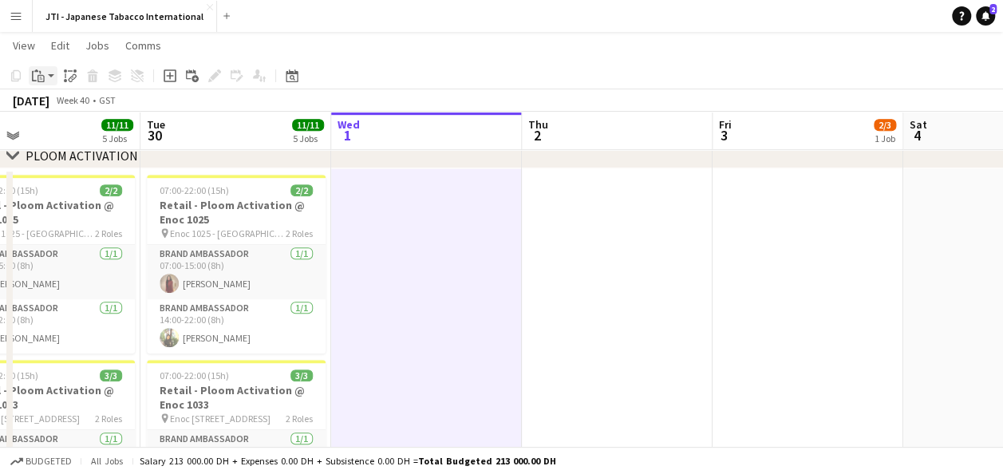
click at [46, 77] on div "Paste" at bounding box center [38, 75] width 19 height 19
click at [91, 135] on link "Paste with crew Ctrl+Shift+V" at bounding box center [117, 133] width 150 height 14
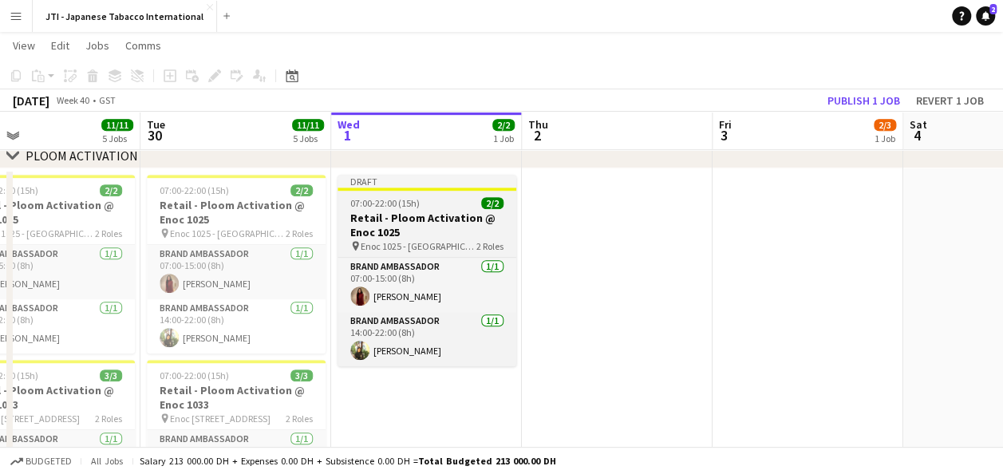
click at [432, 235] on h3 "Retail - Ploom Activation @ Enoc 1025" at bounding box center [426, 225] width 179 height 29
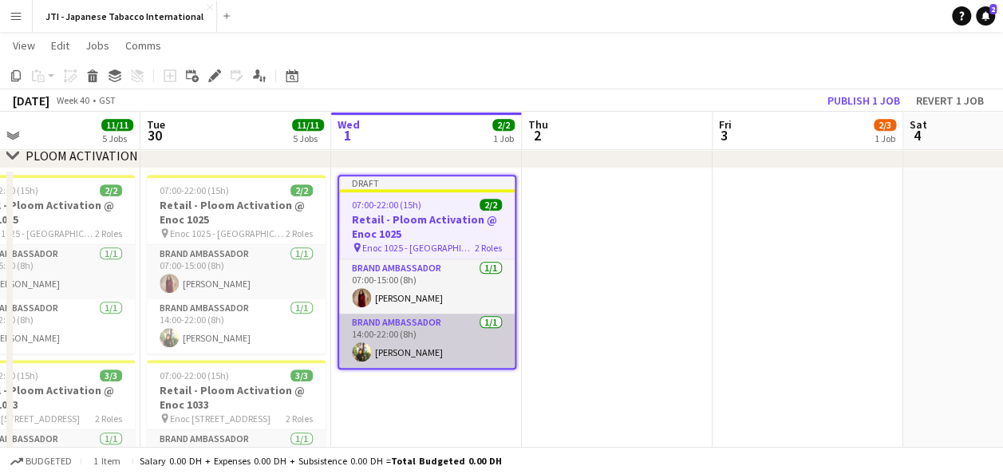
click at [433, 332] on app-card-role "Brand Ambassador [DATE] 14:00-22:00 (8h) [PERSON_NAME]" at bounding box center [426, 340] width 175 height 54
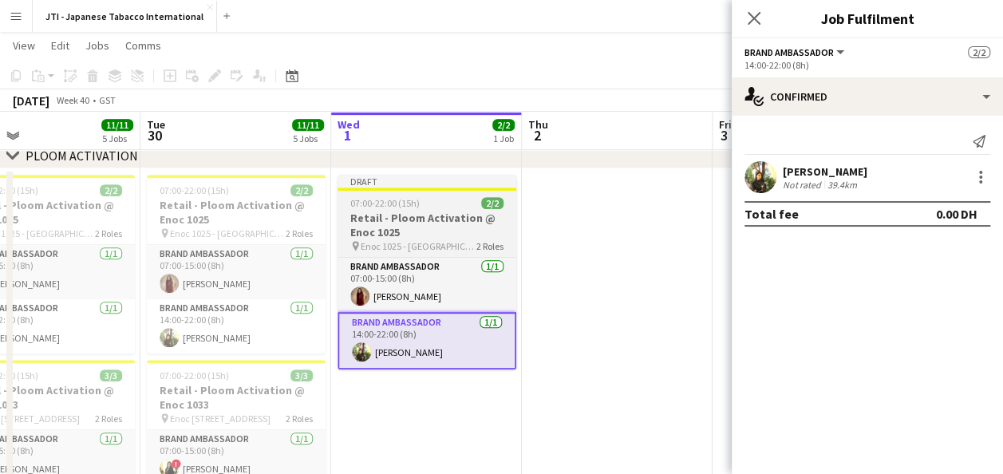
click at [412, 236] on h3 "Retail - Ploom Activation @ Enoc 1025" at bounding box center [426, 225] width 179 height 29
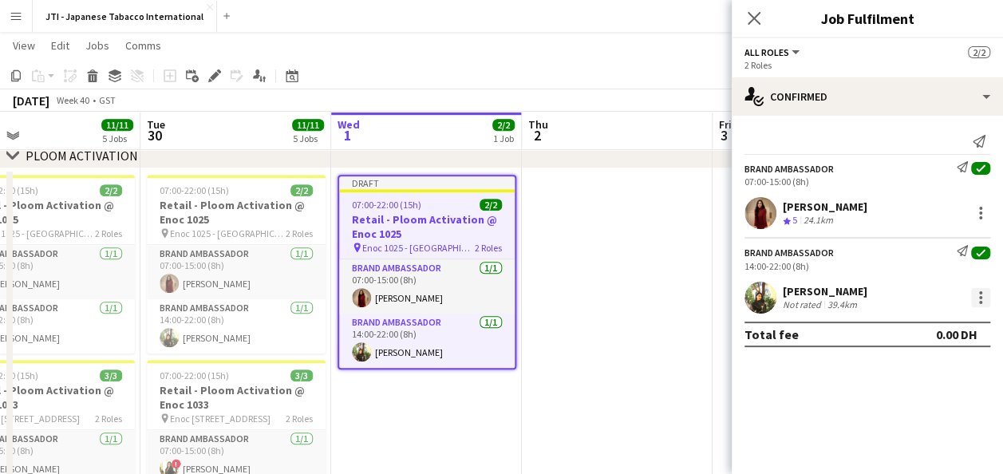
click at [981, 293] on div at bounding box center [980, 297] width 19 height 19
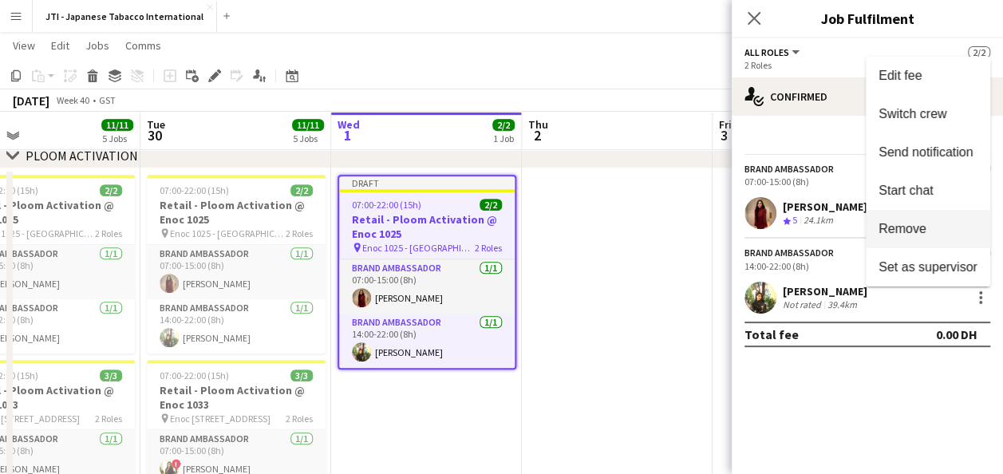
click at [920, 232] on span "Remove" at bounding box center [902, 228] width 48 height 14
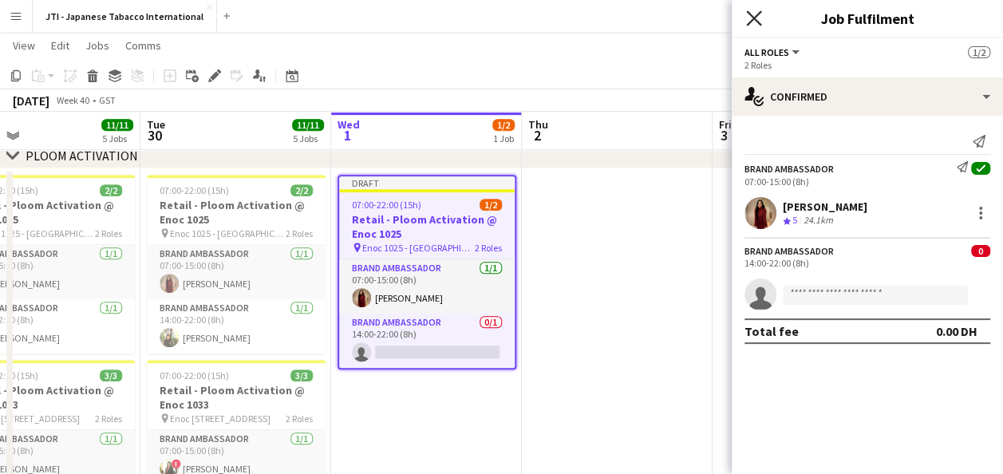
click at [751, 16] on icon at bounding box center [753, 17] width 15 height 15
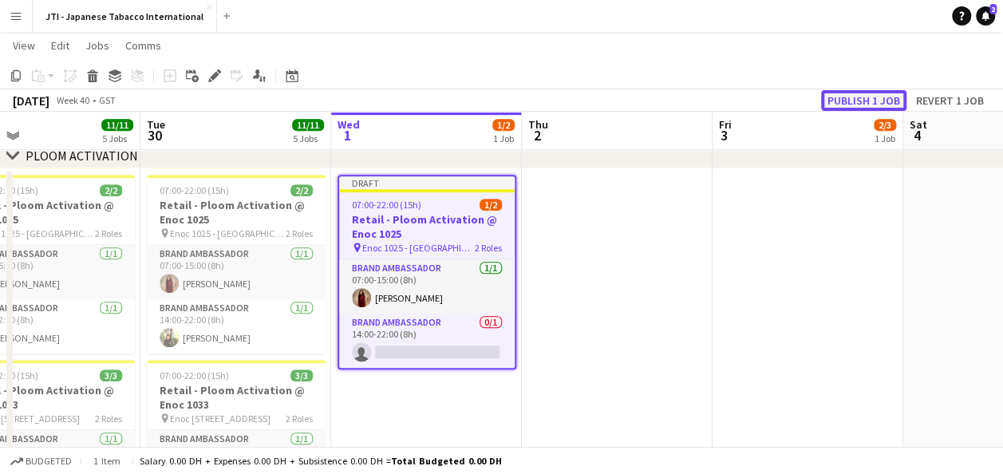
click at [868, 99] on button "Publish 1 job" at bounding box center [863, 100] width 85 height 21
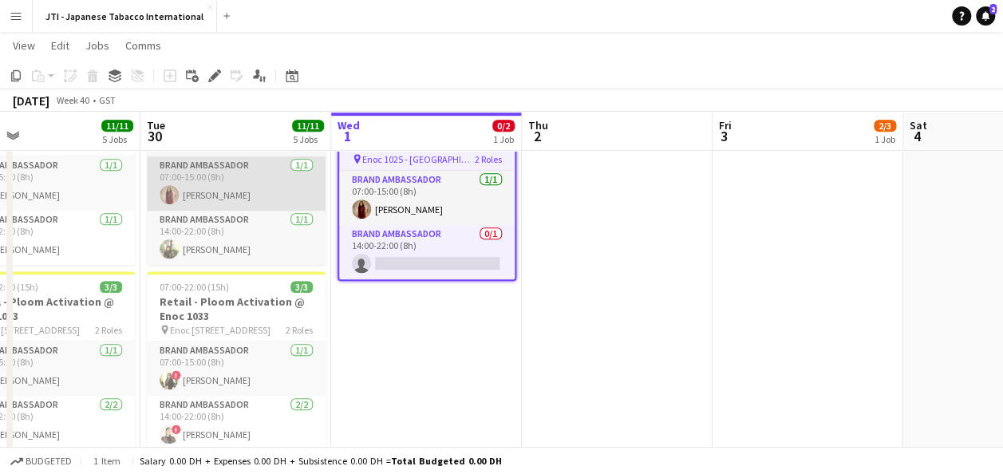
scroll to position [514, 0]
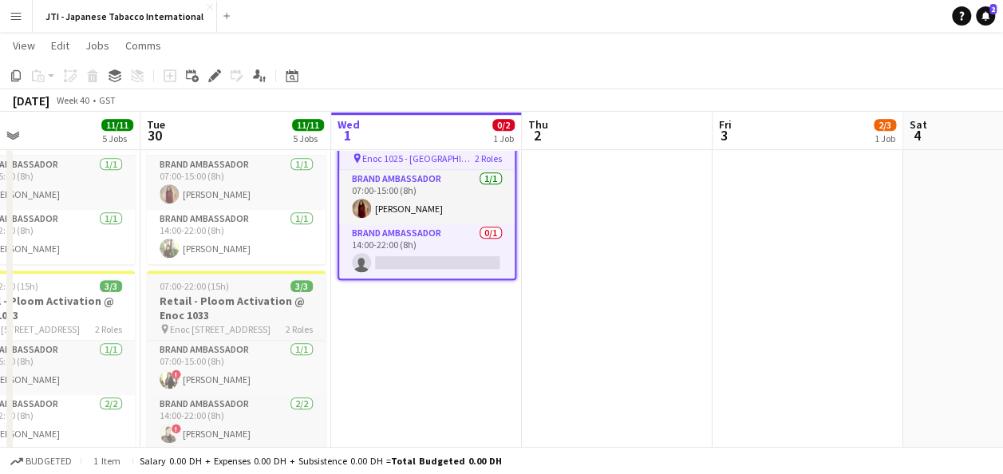
click at [211, 311] on h3 "Retail - Ploom Activation @ Enoc 1033" at bounding box center [236, 308] width 179 height 29
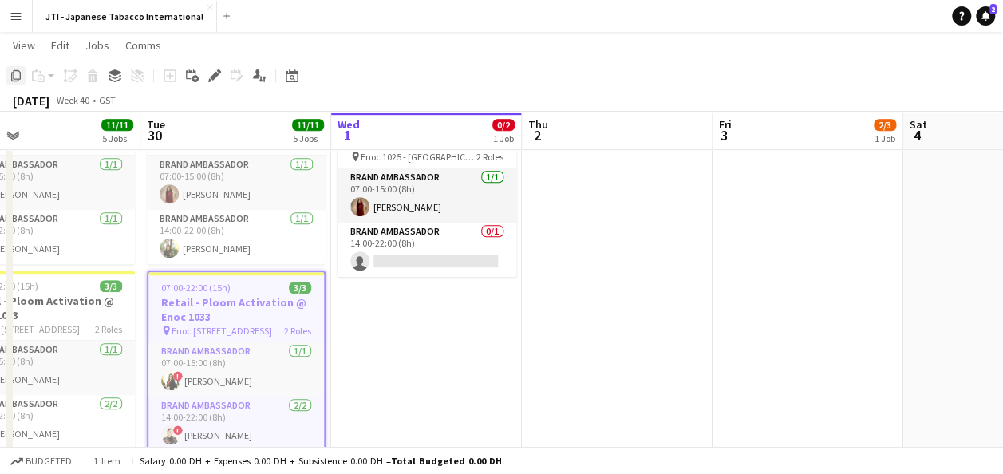
click at [14, 75] on icon "Copy" at bounding box center [16, 75] width 13 height 13
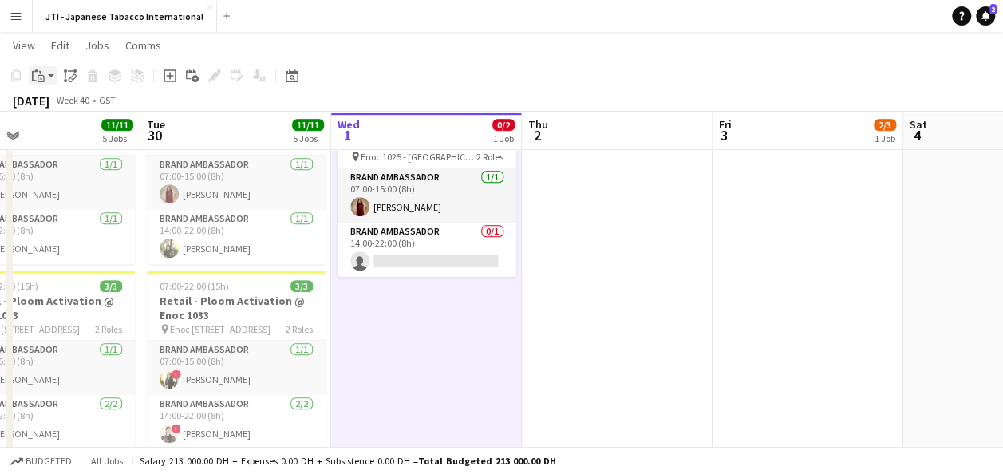
click at [52, 77] on app-action-btn "Paste" at bounding box center [43, 75] width 29 height 19
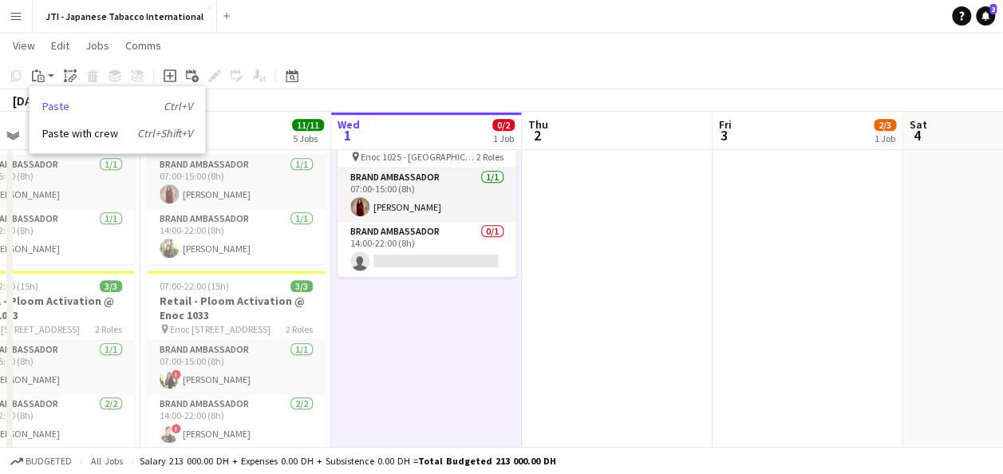
click at [64, 109] on link "Paste Ctrl+V" at bounding box center [117, 106] width 150 height 14
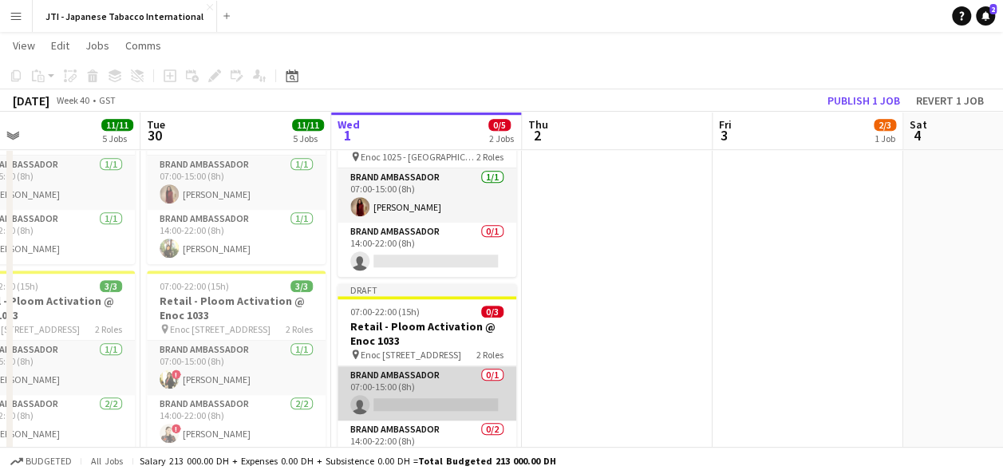
drag, startPoint x: 432, startPoint y: 397, endPoint x: 423, endPoint y: 395, distance: 9.9
click at [423, 395] on app-card-role "Brand Ambassador 0/1 07:00-15:00 (8h) single-neutral-actions" at bounding box center [426, 393] width 179 height 54
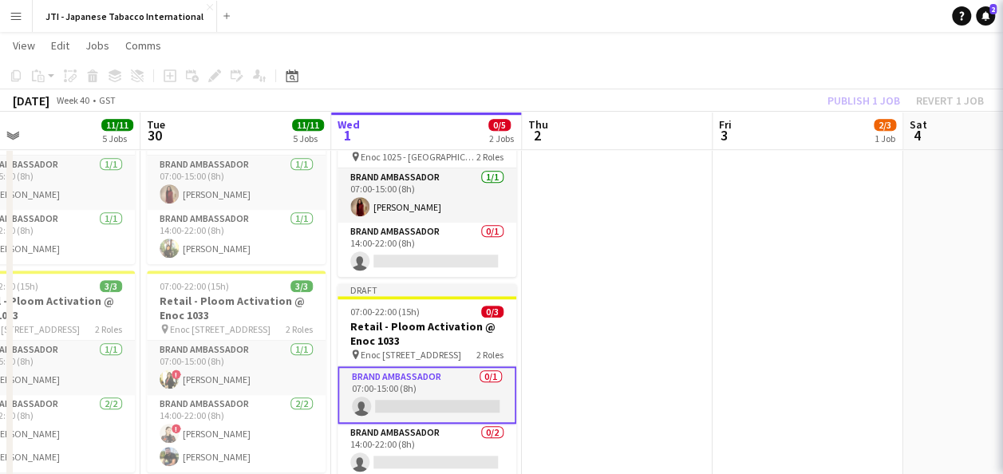
scroll to position [0, 430]
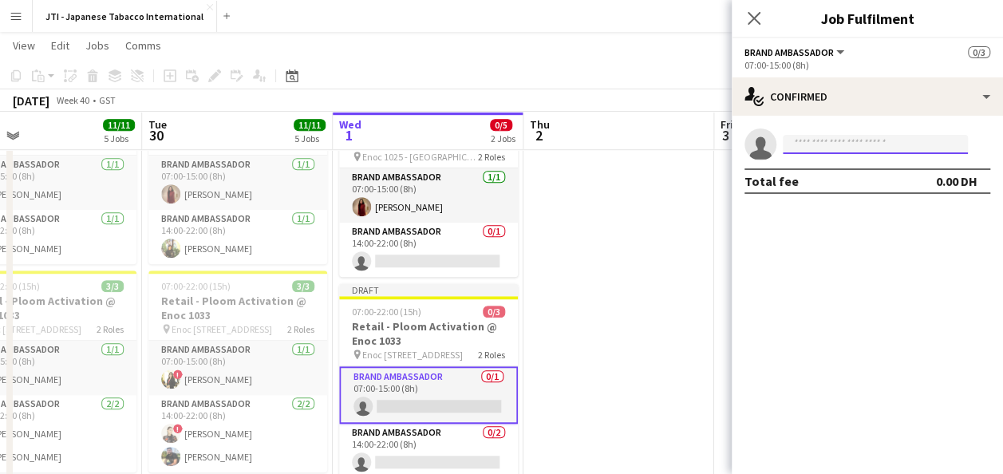
click at [867, 144] on input at bounding box center [874, 144] width 185 height 19
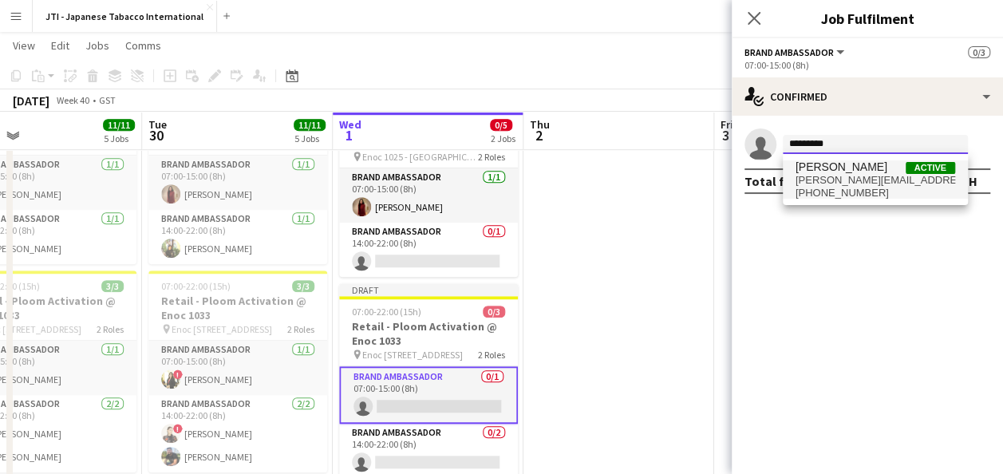
type input "*********"
click at [846, 179] on span "[PERSON_NAME][EMAIL_ADDRESS][DOMAIN_NAME]" at bounding box center [875, 180] width 160 height 13
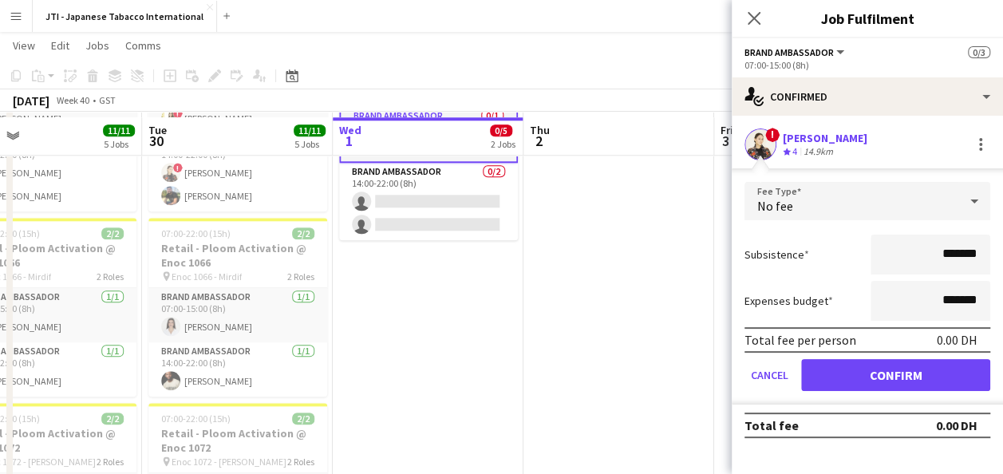
scroll to position [780, 0]
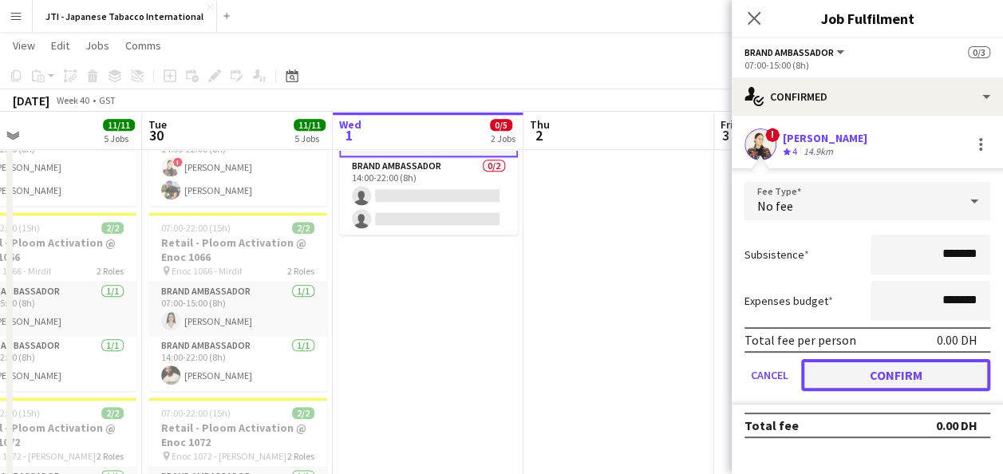
click at [916, 376] on button "Confirm" at bounding box center [895, 375] width 189 height 32
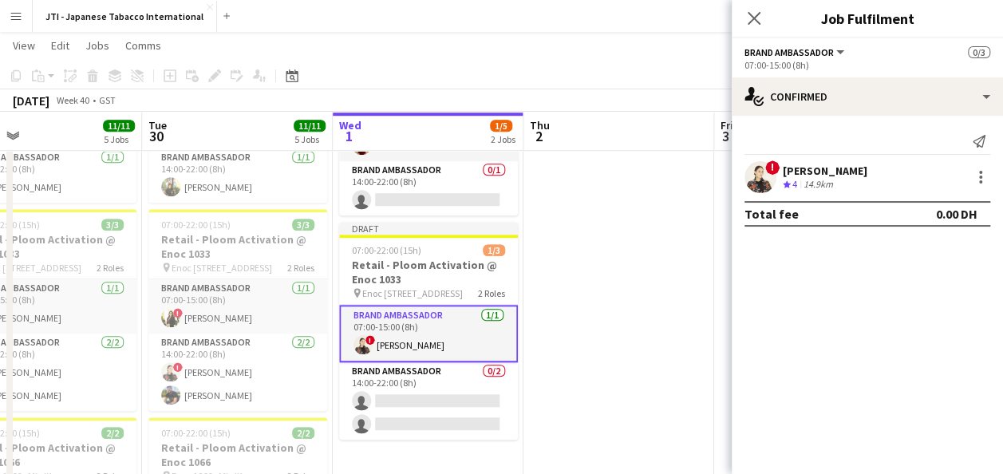
scroll to position [566, 0]
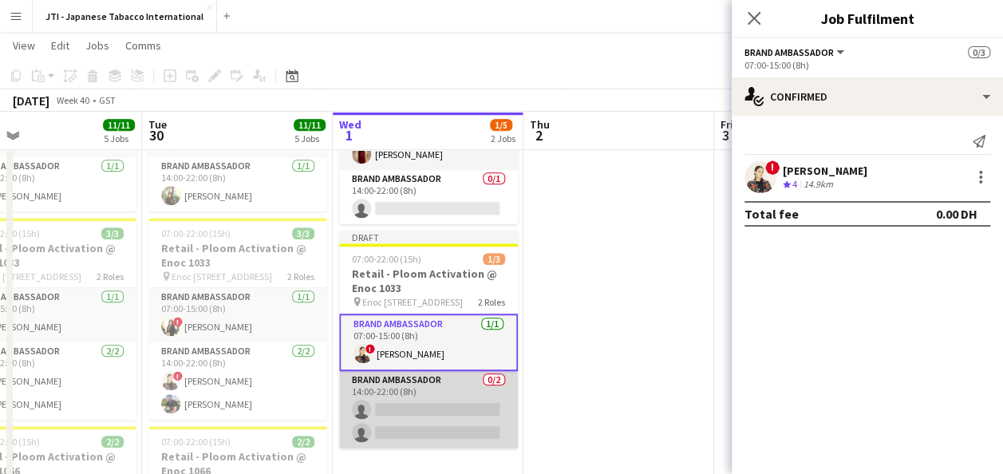
click at [421, 407] on app-card-role "Brand Ambassador 0/2 14:00-22:00 (8h) single-neutral-actions single-neutral-act…" at bounding box center [428, 409] width 179 height 77
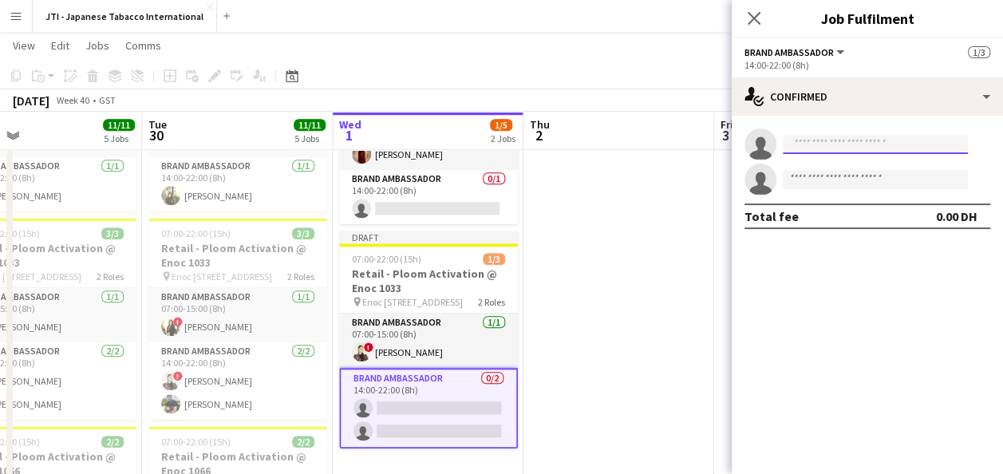
click at [829, 142] on input at bounding box center [874, 144] width 185 height 19
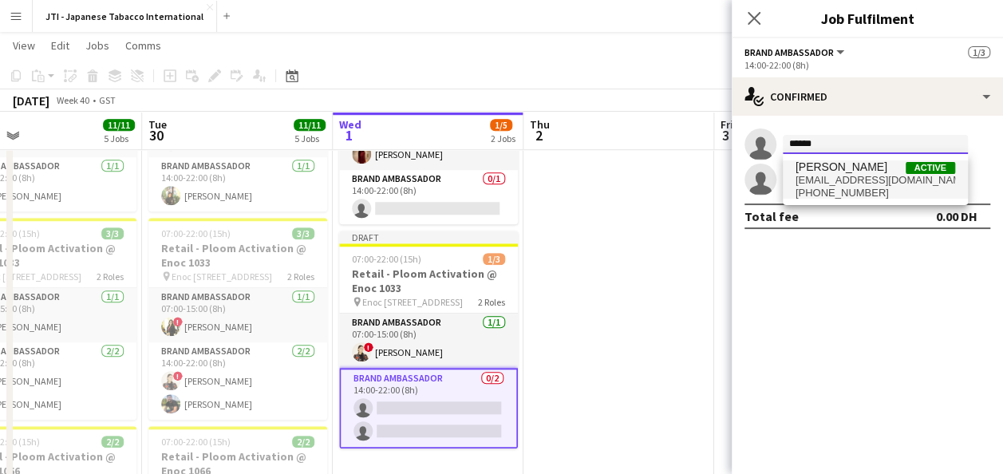
type input "******"
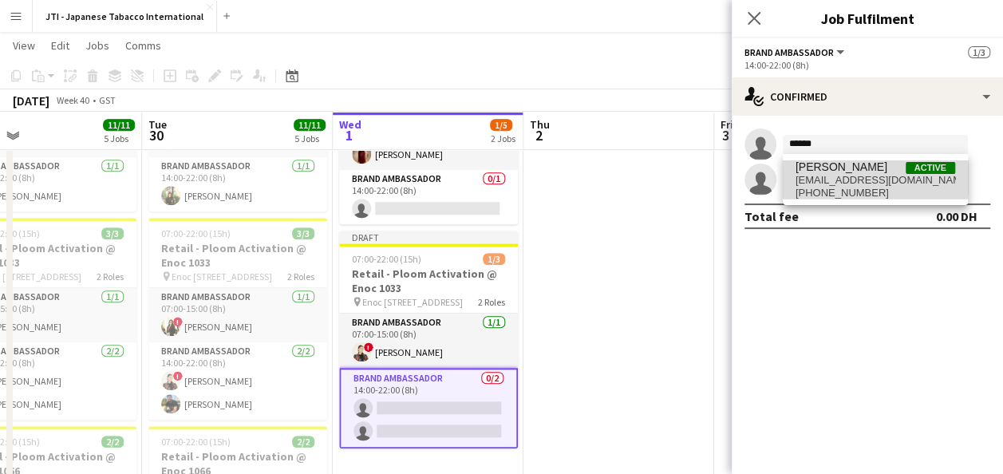
click at [838, 178] on span "[EMAIL_ADDRESS][DOMAIN_NAME]" at bounding box center [875, 180] width 160 height 13
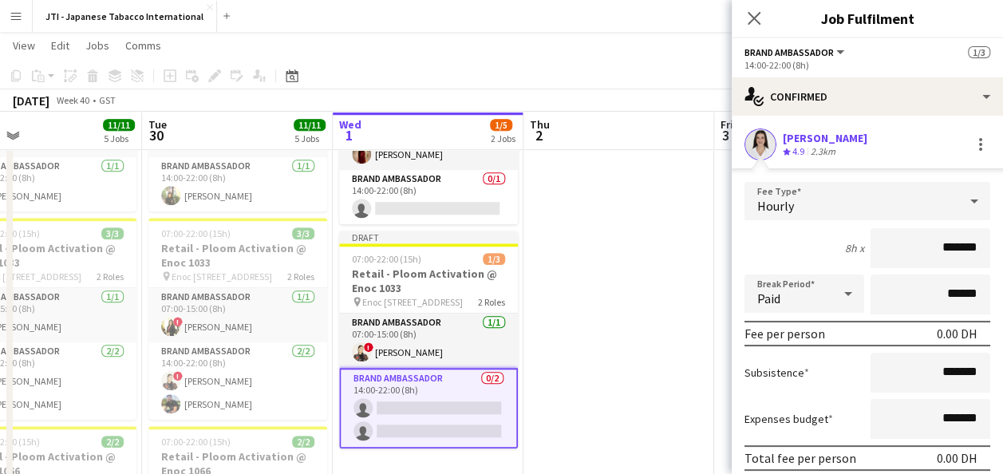
scroll to position [129, 0]
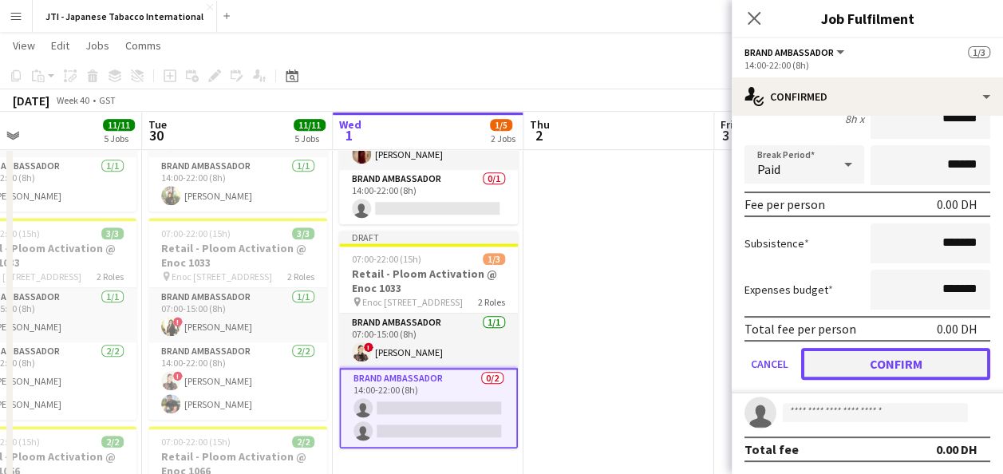
click at [904, 358] on button "Confirm" at bounding box center [895, 364] width 189 height 32
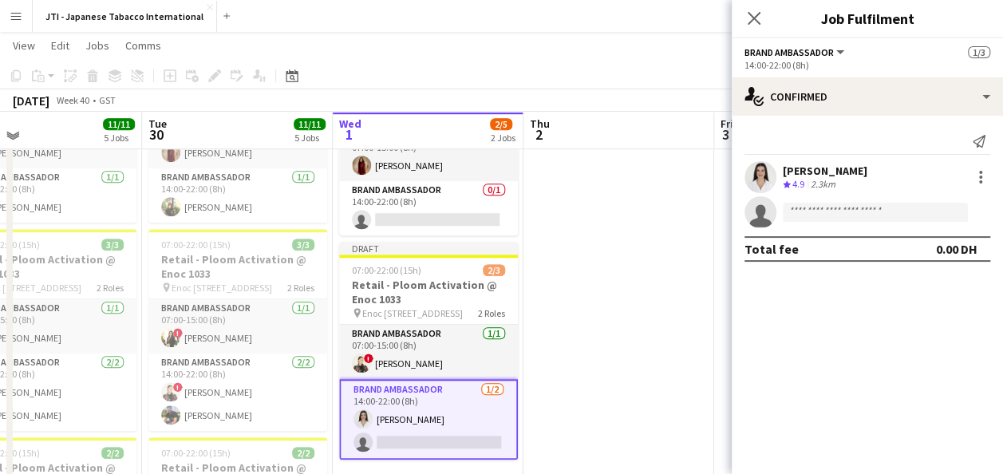
scroll to position [554, 0]
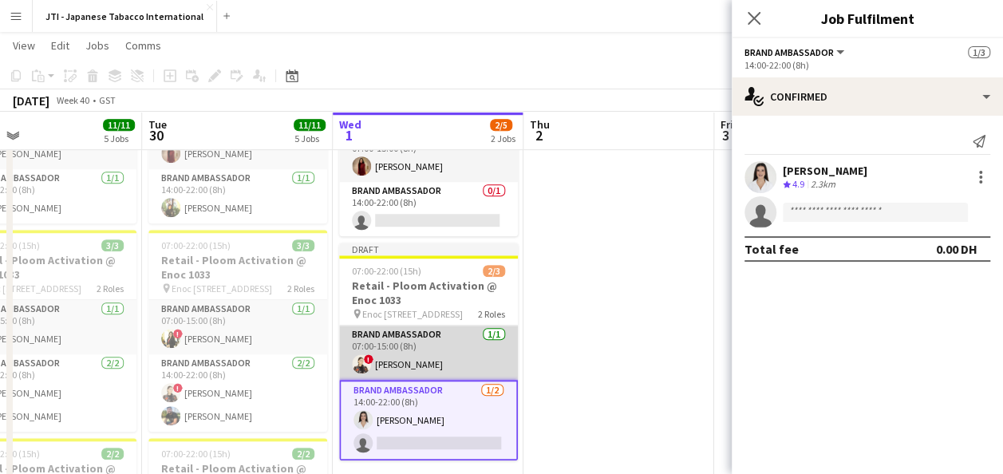
click at [416, 347] on app-card-role "Brand Ambassador [DATE] 07:00-15:00 (8h) ! [PERSON_NAME]" at bounding box center [428, 352] width 179 height 54
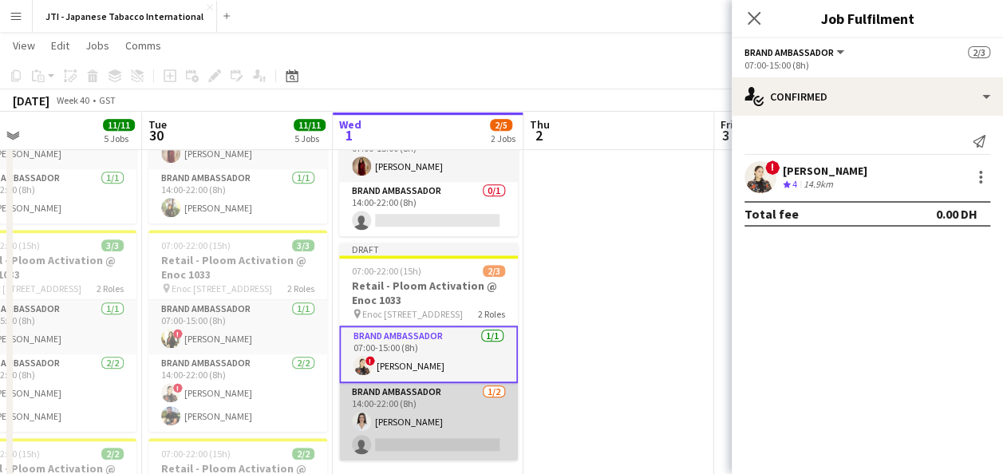
click at [416, 414] on app-card-role "Brand Ambassador [DATE] 14:00-22:00 (8h) [PERSON_NAME] single-neutral-actions" at bounding box center [428, 421] width 179 height 77
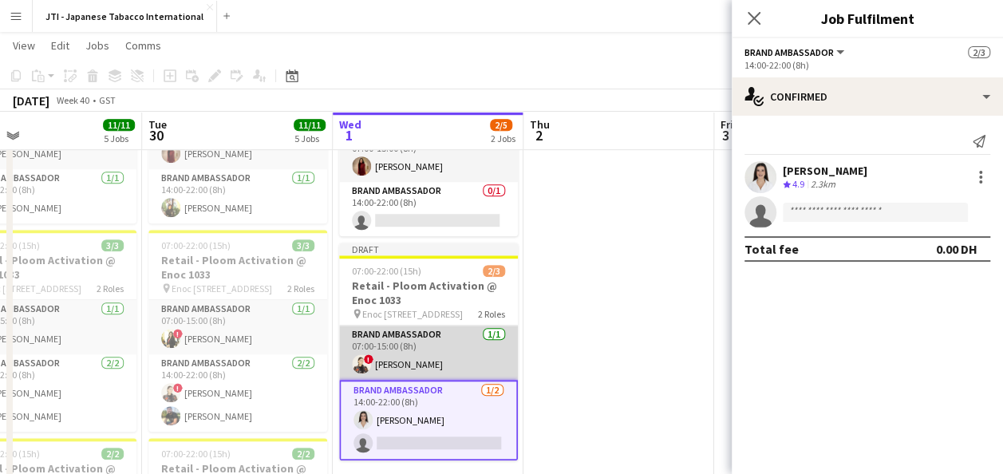
click at [423, 353] on app-card-role "Brand Ambassador [DATE] 07:00-15:00 (8h) ! [PERSON_NAME]" at bounding box center [428, 352] width 179 height 54
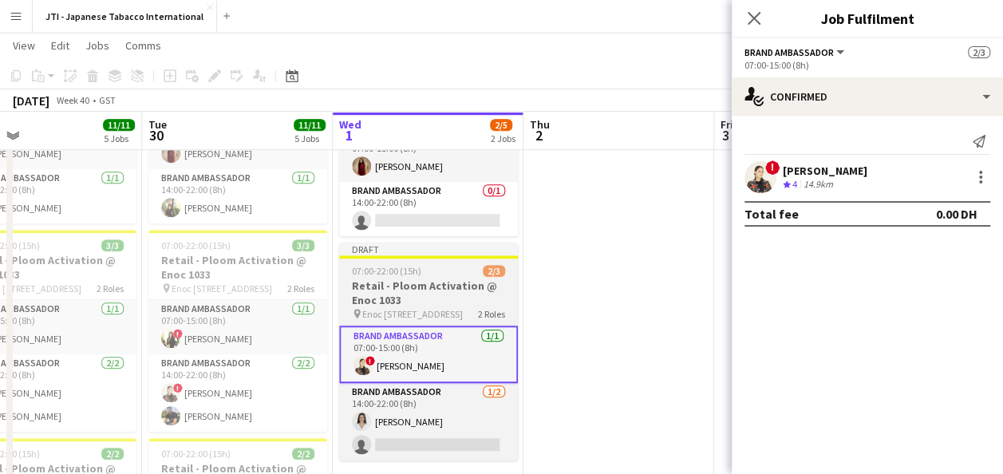
click at [423, 297] on h3 "Retail - Ploom Activation @ Enoc 1033" at bounding box center [428, 292] width 179 height 29
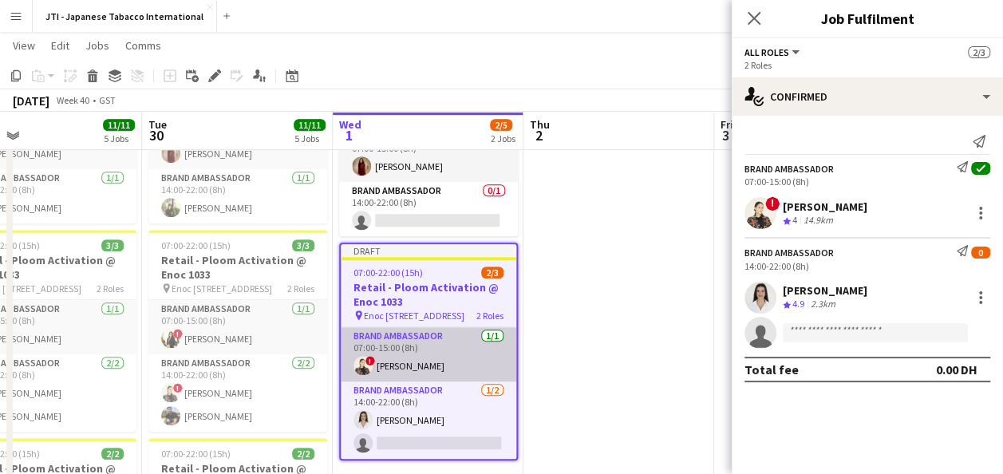
click at [442, 356] on app-card-role "Brand Ambassador [DATE] 07:00-15:00 (8h) ! [PERSON_NAME]" at bounding box center [428, 354] width 175 height 54
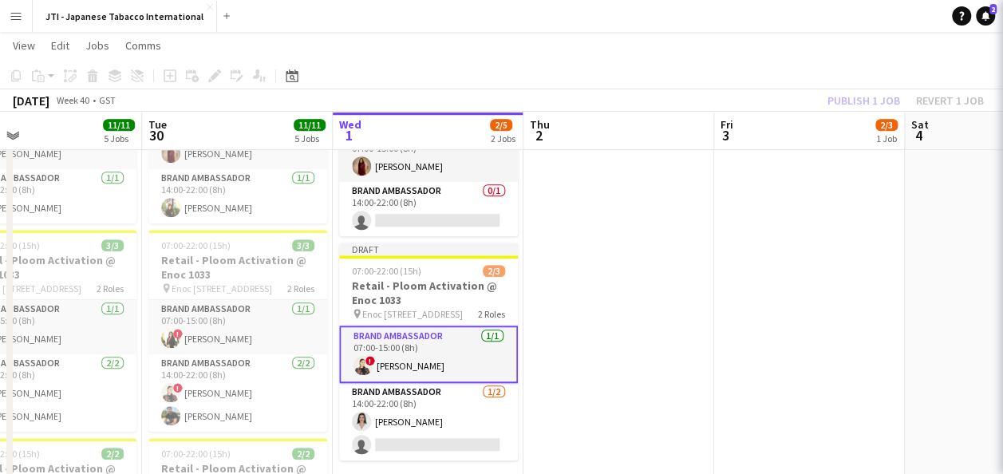
click at [442, 356] on app-card-role "Brand Ambassador [DATE] 07:00-15:00 (8h) ! [PERSON_NAME]" at bounding box center [428, 353] width 179 height 57
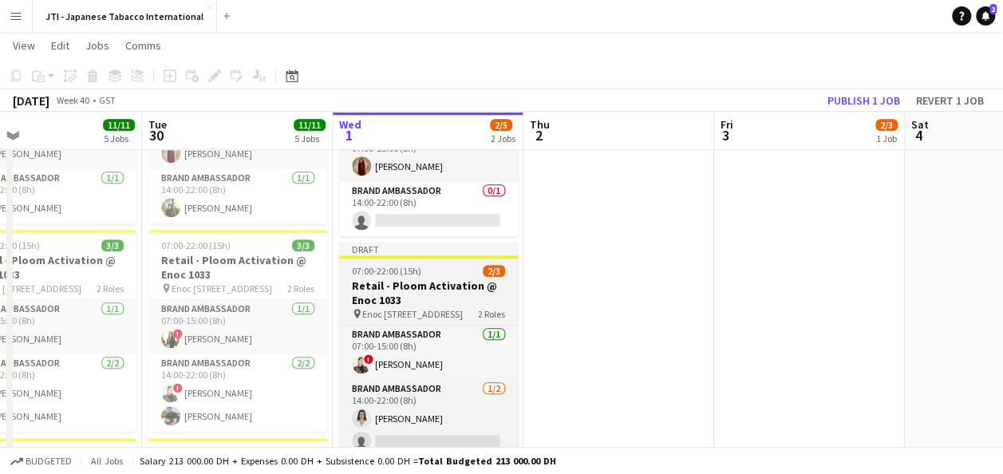
click at [400, 287] on h3 "Retail - Ploom Activation @ Enoc 1033" at bounding box center [428, 292] width 179 height 29
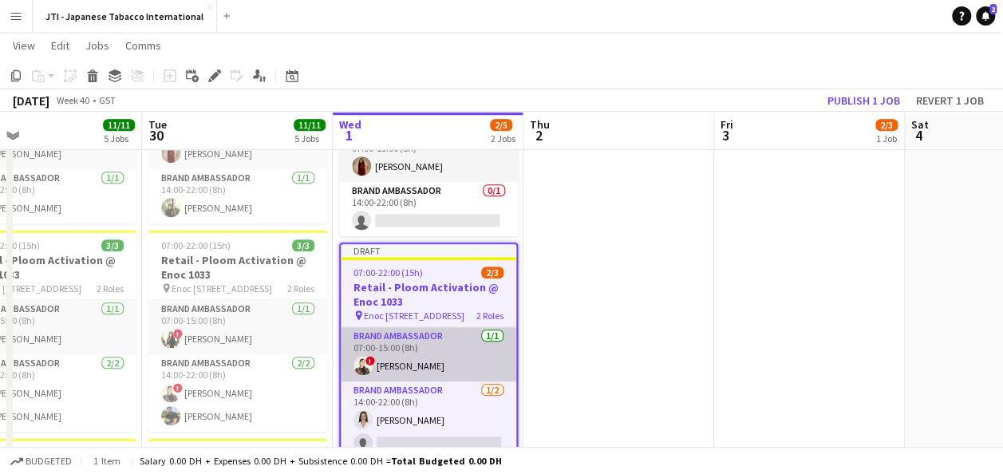
click at [393, 359] on app-card-role "Brand Ambassador [DATE] 07:00-15:00 (8h) ! [PERSON_NAME]" at bounding box center [428, 354] width 175 height 54
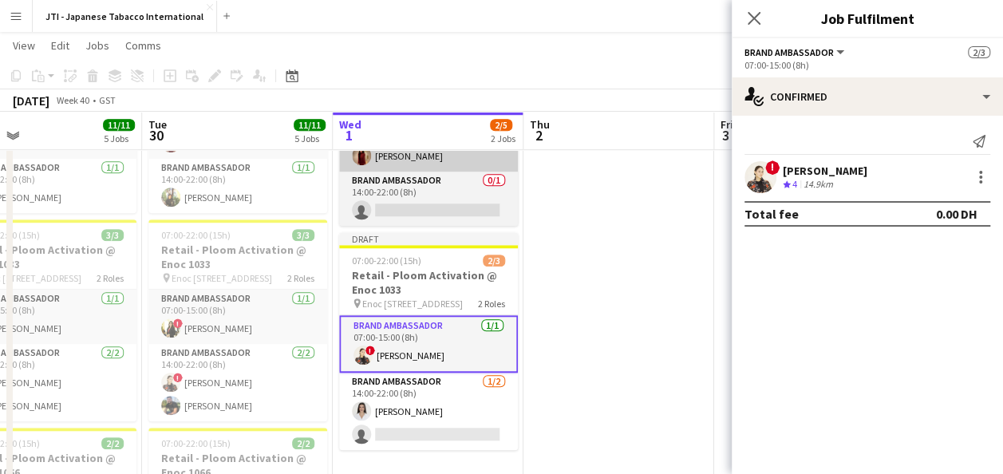
scroll to position [565, 0]
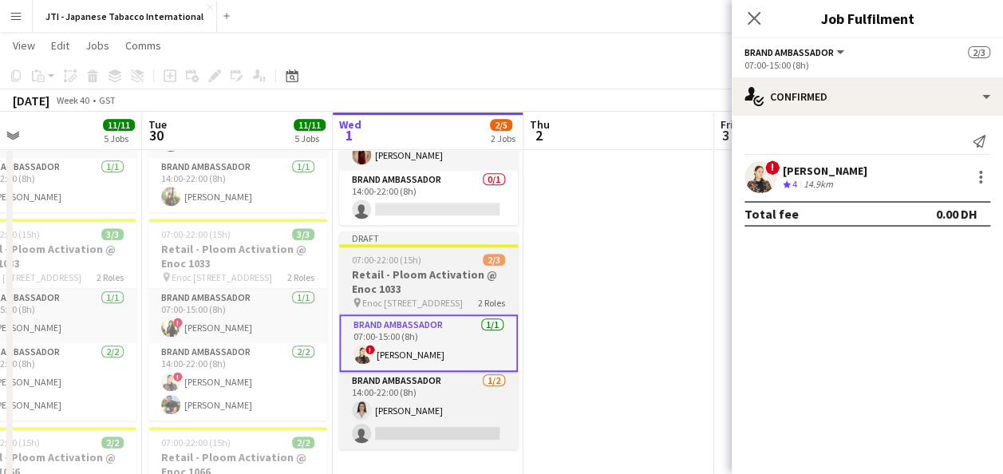
click at [404, 301] on span "Enoc [STREET_ADDRESS]" at bounding box center [412, 303] width 100 height 12
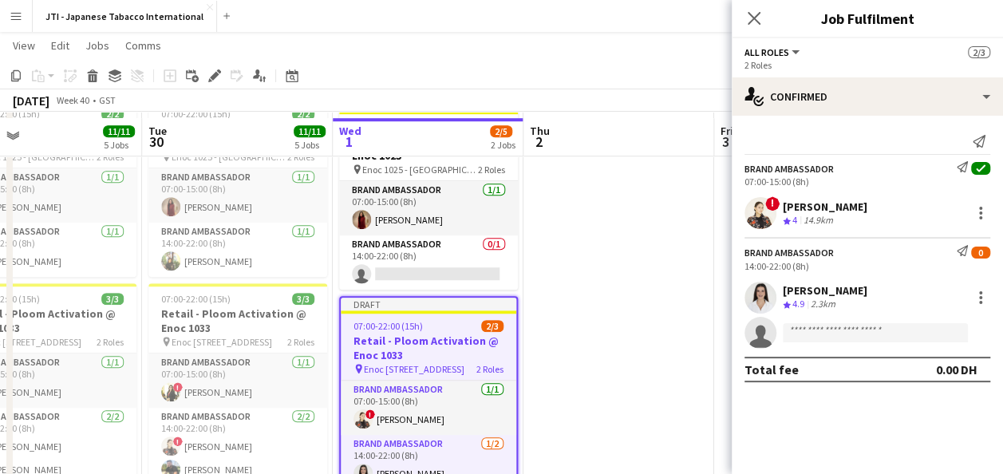
scroll to position [504, 0]
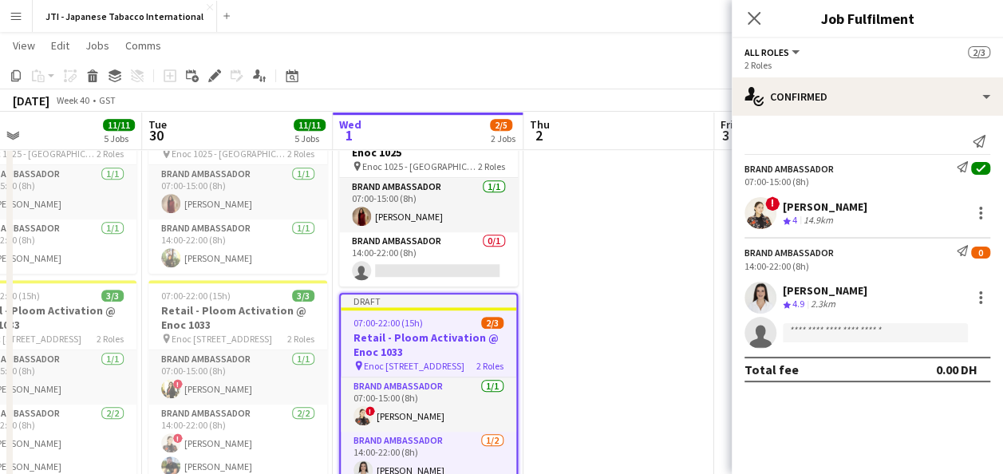
click at [396, 330] on h3 "Retail - Ploom Activation @ Enoc 1033" at bounding box center [428, 344] width 175 height 29
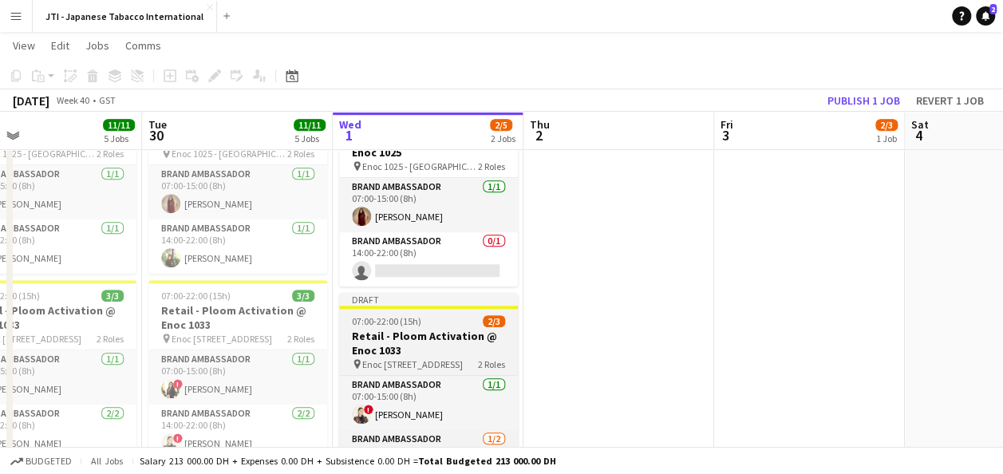
click at [396, 329] on h3 "Retail - Ploom Activation @ Enoc 1033" at bounding box center [428, 343] width 179 height 29
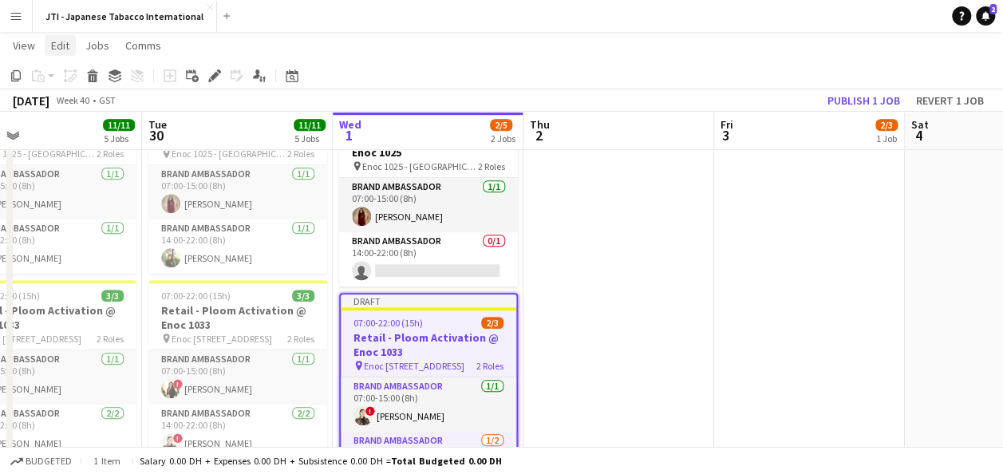
click at [62, 46] on span "Edit" at bounding box center [60, 45] width 18 height 14
click at [402, 337] on h3 "Retail - Ploom Activation @ Enoc 1033" at bounding box center [428, 344] width 175 height 29
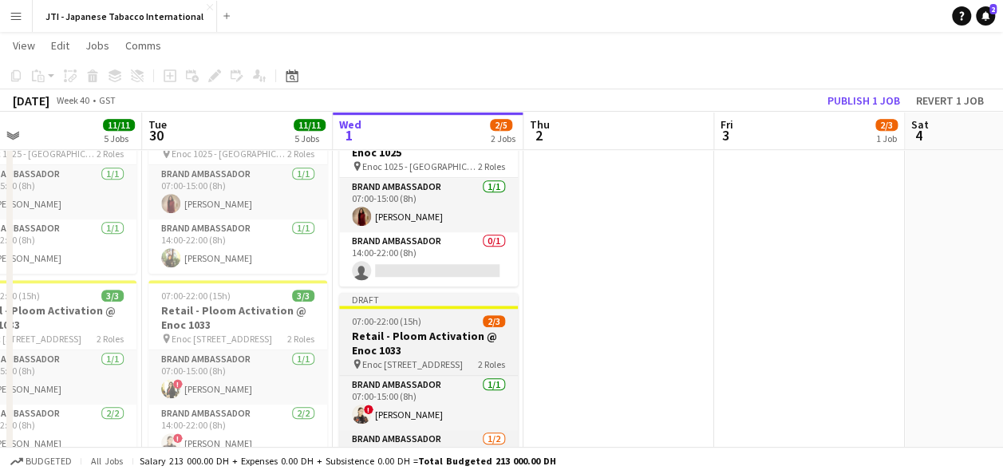
drag, startPoint x: 402, startPoint y: 337, endPoint x: 356, endPoint y: 348, distance: 47.6
click at [356, 348] on h3 "Retail - Ploom Activation @ Enoc 1033" at bounding box center [428, 343] width 179 height 29
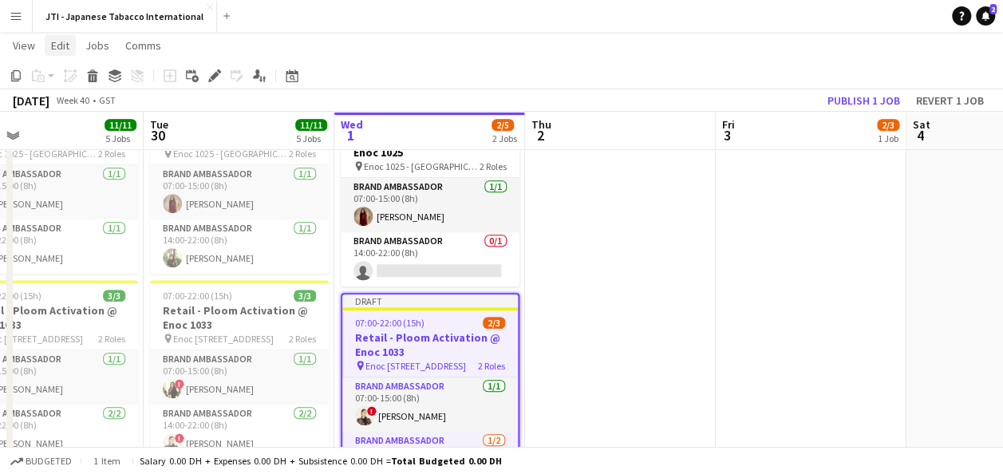
click at [59, 48] on span "Edit" at bounding box center [60, 45] width 18 height 14
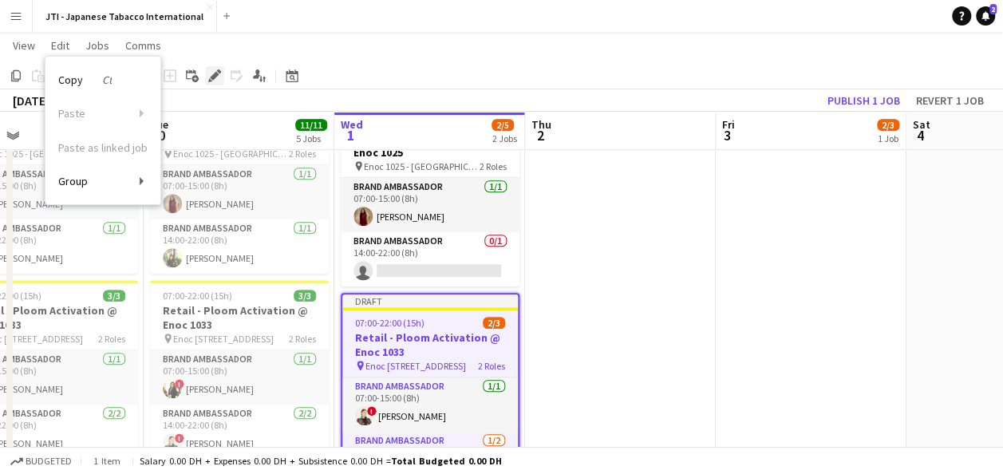
click at [214, 74] on icon at bounding box center [214, 76] width 9 height 9
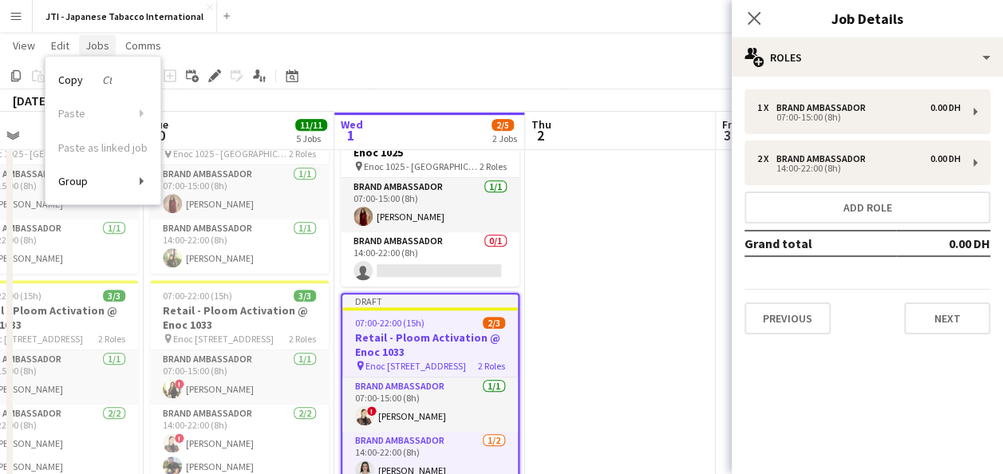
click at [97, 47] on span "Jobs" at bounding box center [97, 45] width 24 height 14
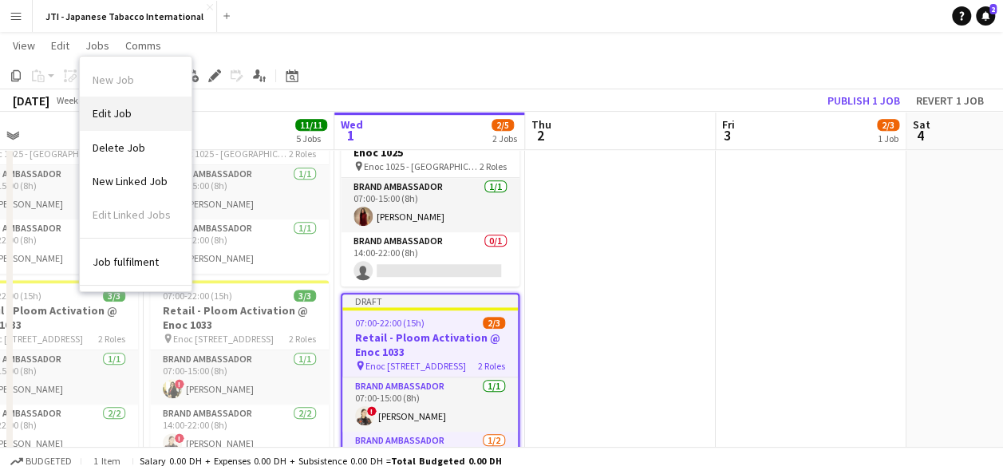
click at [111, 116] on span "Edit Job" at bounding box center [112, 113] width 39 height 14
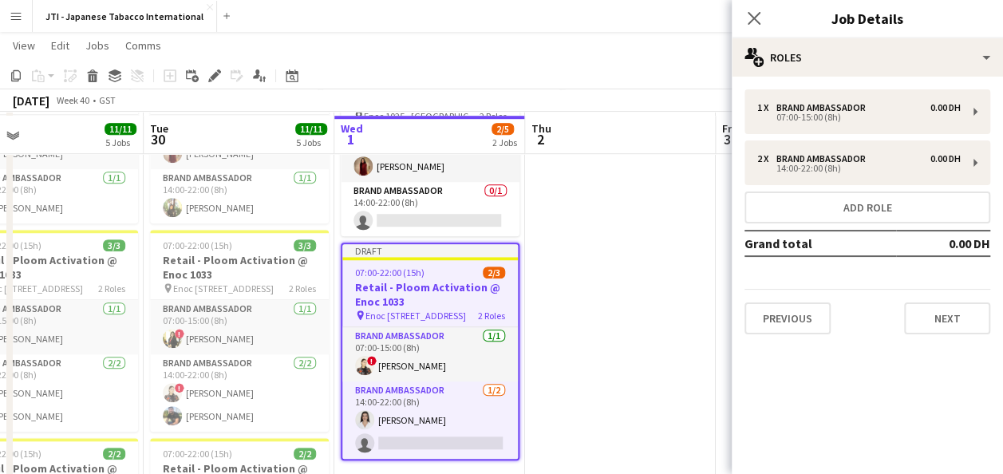
scroll to position [554, 0]
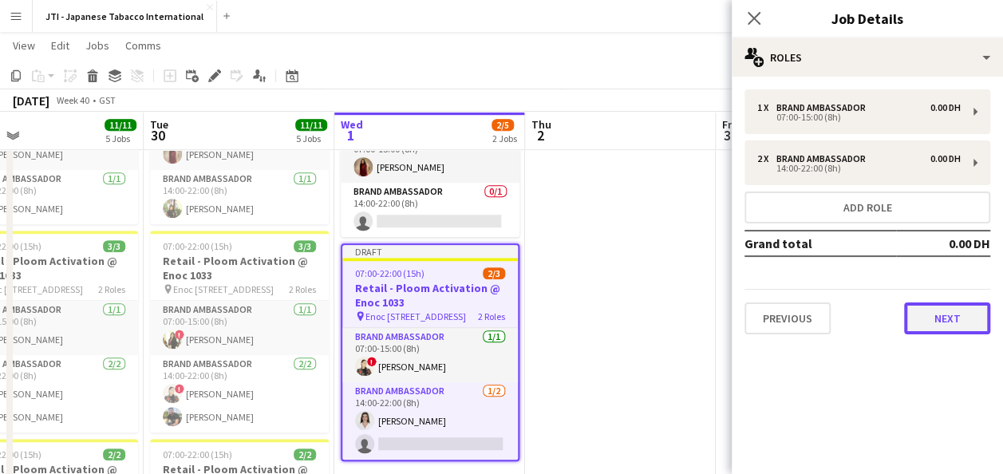
click at [955, 331] on button "Next" at bounding box center [947, 318] width 86 height 32
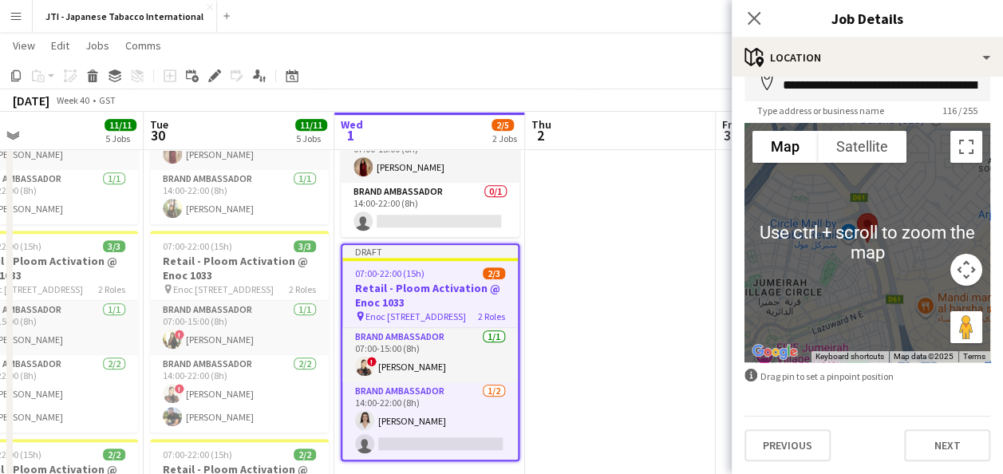
scroll to position [0, 0]
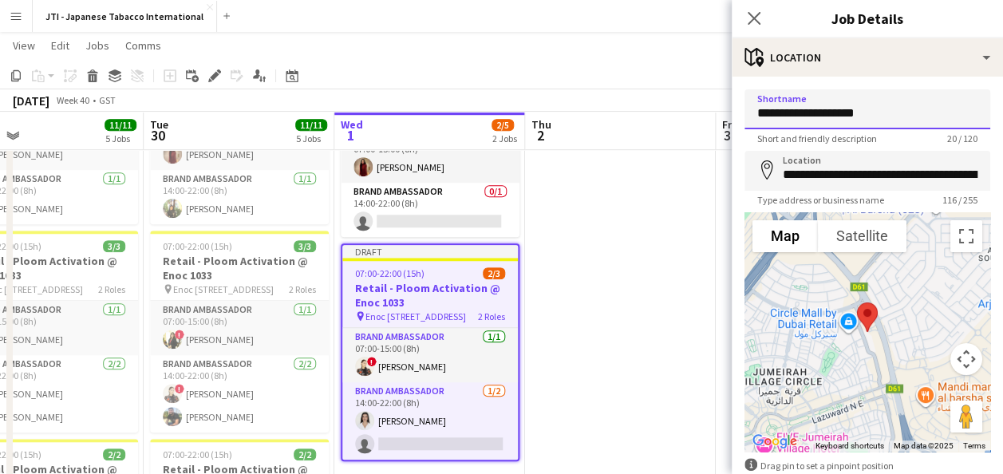
click at [892, 113] on input "**********" at bounding box center [867, 109] width 246 height 40
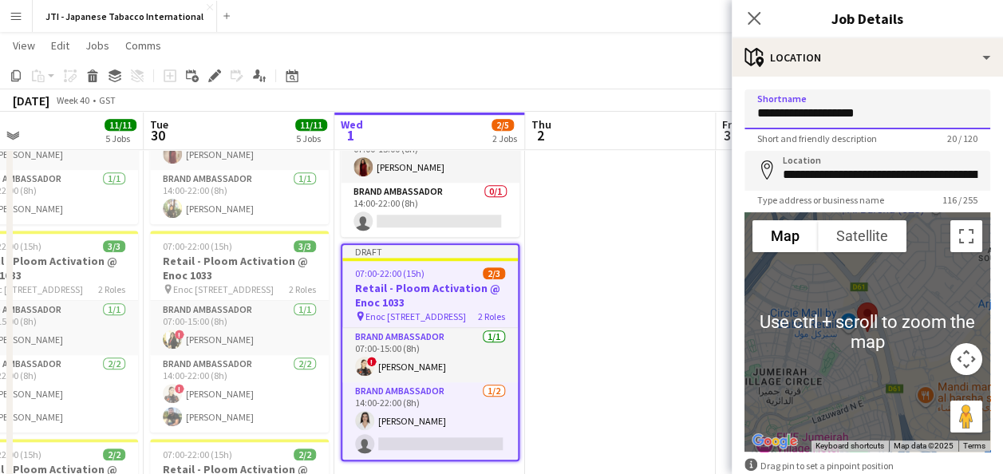
scroll to position [89, 0]
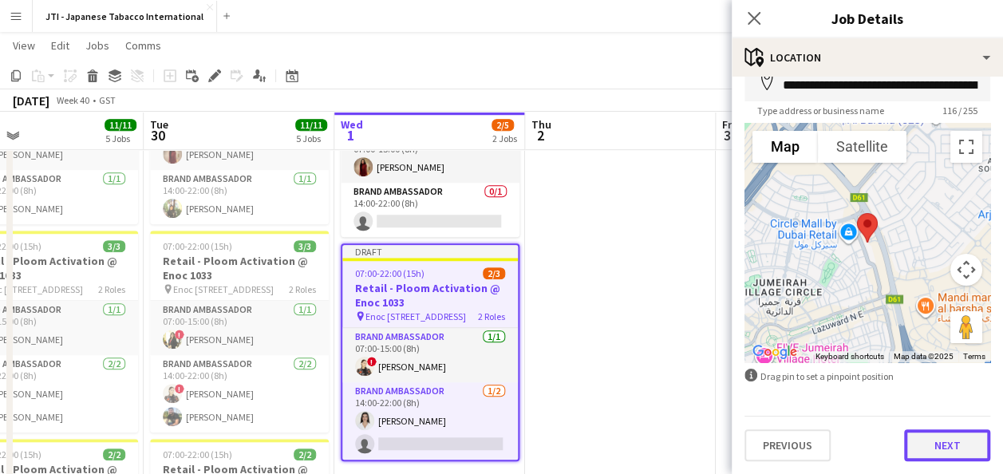
click at [935, 447] on button "Next" at bounding box center [947, 445] width 86 height 32
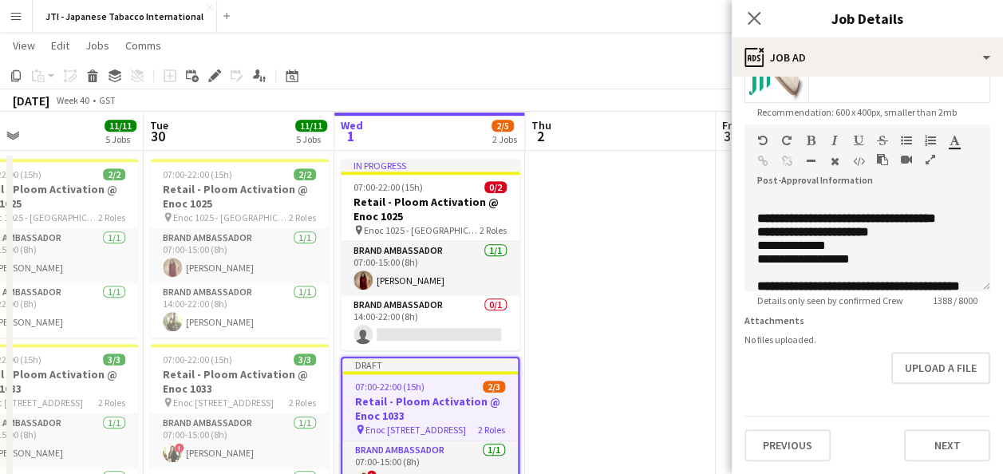
scroll to position [441, 0]
click at [940, 454] on button "Next" at bounding box center [947, 445] width 86 height 32
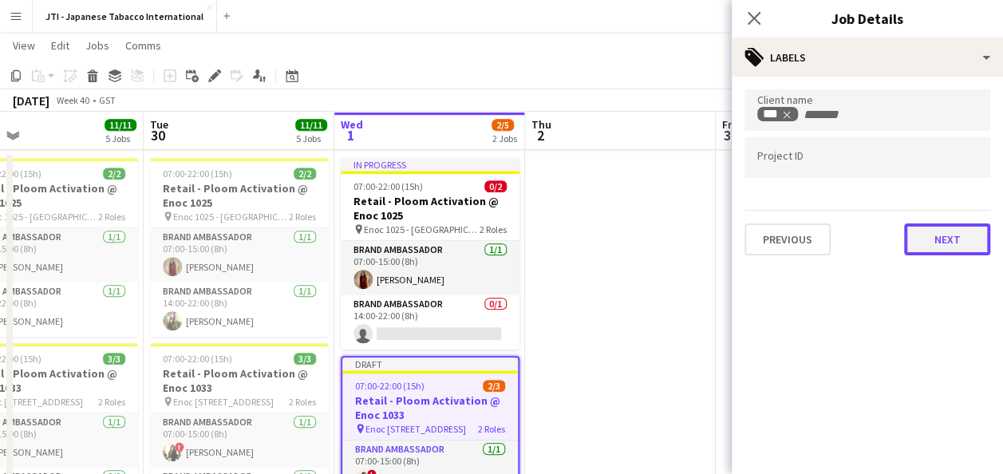
click at [941, 234] on button "Next" at bounding box center [947, 239] width 86 height 32
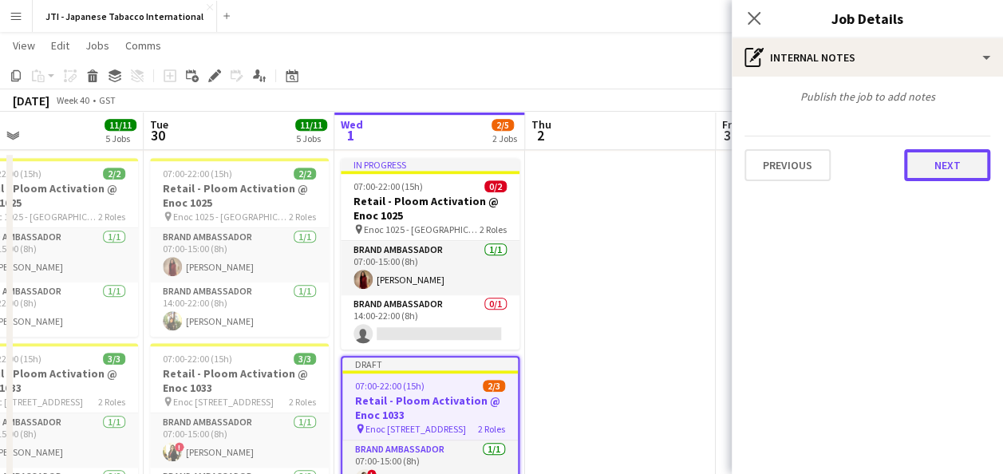
click at [957, 169] on button "Next" at bounding box center [947, 165] width 86 height 32
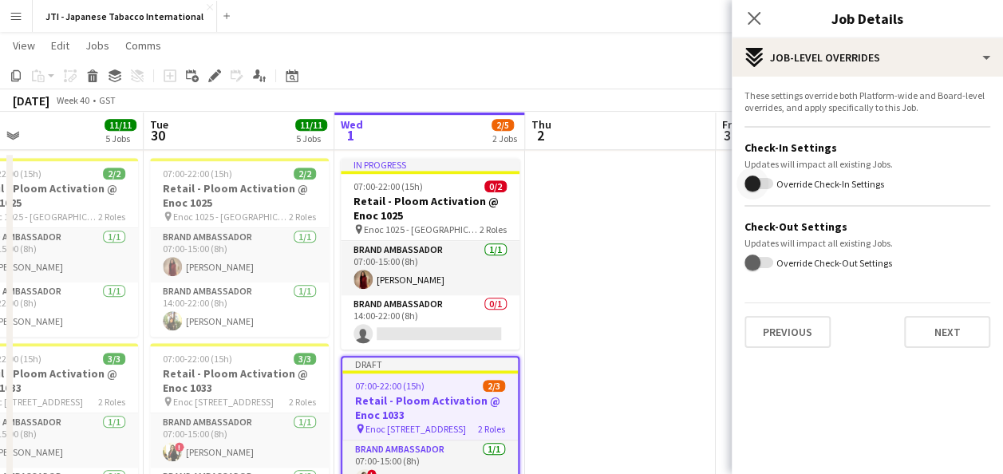
click at [766, 182] on span "button" at bounding box center [752, 183] width 32 height 32
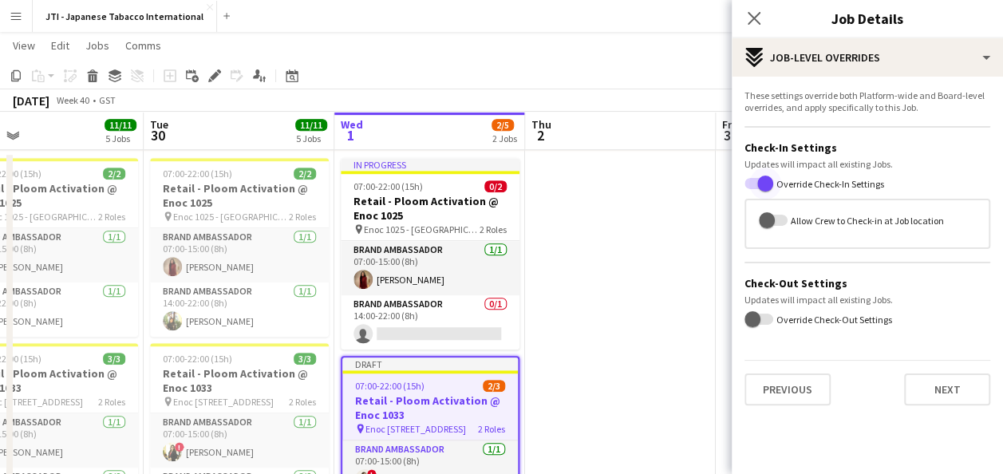
click at [757, 184] on span "button" at bounding box center [765, 183] width 16 height 16
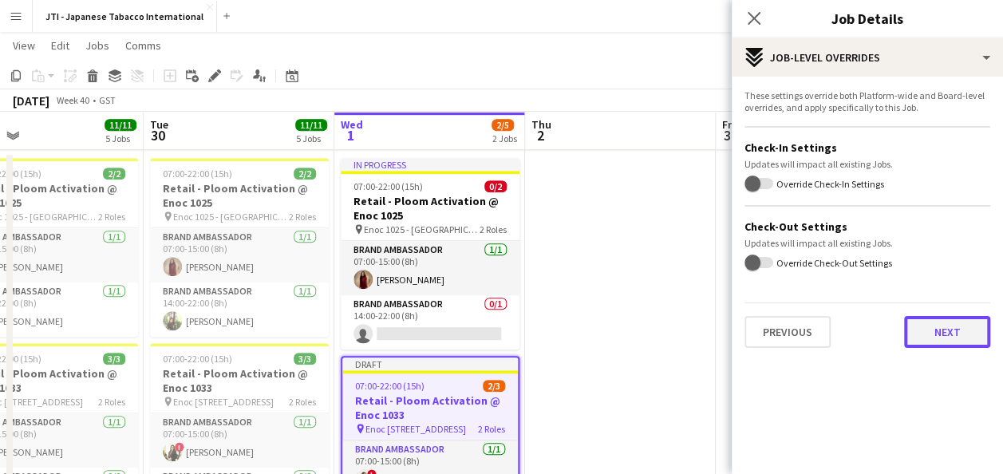
click at [934, 335] on button "Next" at bounding box center [947, 332] width 86 height 32
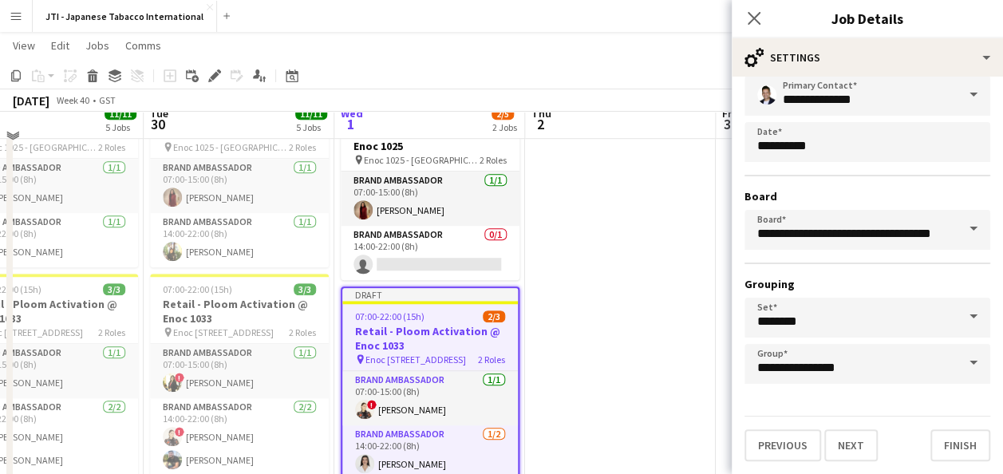
scroll to position [512, 0]
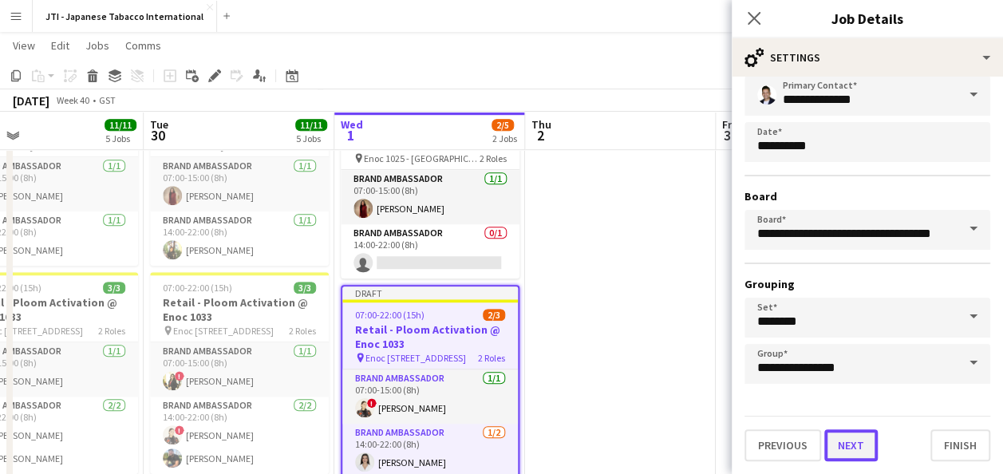
click at [861, 447] on button "Next" at bounding box center [850, 445] width 53 height 32
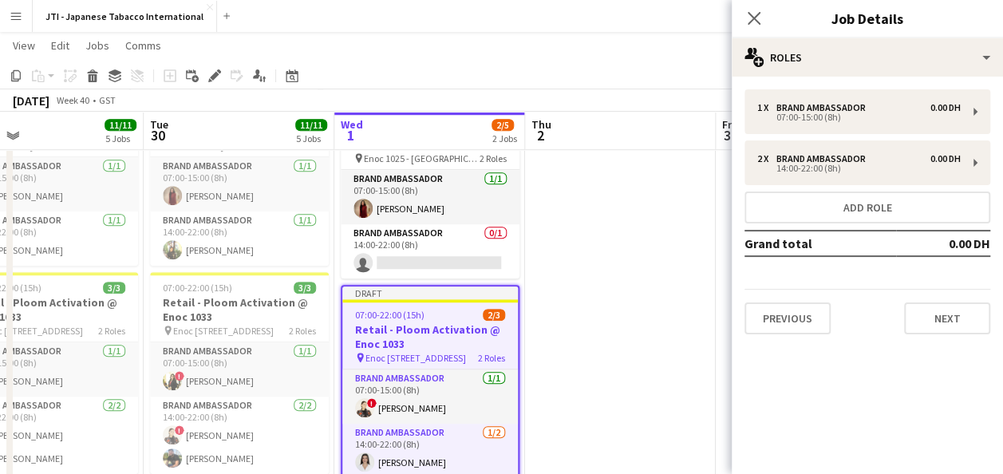
scroll to position [0, 0]
click at [959, 301] on div "Previous Next" at bounding box center [867, 311] width 246 height 45
drag, startPoint x: 959, startPoint y: 301, endPoint x: 950, endPoint y: 319, distance: 20.3
click at [950, 319] on button "Next" at bounding box center [947, 318] width 86 height 32
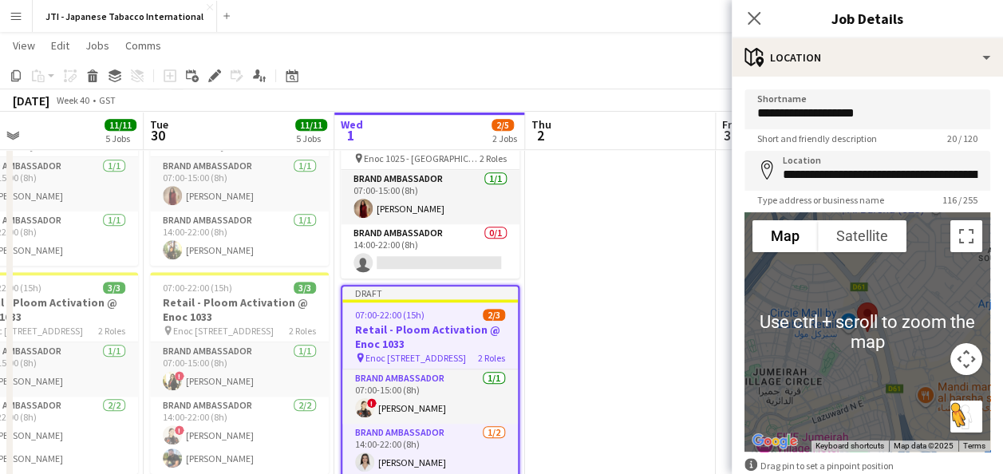
scroll to position [89, 0]
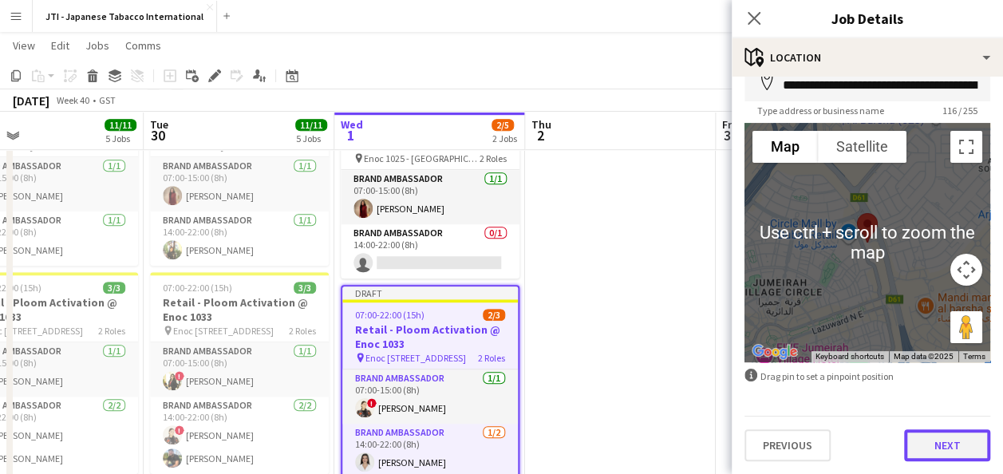
click at [944, 456] on button "Next" at bounding box center [947, 445] width 86 height 32
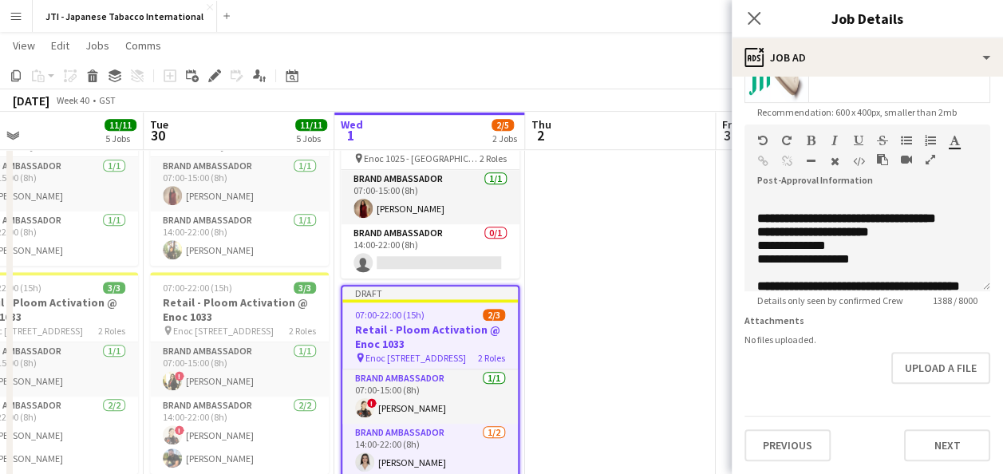
scroll to position [330, 0]
click at [929, 447] on button "Next" at bounding box center [947, 445] width 86 height 32
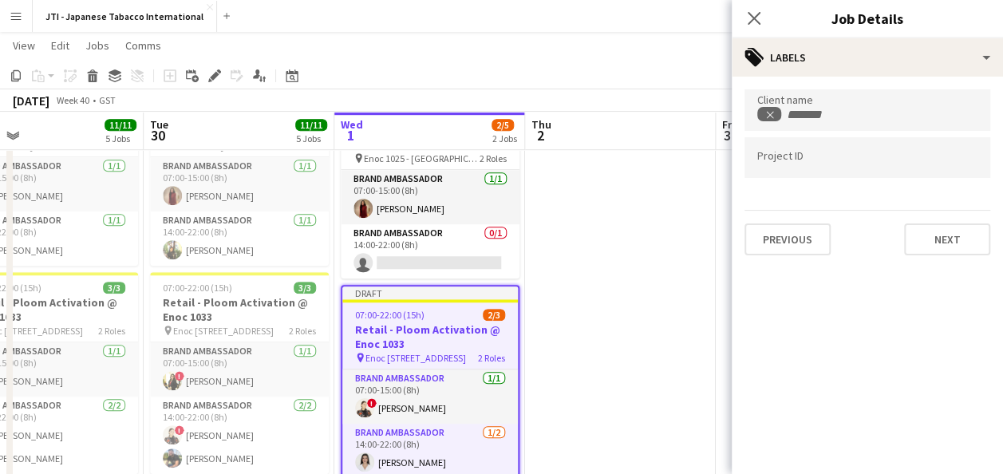
scroll to position [0, 0]
click at [958, 214] on div "Previous Next" at bounding box center [867, 232] width 246 height 45
click at [955, 234] on button "Next" at bounding box center [947, 239] width 86 height 32
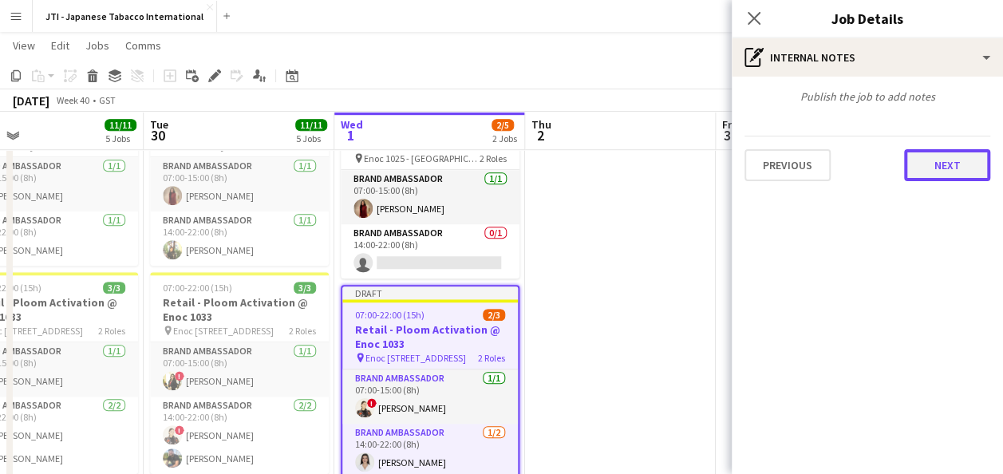
click at [954, 170] on button "Next" at bounding box center [947, 165] width 86 height 32
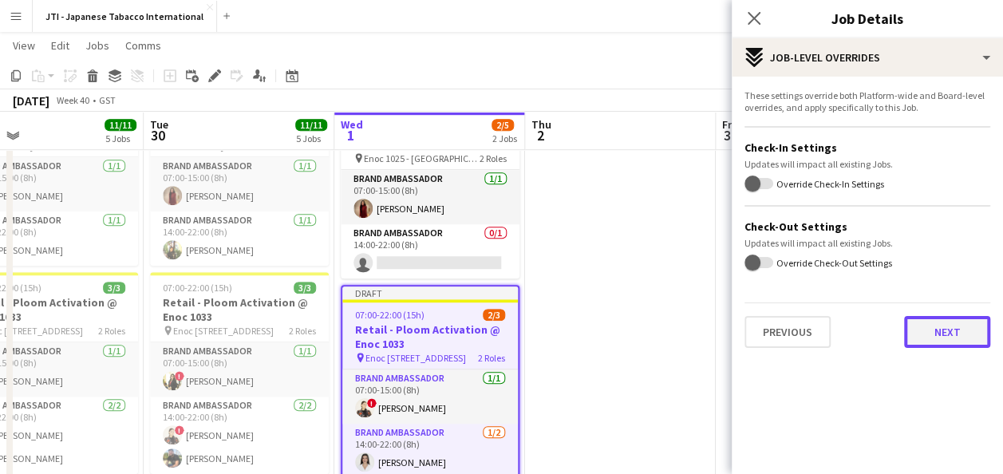
click at [964, 333] on button "Next" at bounding box center [947, 332] width 86 height 32
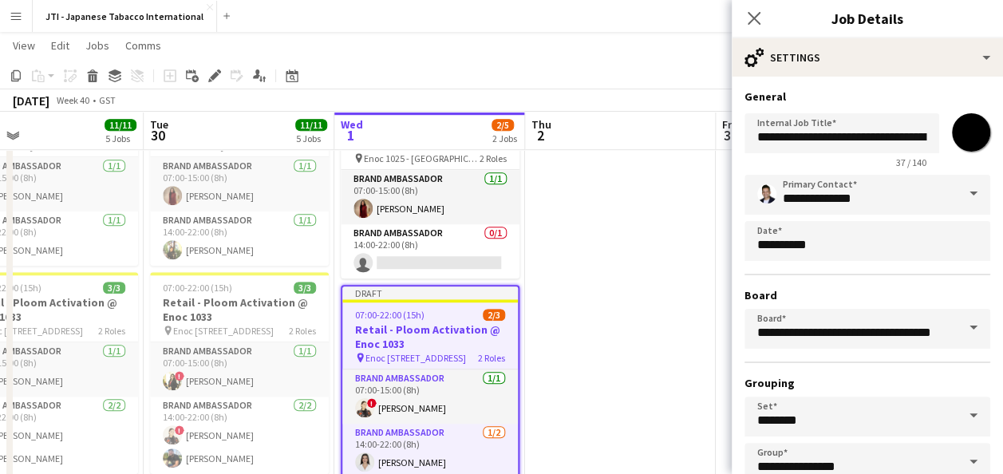
scroll to position [99, 0]
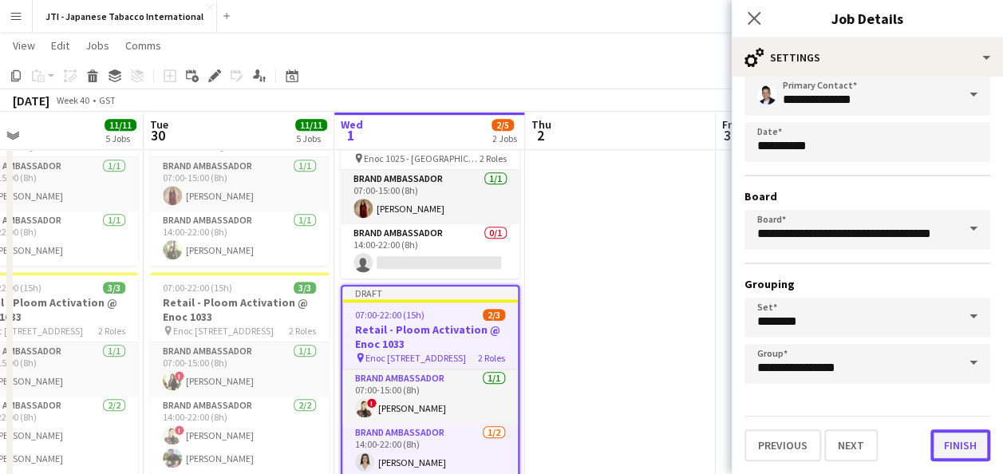
click at [955, 443] on button "Finish" at bounding box center [960, 445] width 60 height 32
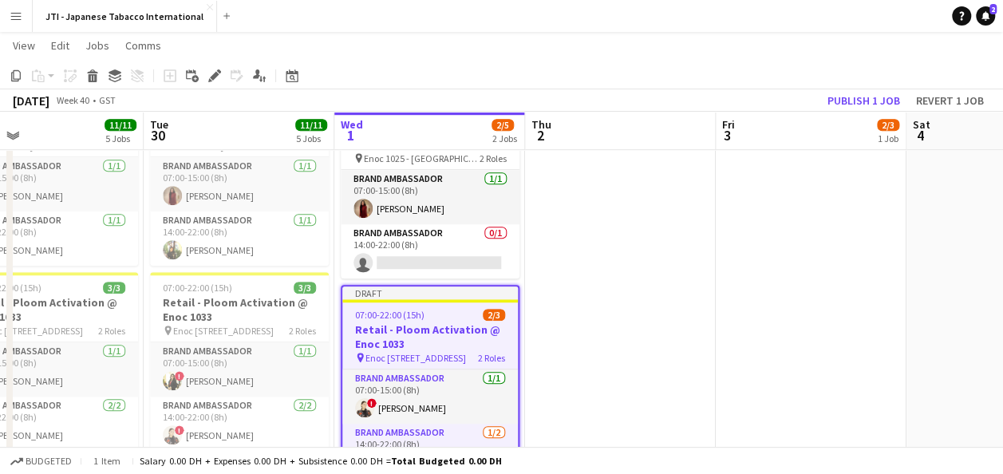
click at [441, 339] on h3 "Retail - Ploom Activation @ Enoc 1033" at bounding box center [429, 336] width 175 height 29
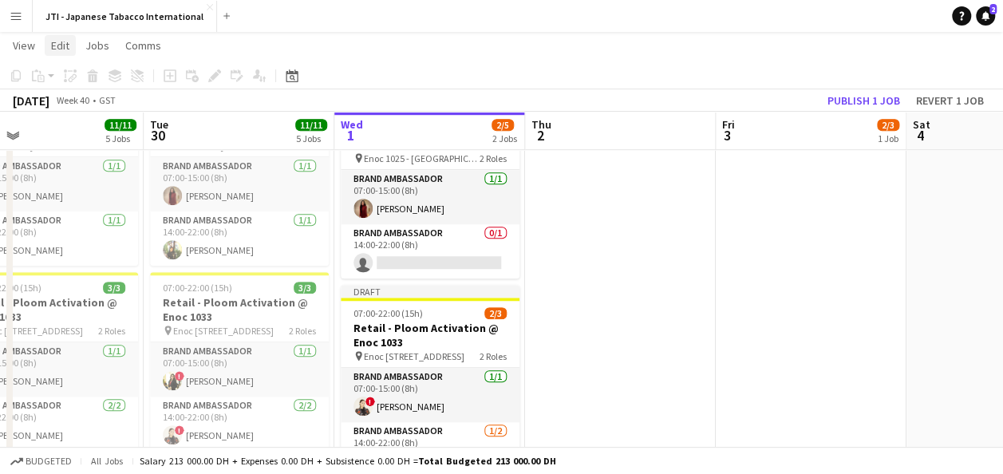
click at [56, 41] on span "Edit" at bounding box center [60, 45] width 18 height 14
click at [103, 48] on span "Jobs" at bounding box center [97, 45] width 24 height 14
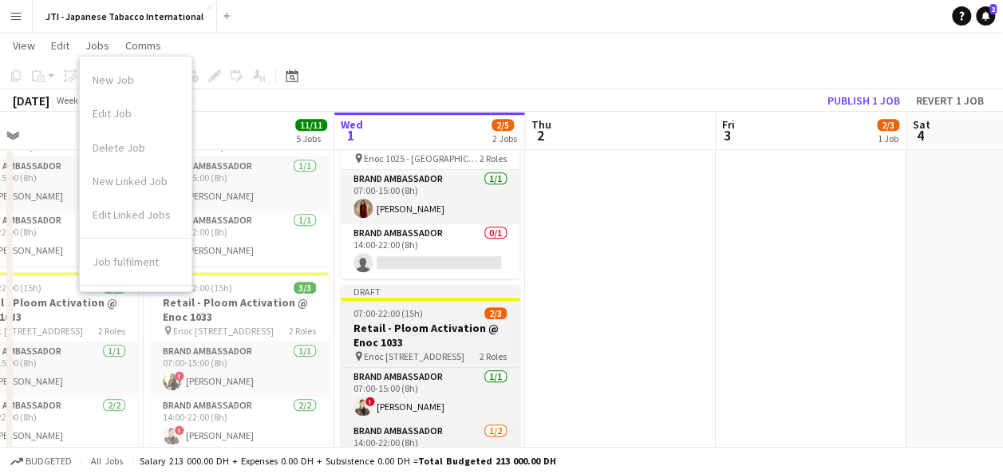
click at [435, 344] on h3 "Retail - Ploom Activation @ Enoc 1033" at bounding box center [430, 335] width 179 height 29
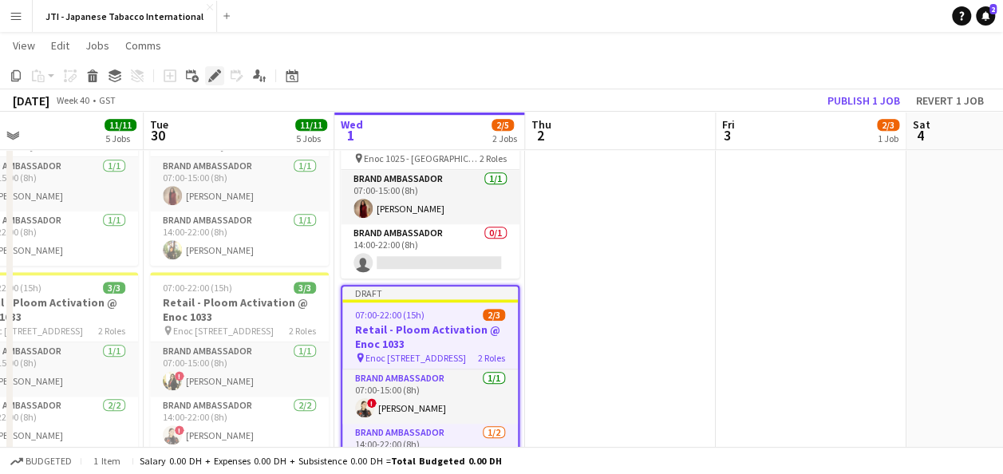
click at [218, 81] on icon "Edit" at bounding box center [214, 75] width 13 height 13
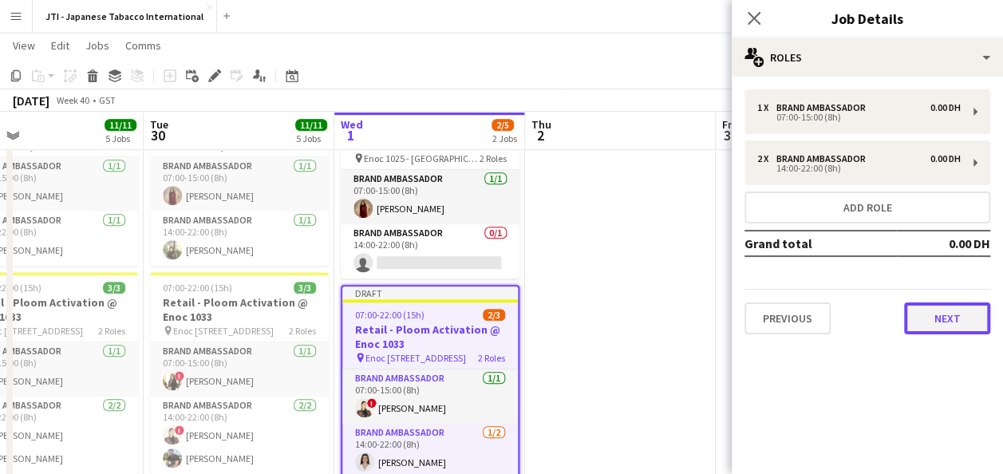
click at [957, 321] on button "Next" at bounding box center [947, 318] width 86 height 32
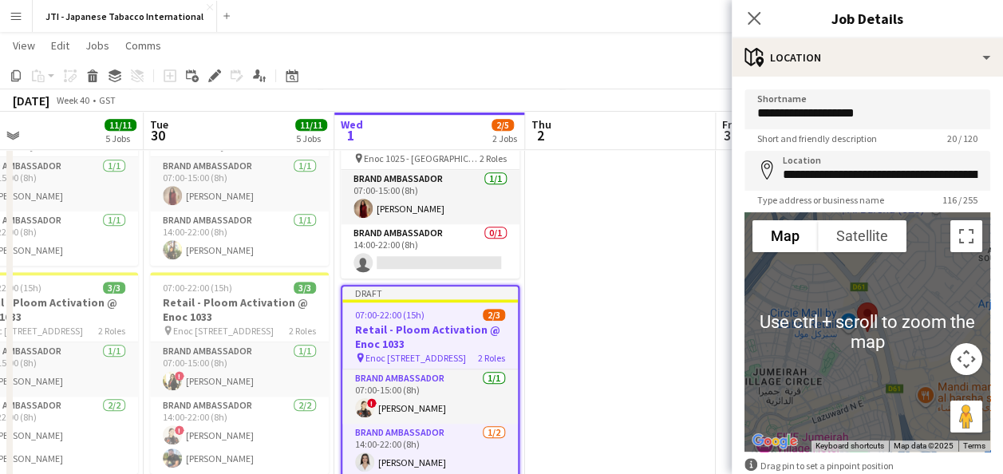
scroll to position [89, 0]
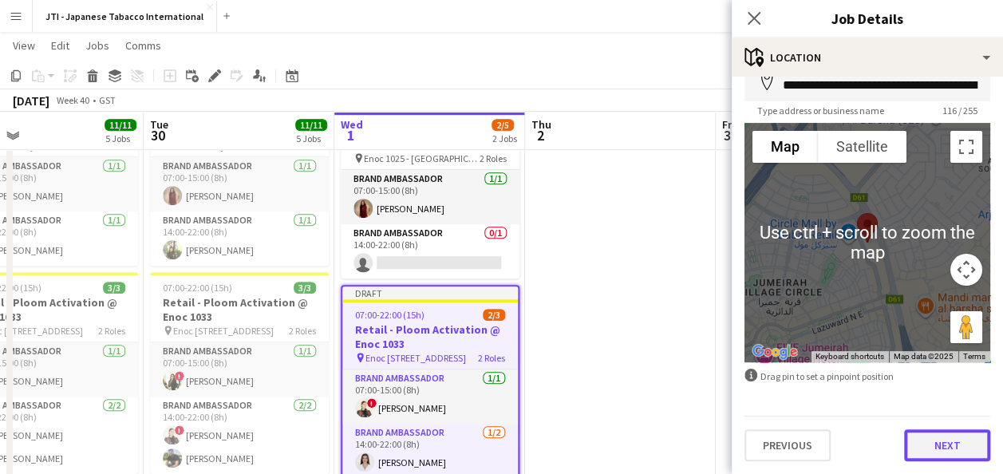
click at [938, 445] on button "Next" at bounding box center [947, 445] width 86 height 32
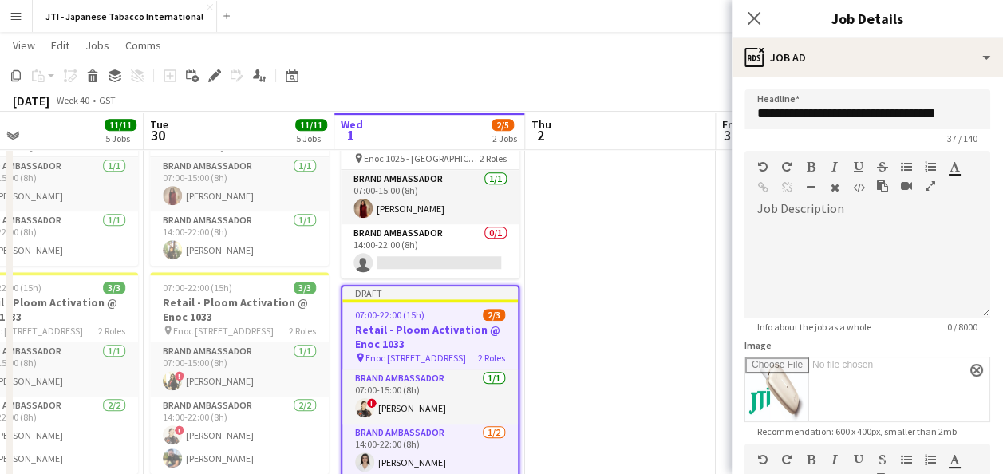
scroll to position [246, 0]
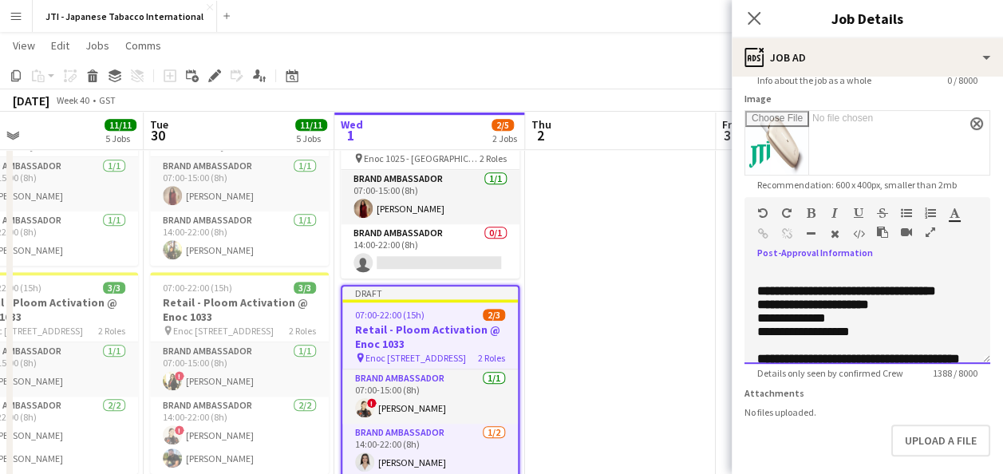
drag, startPoint x: 938, startPoint y: 445, endPoint x: 927, endPoint y: 313, distance: 132.1
click at [927, 313] on div "**********" at bounding box center [867, 280] width 246 height 167
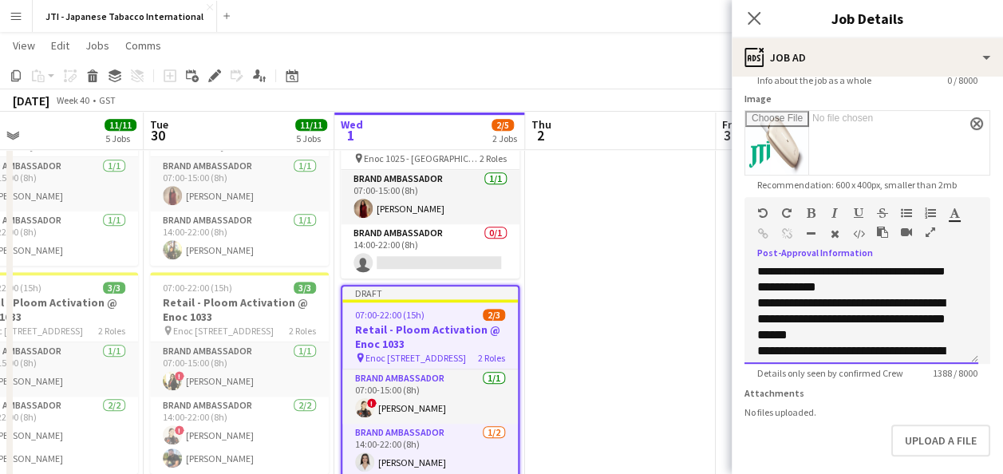
scroll to position [330, 0]
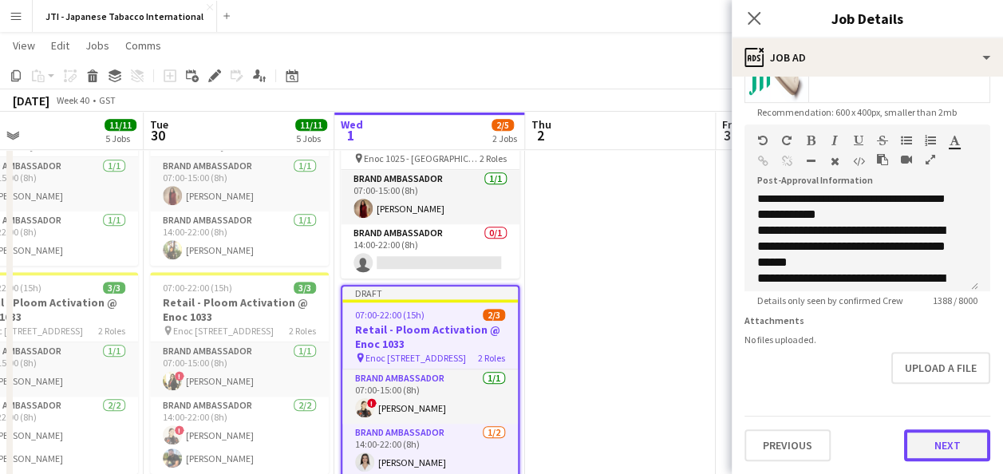
click at [917, 447] on button "Next" at bounding box center [947, 445] width 86 height 32
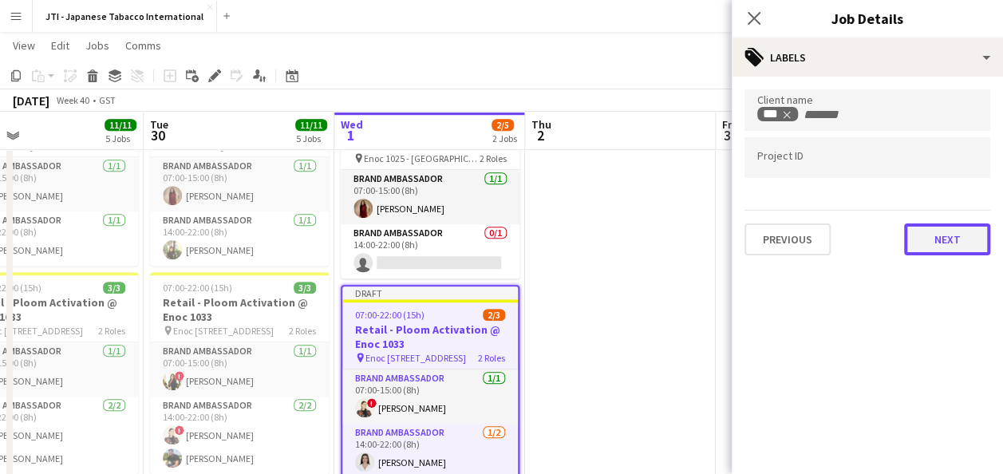
click at [947, 239] on button "Next" at bounding box center [947, 239] width 86 height 32
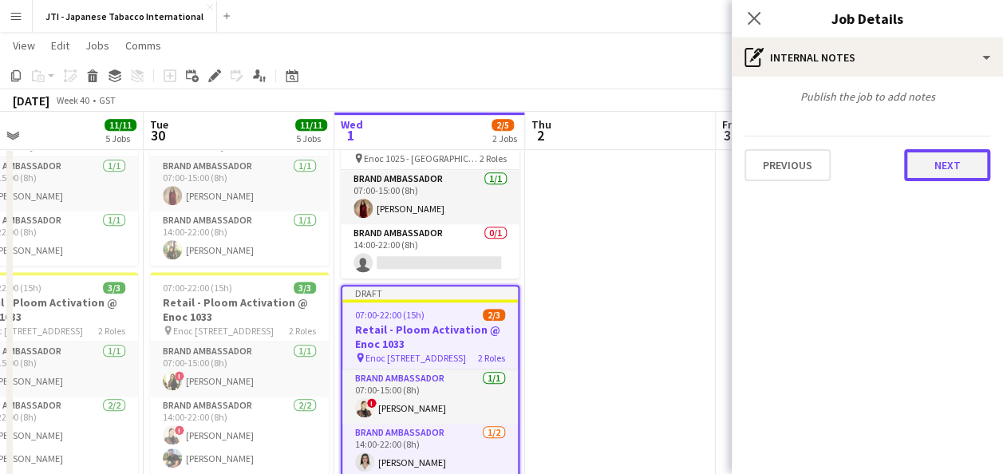
click at [951, 164] on button "Next" at bounding box center [947, 165] width 86 height 32
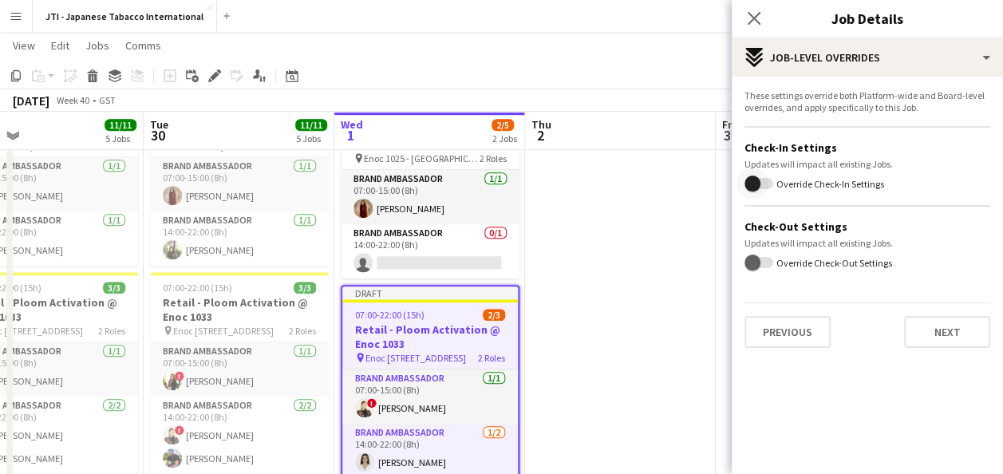
click at [771, 181] on span "button" at bounding box center [758, 183] width 29 height 11
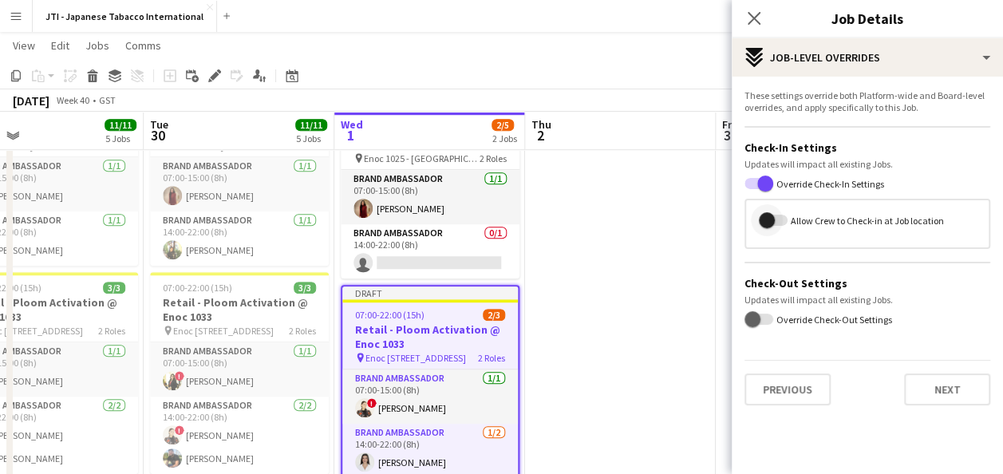
click at [778, 216] on span "button" at bounding box center [767, 220] width 32 height 32
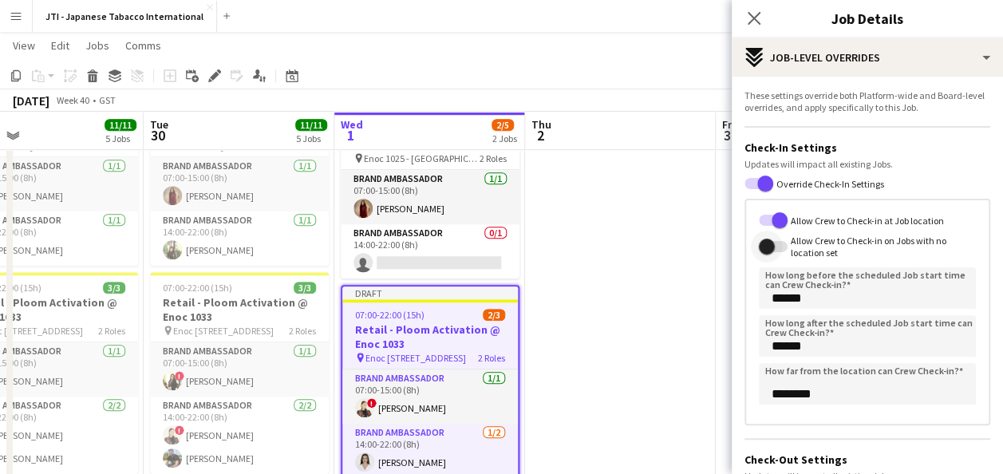
click at [780, 249] on span "button" at bounding box center [767, 246] width 32 height 32
click at [763, 246] on span "button" at bounding box center [779, 246] width 32 height 32
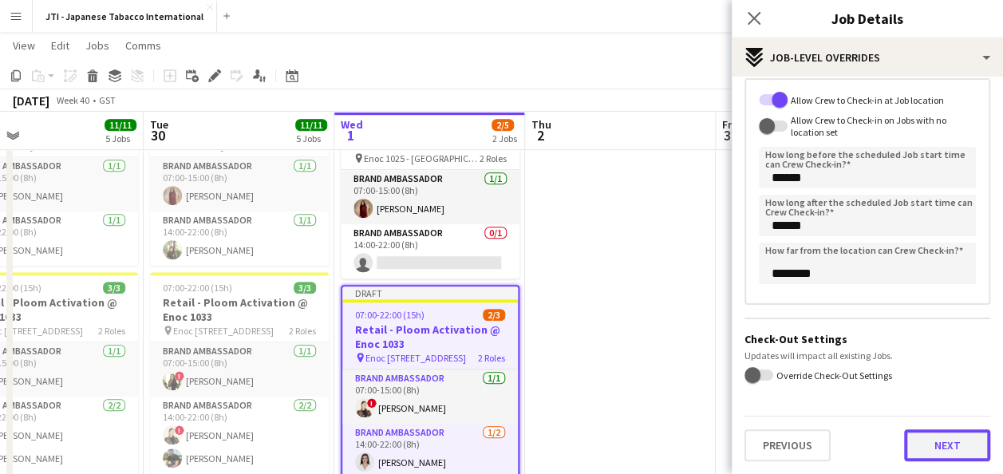
click at [920, 439] on button "Next" at bounding box center [947, 445] width 86 height 32
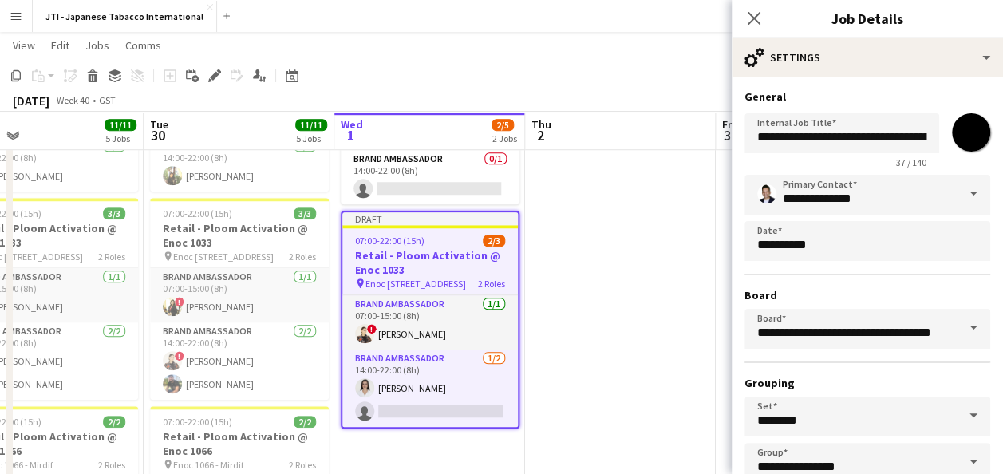
scroll to position [99, 0]
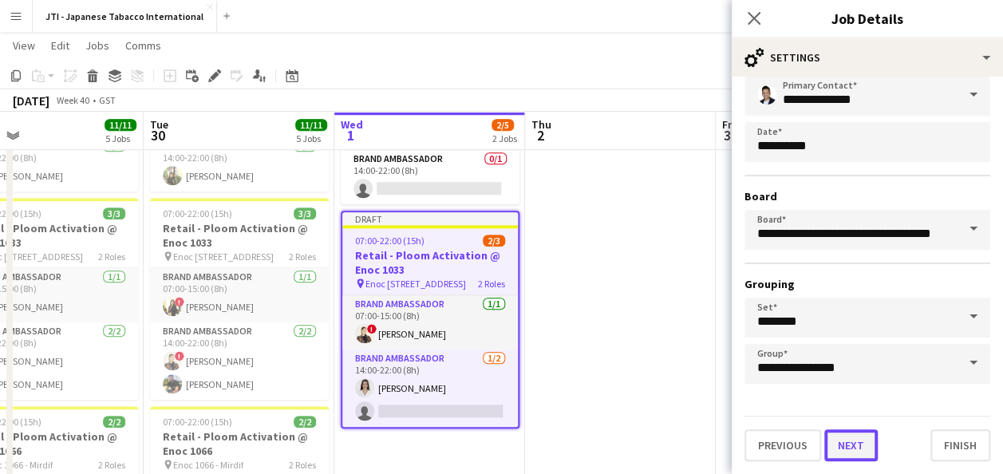
click at [864, 447] on button "Next" at bounding box center [850, 445] width 53 height 32
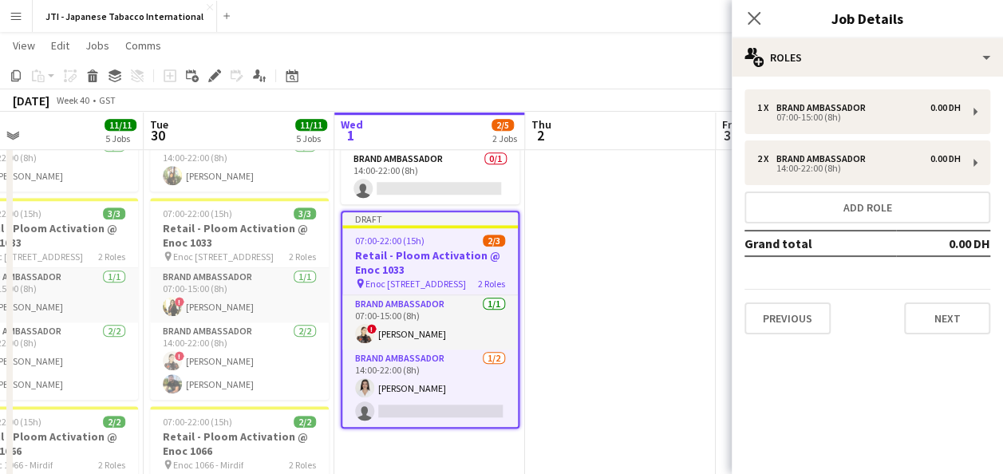
scroll to position [0, 0]
click at [953, 327] on button "Next" at bounding box center [947, 318] width 86 height 32
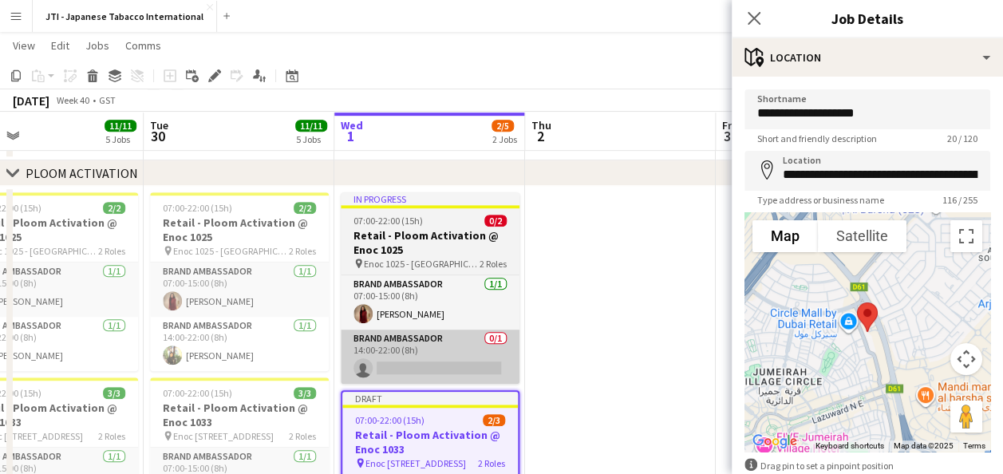
scroll to position [406, 0]
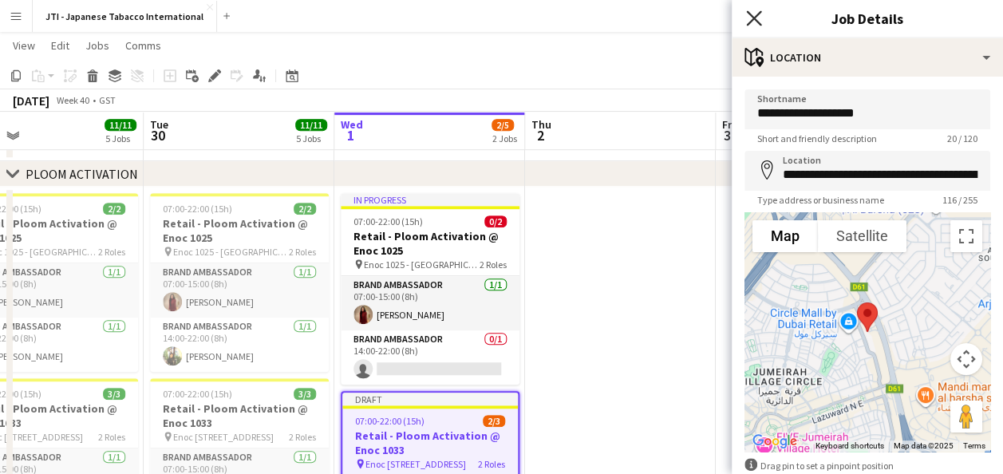
click at [758, 15] on icon "Close pop-in" at bounding box center [753, 17] width 15 height 15
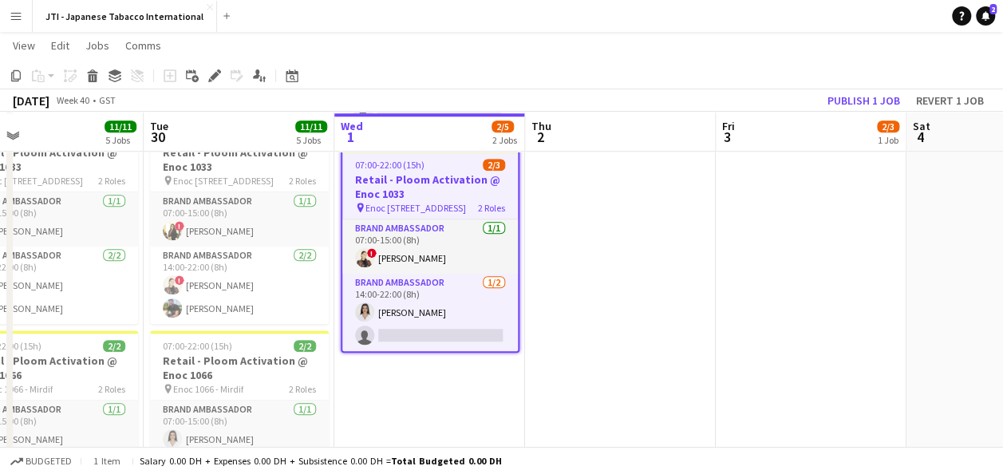
scroll to position [664, 0]
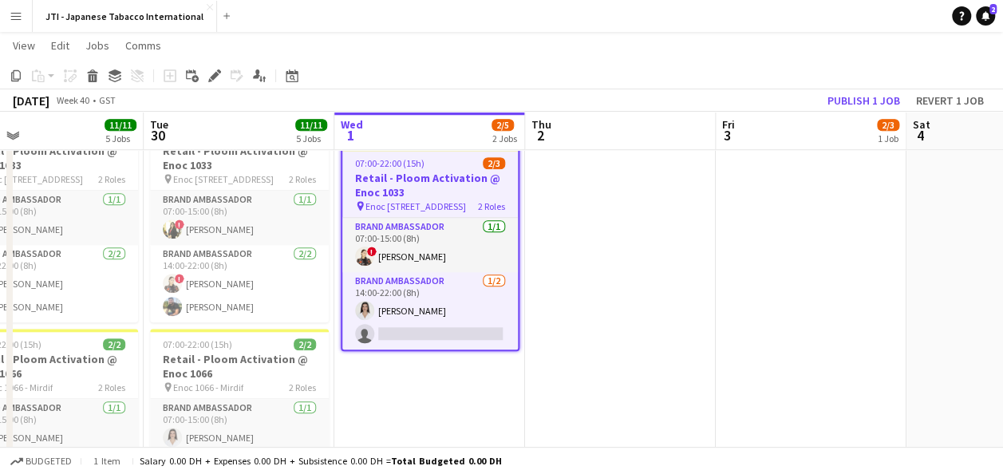
click at [435, 185] on h3 "Retail - Ploom Activation @ Enoc 1033" at bounding box center [429, 185] width 175 height 29
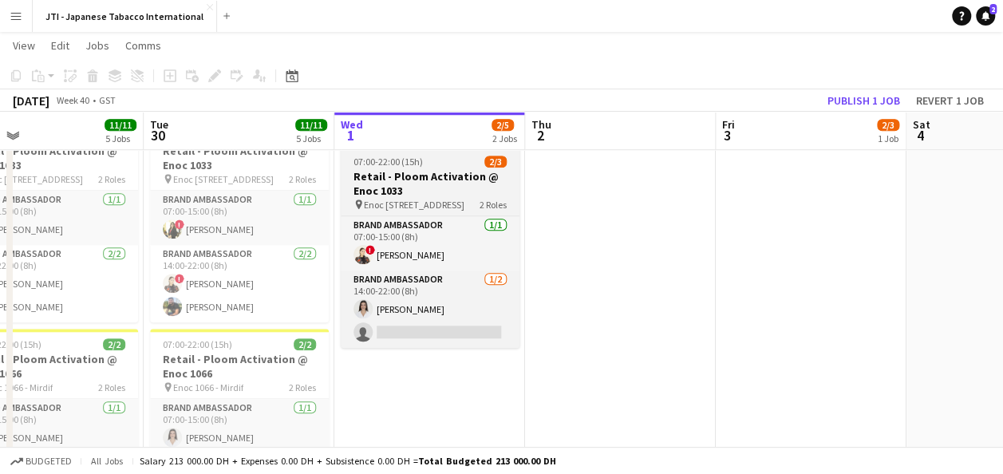
click at [435, 185] on h3 "Retail - Ploom Activation @ Enoc 1033" at bounding box center [430, 183] width 179 height 29
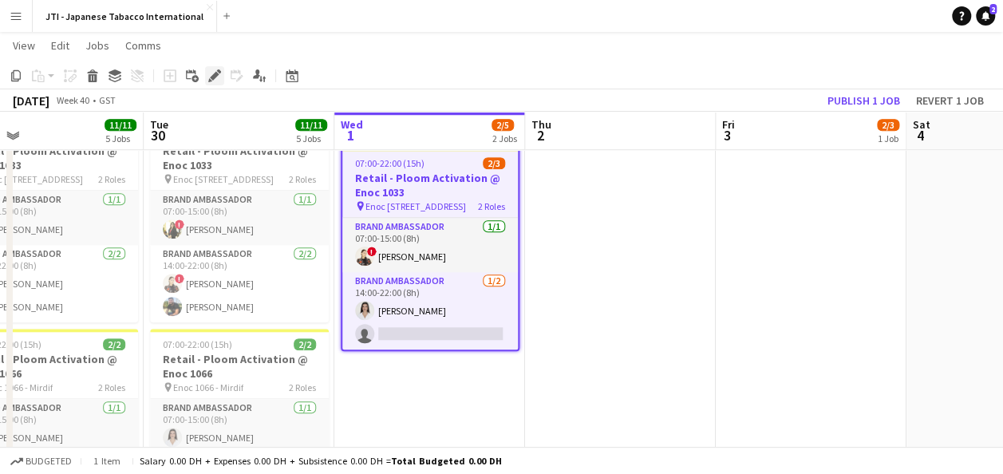
click at [217, 75] on icon at bounding box center [214, 76] width 9 height 9
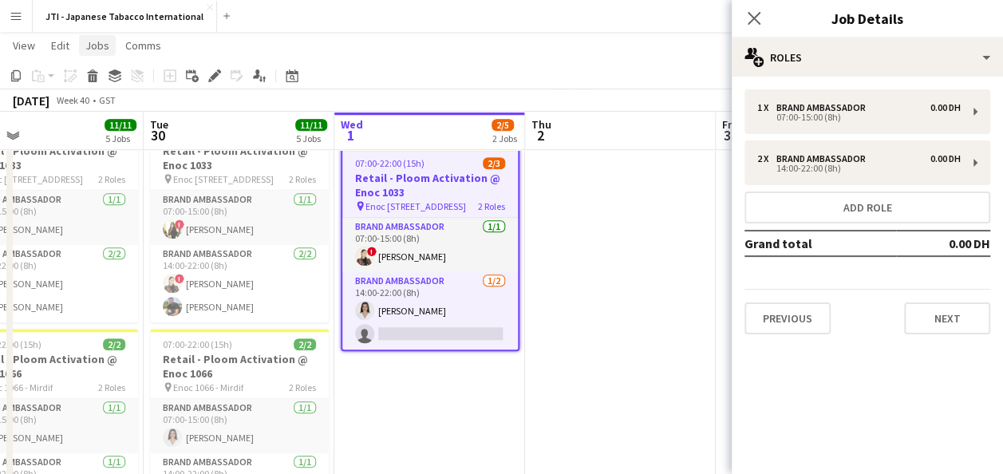
click at [100, 46] on span "Jobs" at bounding box center [97, 45] width 24 height 14
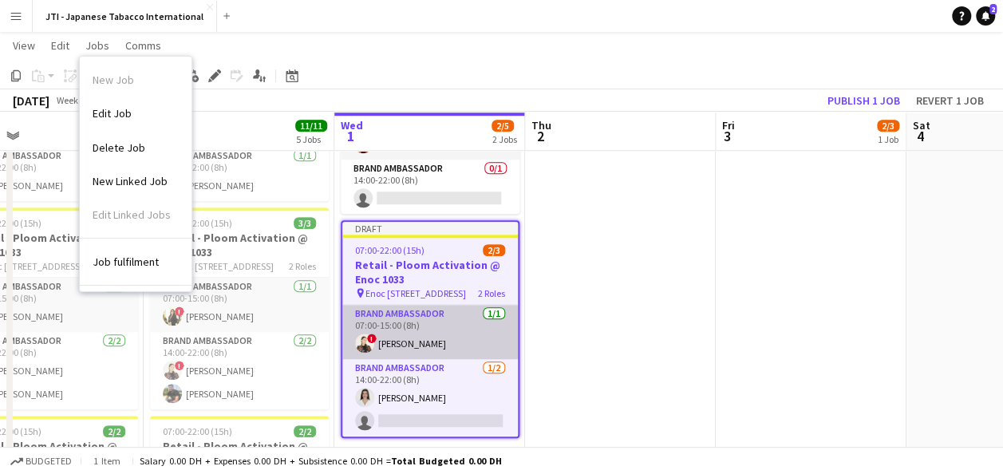
scroll to position [577, 0]
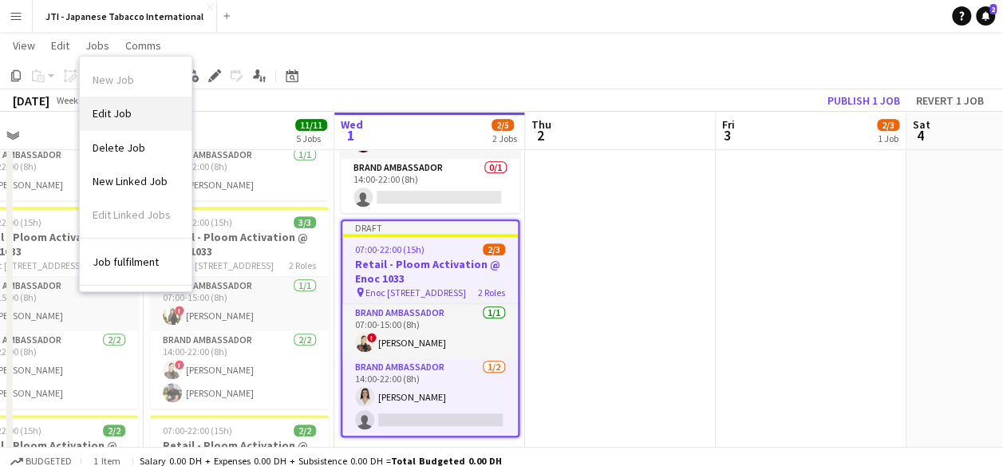
click at [121, 118] on span "Edit Job" at bounding box center [112, 113] width 39 height 14
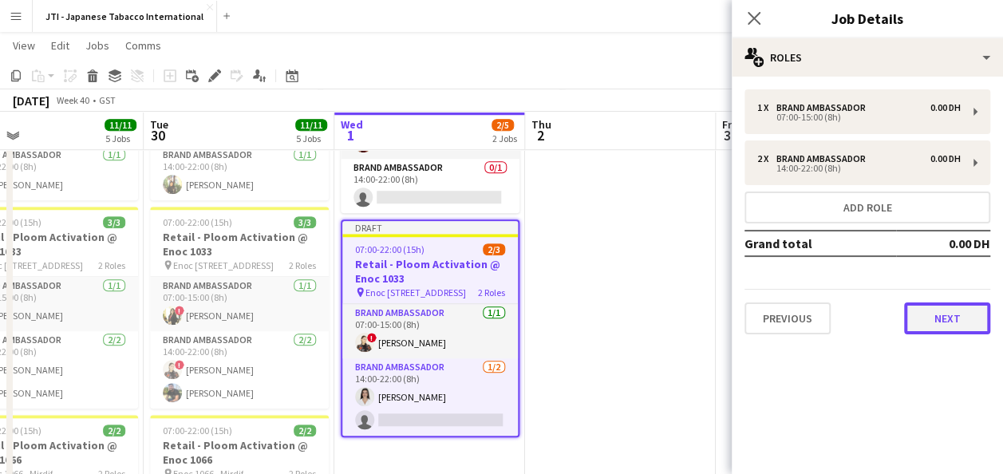
click at [957, 307] on button "Next" at bounding box center [947, 318] width 86 height 32
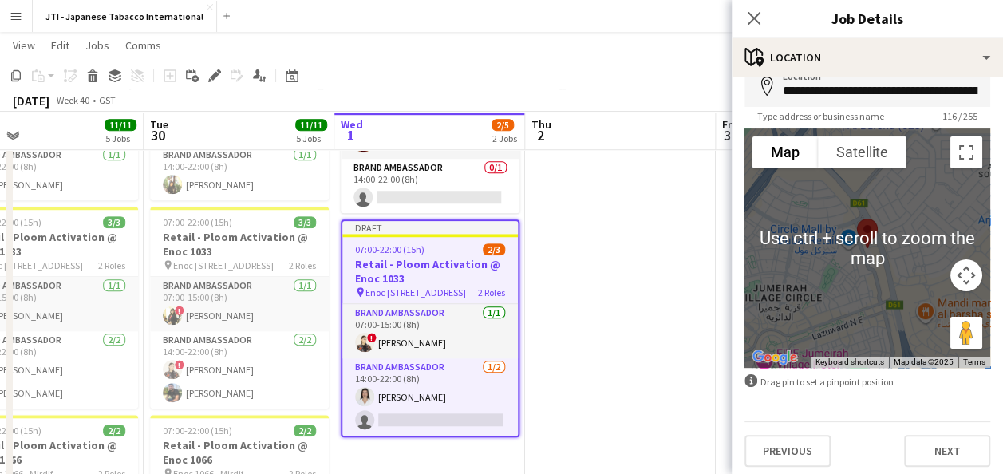
scroll to position [89, 0]
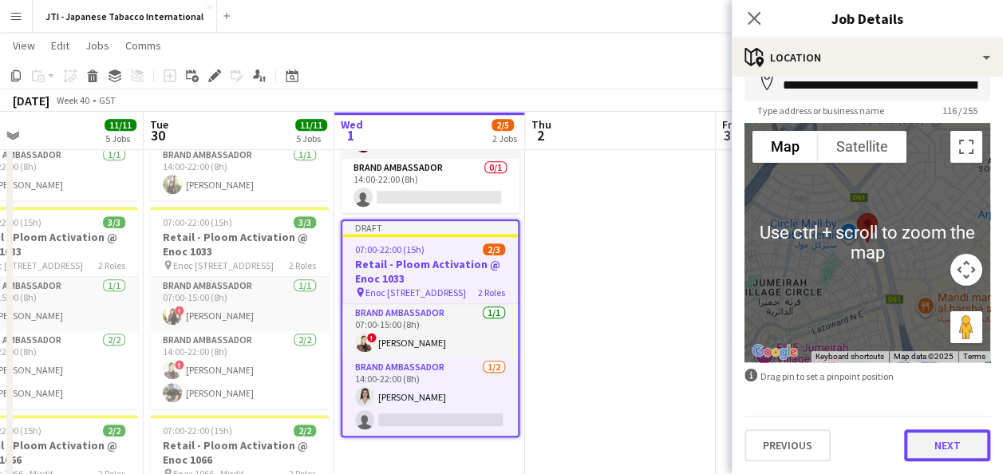
click at [924, 447] on button "Next" at bounding box center [947, 445] width 86 height 32
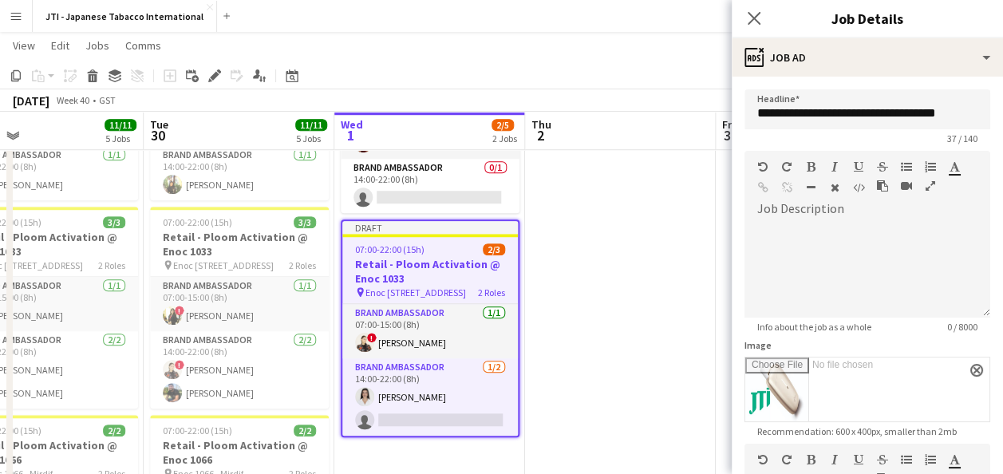
scroll to position [330, 0]
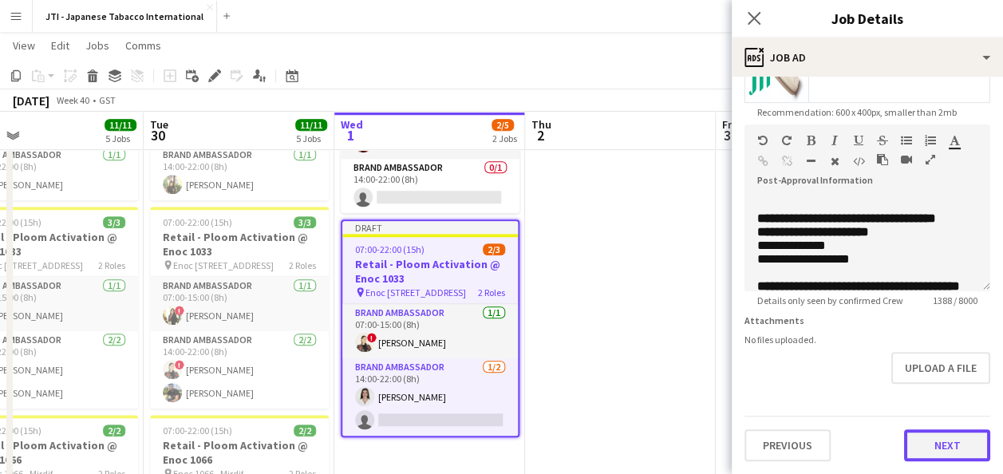
click at [920, 443] on button "Next" at bounding box center [947, 445] width 86 height 32
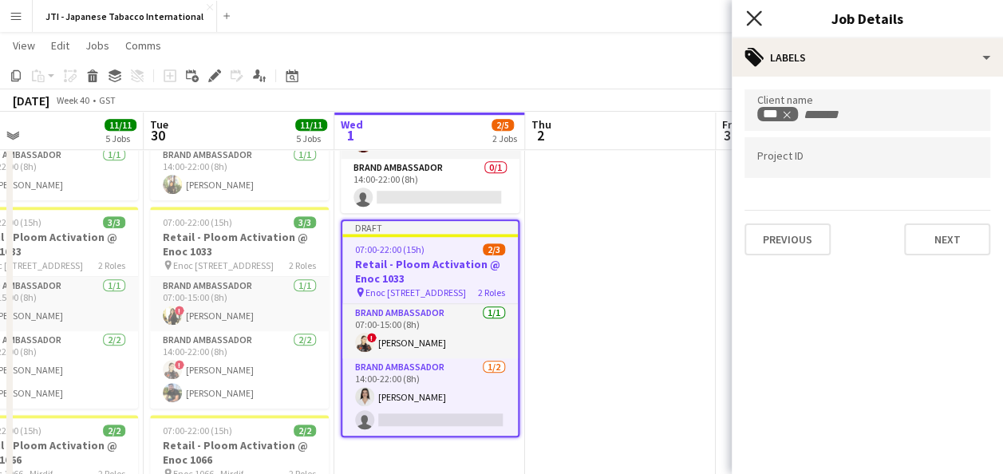
click at [754, 18] on icon at bounding box center [753, 17] width 15 height 15
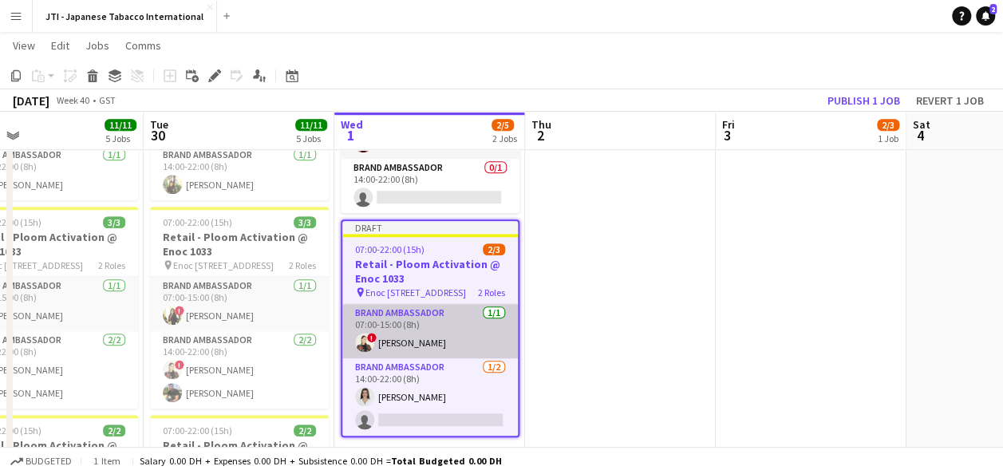
click at [402, 324] on app-card-role "Brand Ambassador [DATE] 07:00-15:00 (8h) ! [PERSON_NAME]" at bounding box center [429, 331] width 175 height 54
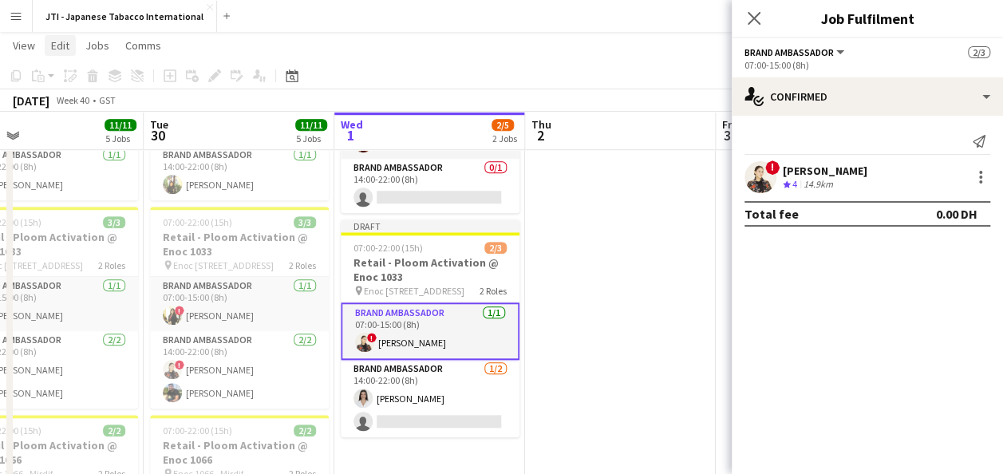
click at [59, 45] on span "Edit" at bounding box center [60, 45] width 18 height 14
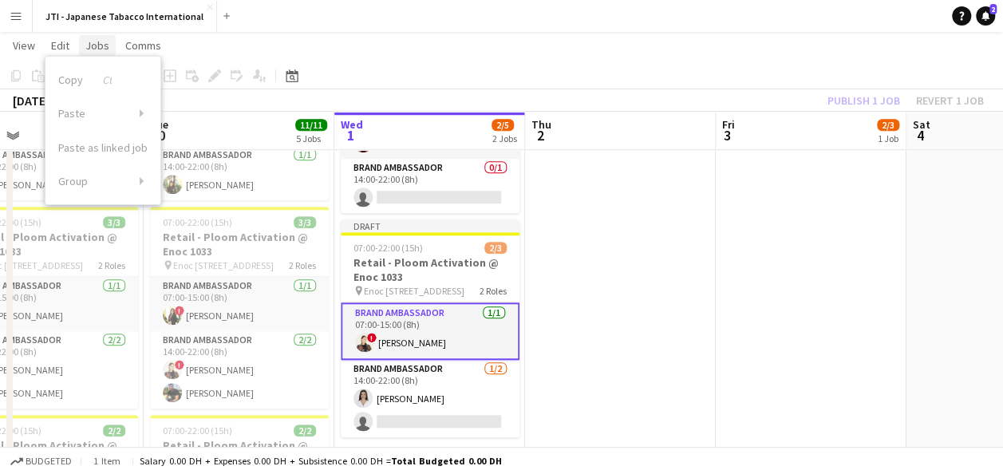
click at [108, 45] on link "Jobs" at bounding box center [97, 45] width 37 height 21
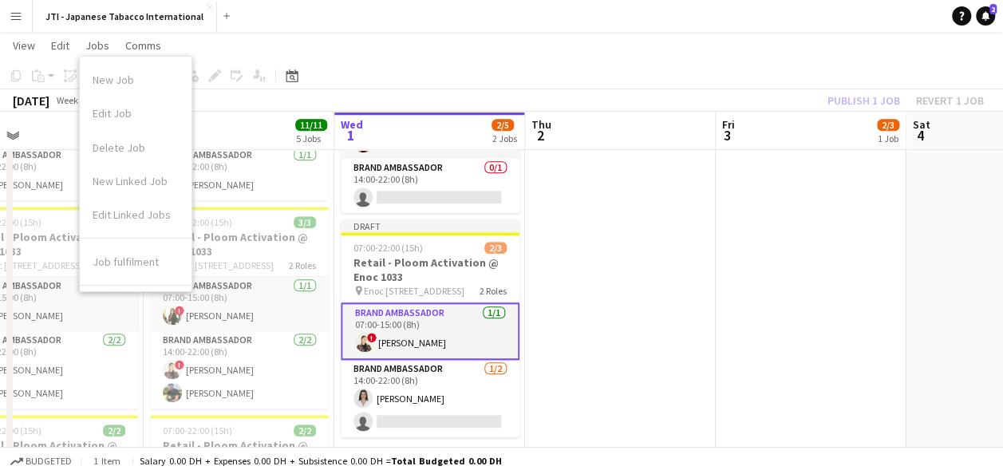
click at [347, 51] on app-page-menu "View Day view expanded Day view collapsed Month view Date picker Jump to [DATE]…" at bounding box center [501, 47] width 1003 height 30
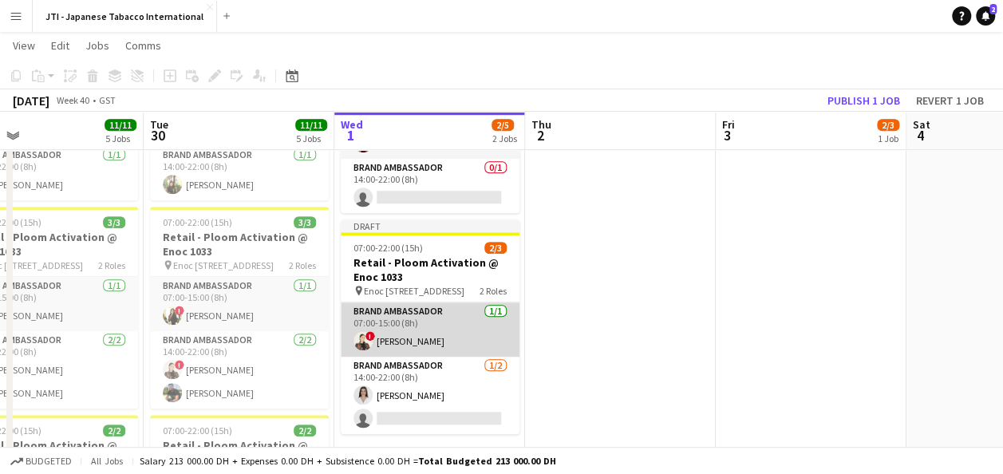
click at [388, 333] on app-card-role "Brand Ambassador [DATE] 07:00-15:00 (8h) ! [PERSON_NAME]" at bounding box center [430, 329] width 179 height 54
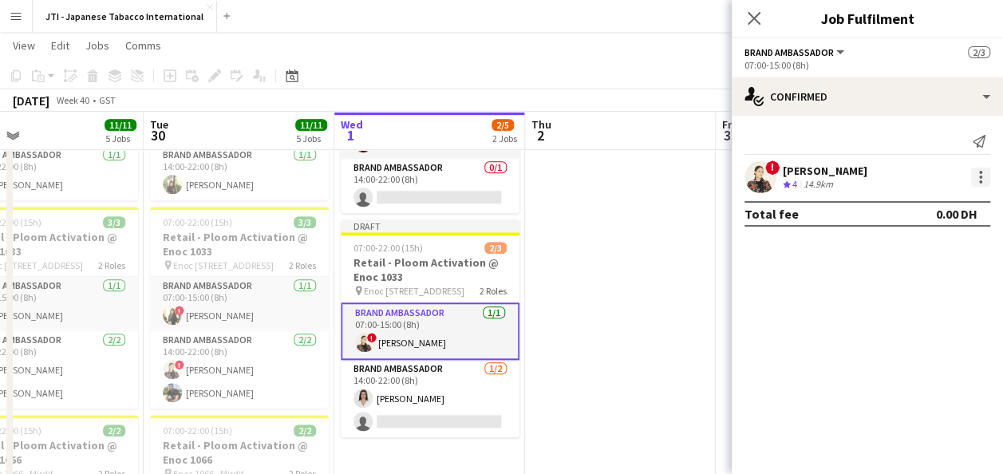
click at [984, 177] on div at bounding box center [980, 176] width 19 height 19
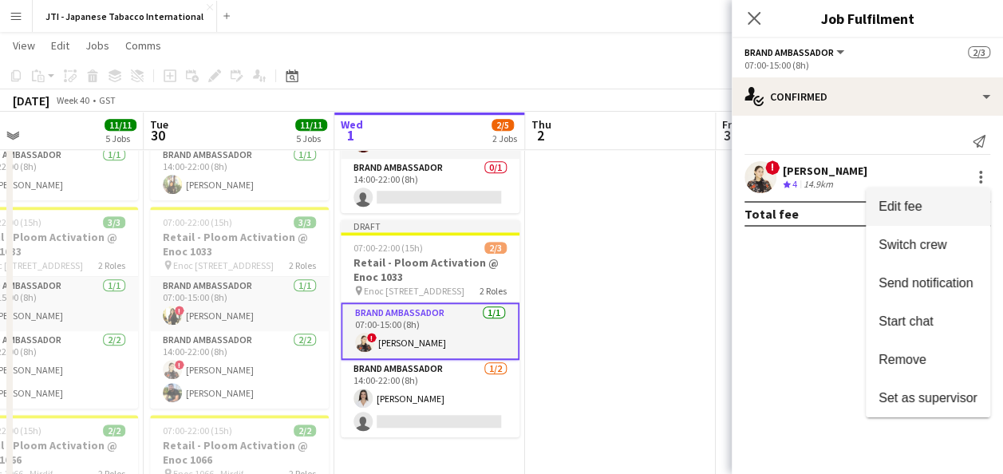
click at [908, 210] on span "Edit fee" at bounding box center [899, 206] width 43 height 14
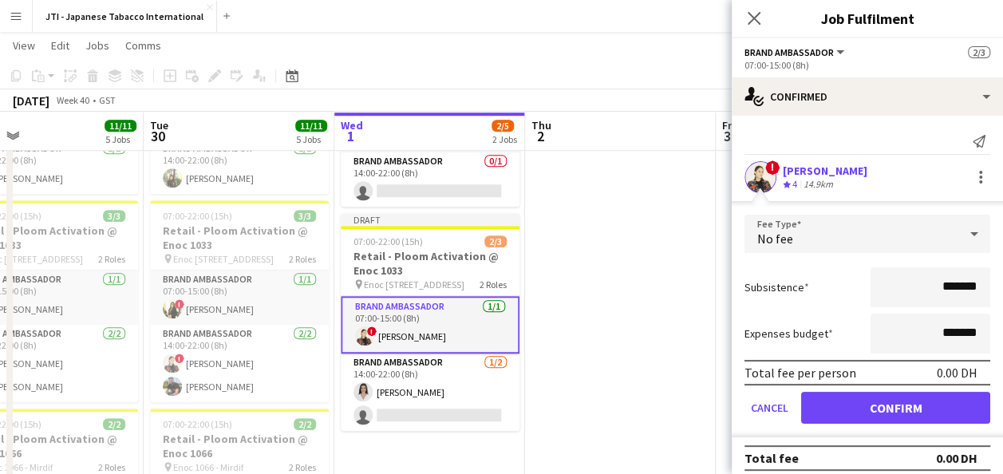
scroll to position [585, 0]
click at [979, 175] on div at bounding box center [980, 176] width 3 height 3
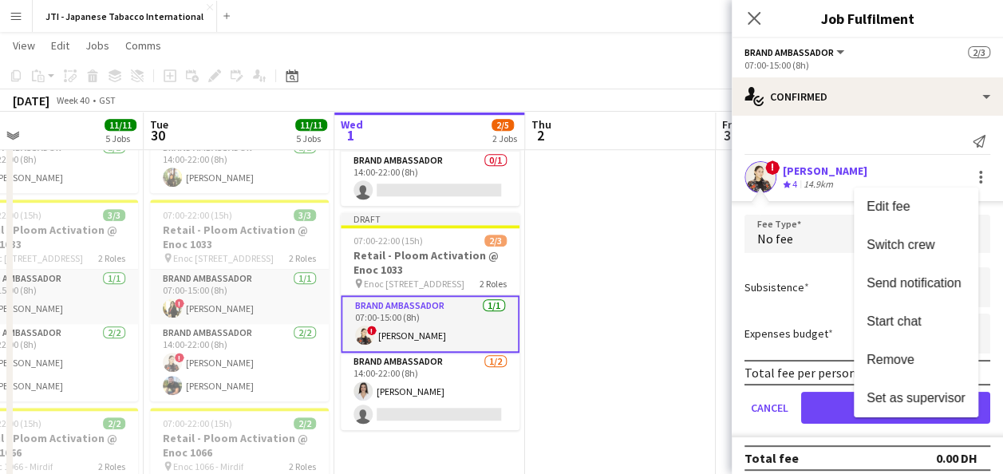
click at [660, 287] on div at bounding box center [501, 237] width 1003 height 474
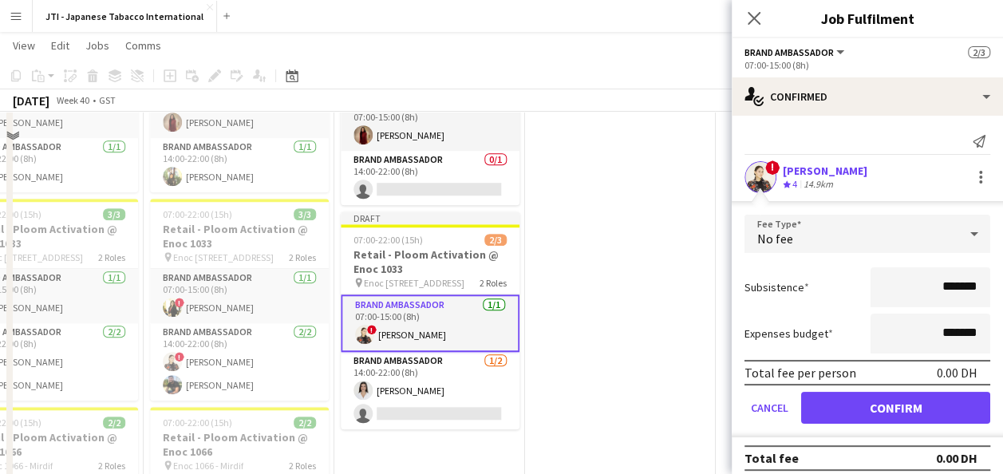
scroll to position [509, 0]
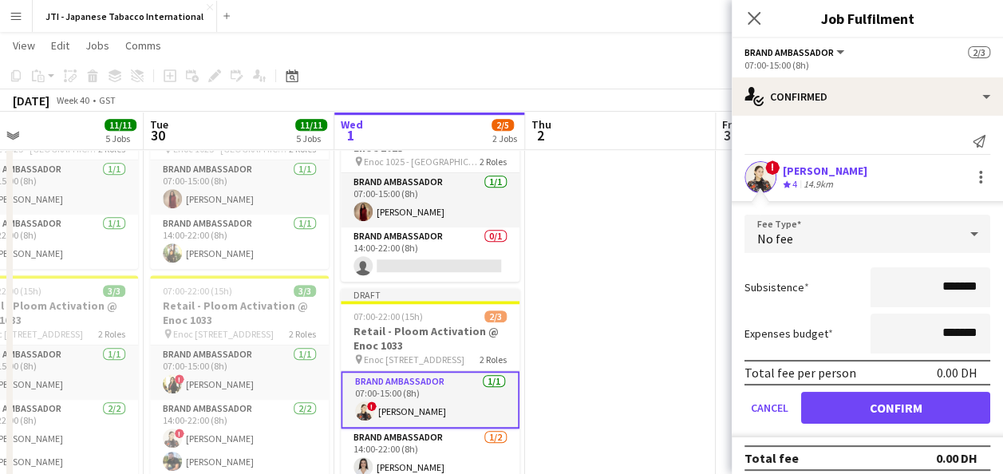
click at [788, 69] on div "07:00-15:00 (8h)" at bounding box center [867, 65] width 246 height 12
click at [837, 51] on button "Brand Ambassador" at bounding box center [795, 52] width 102 height 12
click at [697, 81] on app-toolbar "Copy Paste Paste Ctrl+V Paste with crew Ctrl+Shift+V Paste linked Job [GEOGRAPH…" at bounding box center [501, 75] width 1003 height 27
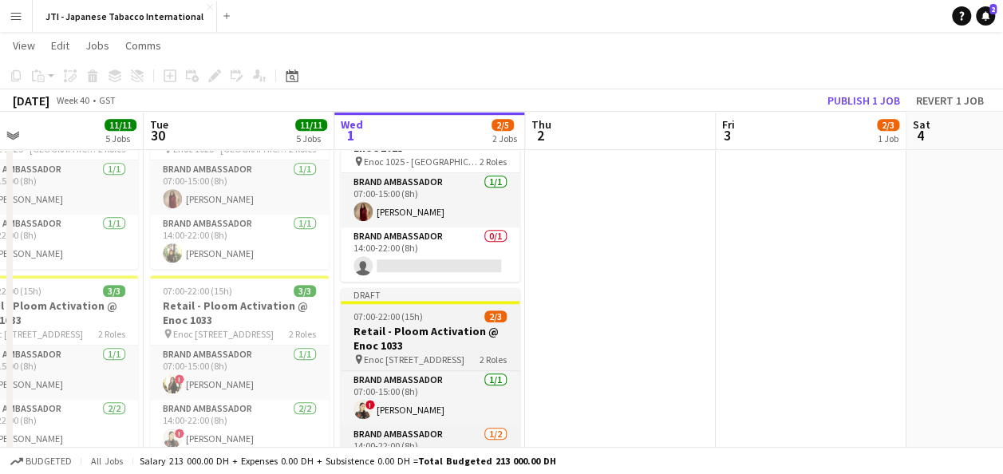
click at [444, 314] on div "07:00-22:00 (15h) 2/3" at bounding box center [430, 316] width 179 height 12
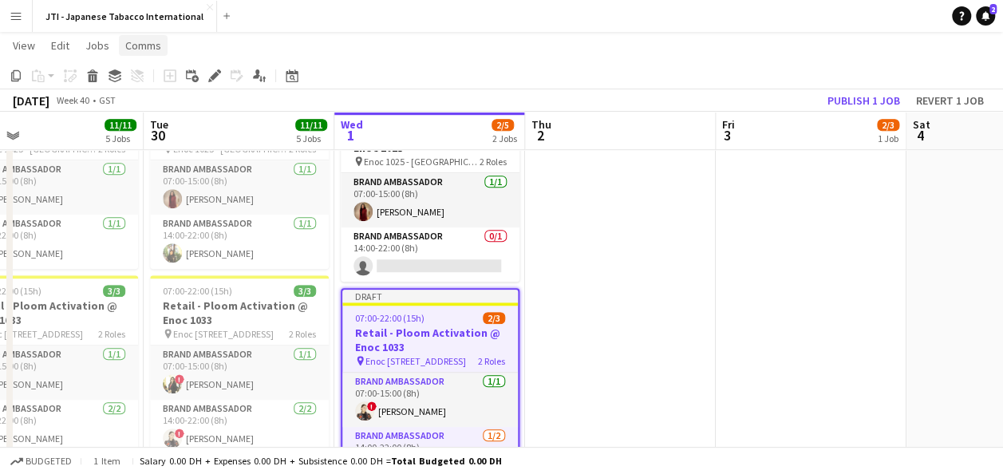
click at [132, 45] on span "Comms" at bounding box center [143, 45] width 36 height 14
click at [100, 46] on span "Jobs" at bounding box center [97, 45] width 24 height 14
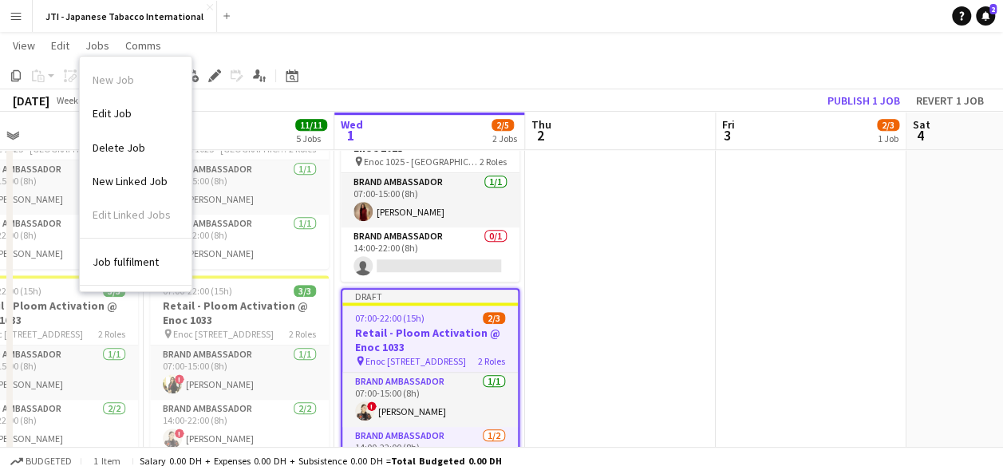
scroll to position [73, 0]
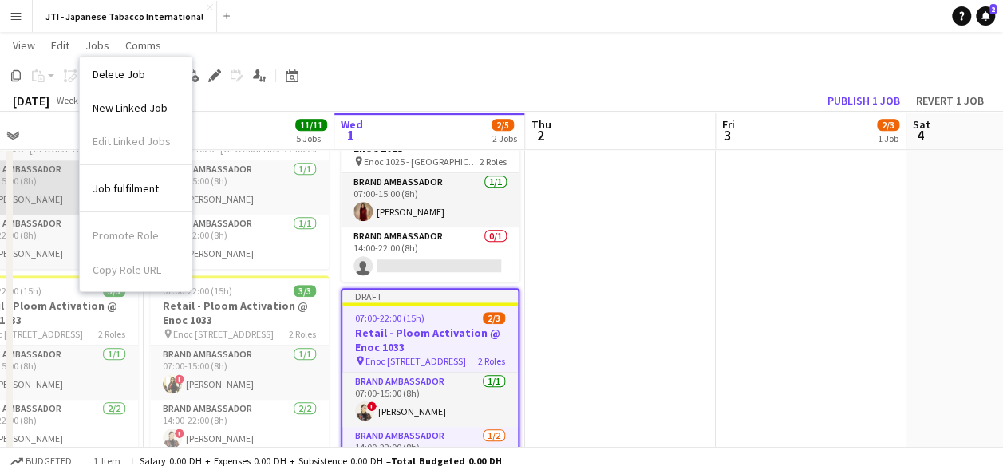
click at [130, 187] on span "Job fulfilment" at bounding box center [126, 188] width 66 height 14
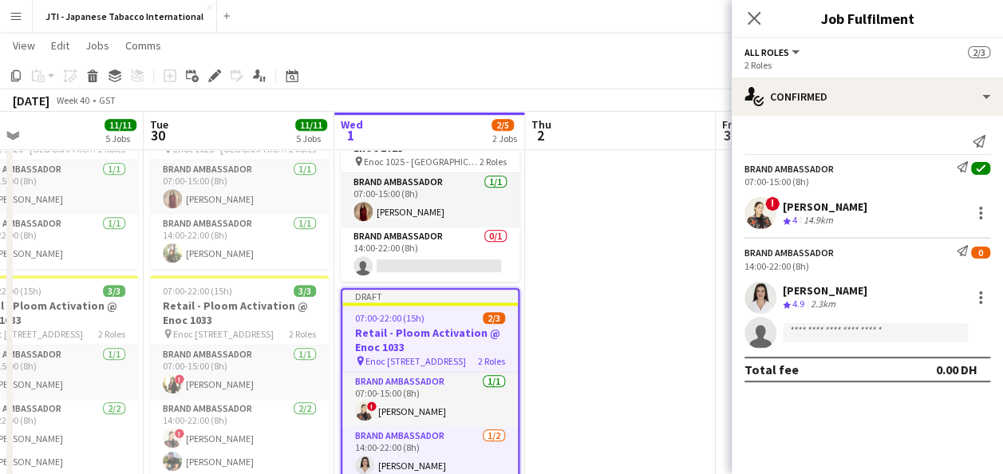
click at [887, 215] on div "! [PERSON_NAME] Crew rating 4 14.9km" at bounding box center [866, 213] width 271 height 32
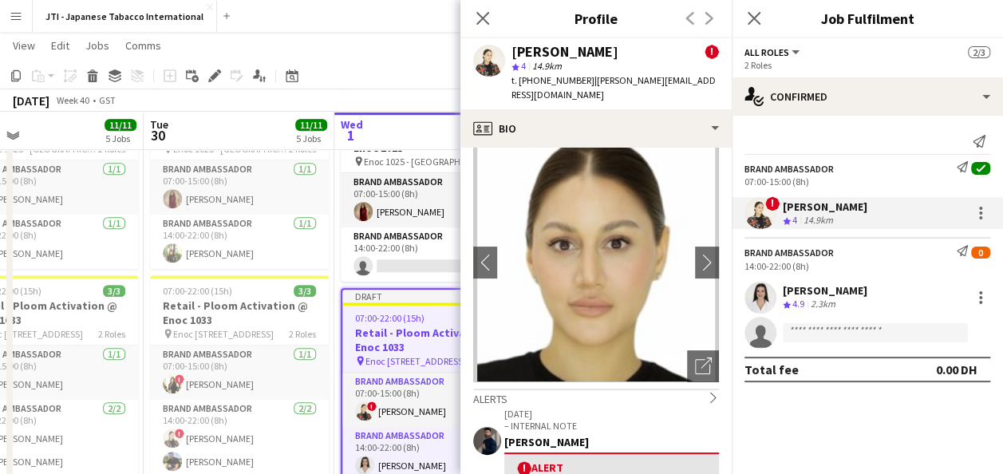
scroll to position [10, 0]
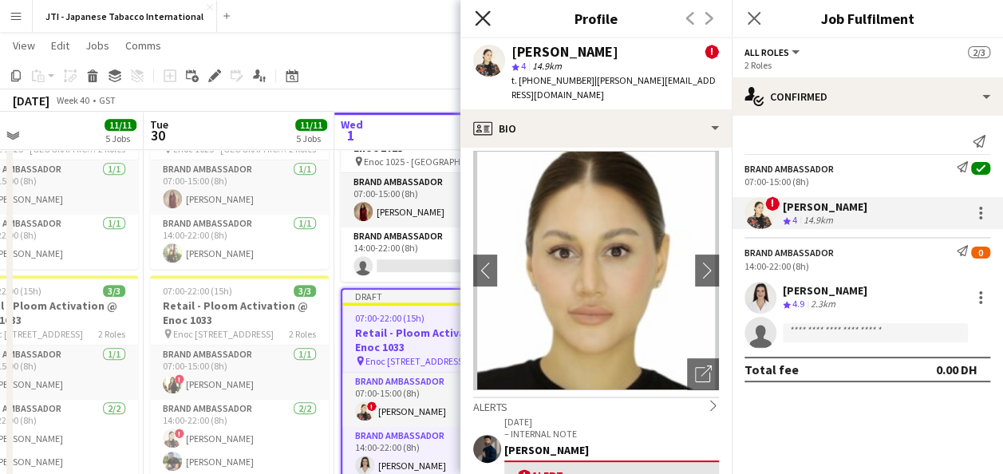
click at [485, 19] on icon "Close pop-in" at bounding box center [482, 17] width 15 height 15
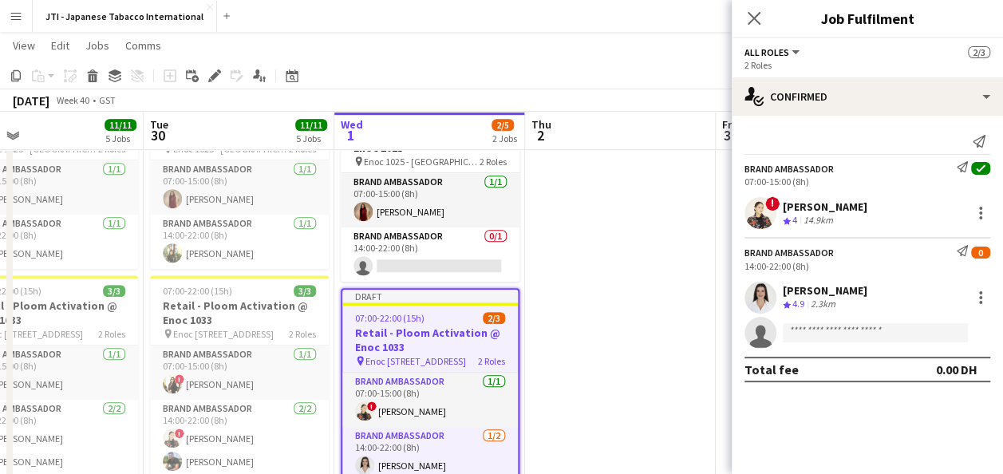
click at [406, 319] on span "07:00-22:00 (15h)" at bounding box center [389, 318] width 69 height 12
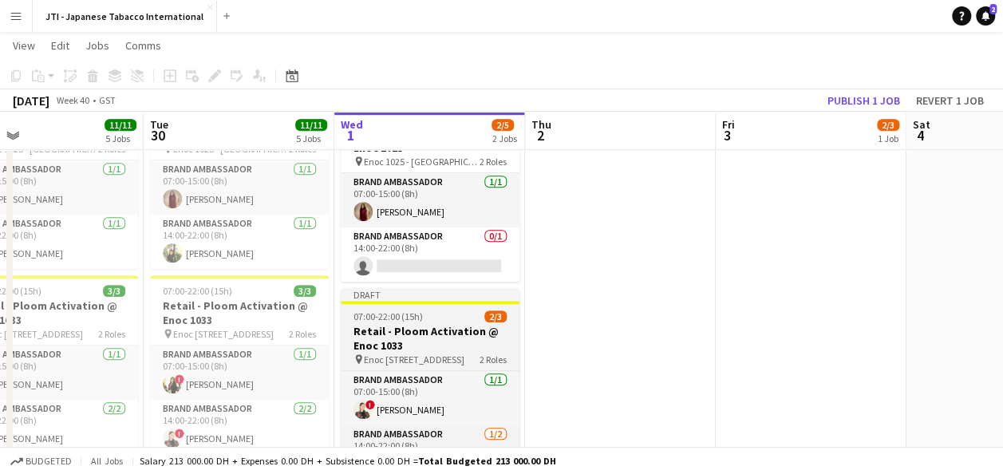
drag, startPoint x: 406, startPoint y: 319, endPoint x: 391, endPoint y: 319, distance: 15.2
click at [391, 319] on span "07:00-22:00 (15h)" at bounding box center [387, 316] width 69 height 12
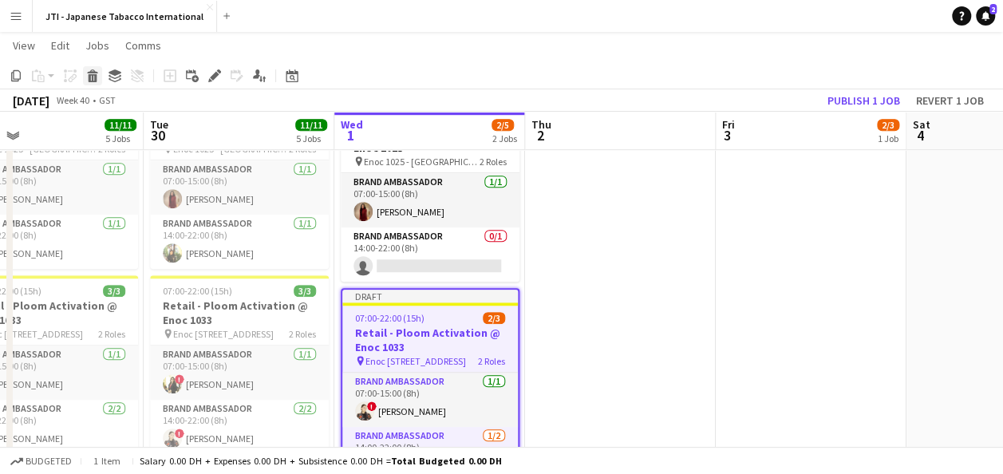
click at [92, 77] on icon at bounding box center [93, 78] width 9 height 8
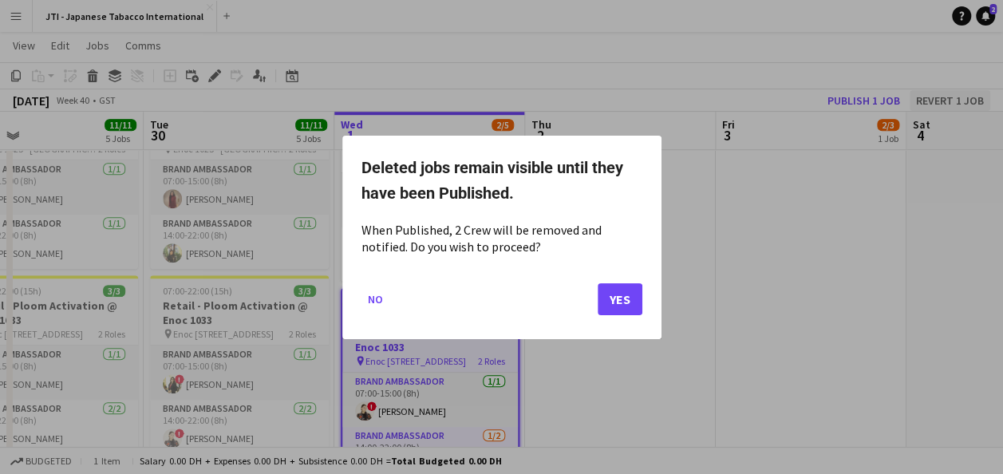
drag, startPoint x: 618, startPoint y: 290, endPoint x: 952, endPoint y: 100, distance: 384.3
click at [952, 100] on div at bounding box center [501, 237] width 1003 height 474
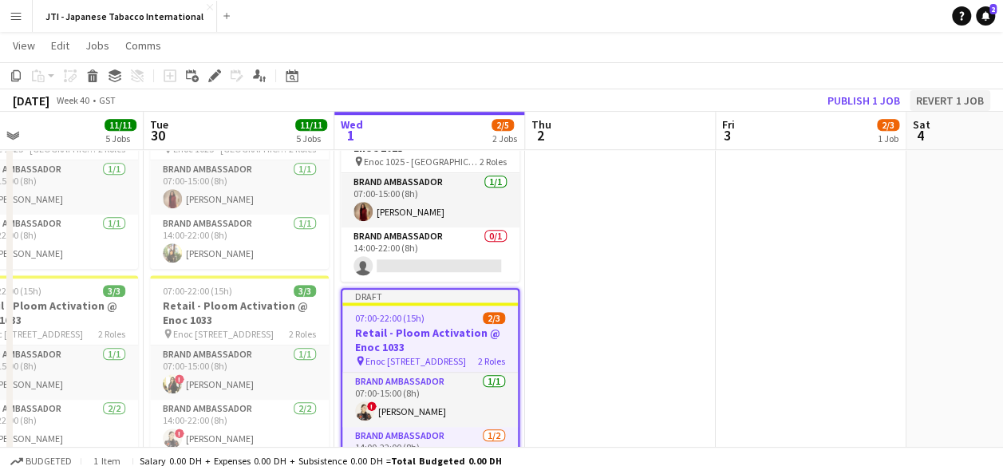
scroll to position [509, 0]
click at [952, 100] on button "Revert 1 job" at bounding box center [949, 100] width 81 height 21
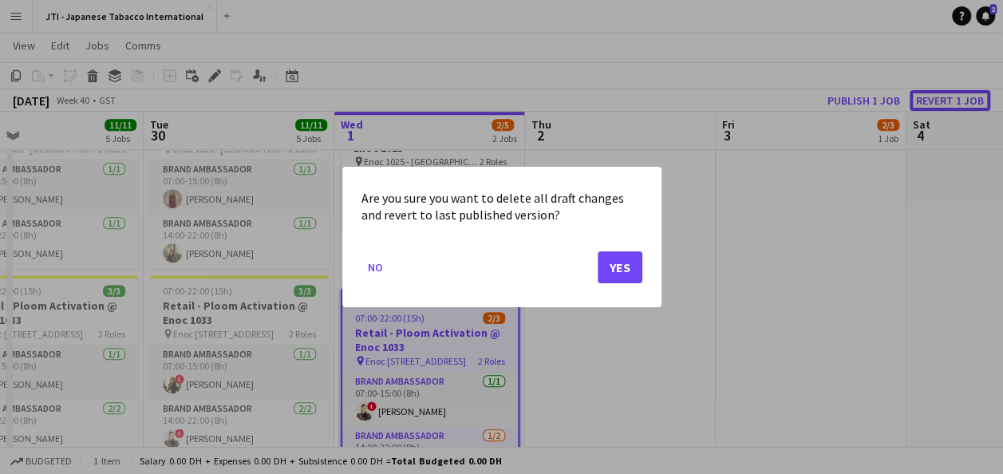
scroll to position [0, 0]
click at [614, 274] on button "Yes" at bounding box center [619, 267] width 45 height 32
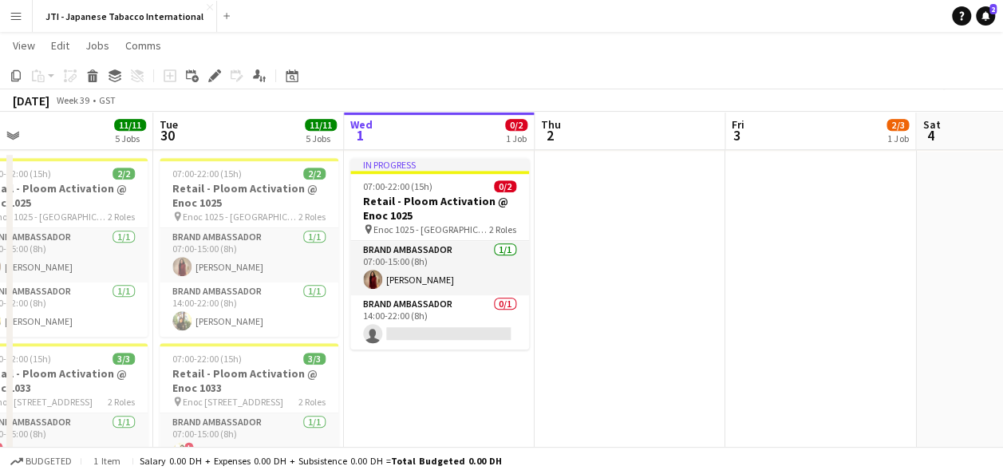
scroll to position [0, 614]
